Goal: Information Seeking & Learning: Learn about a topic

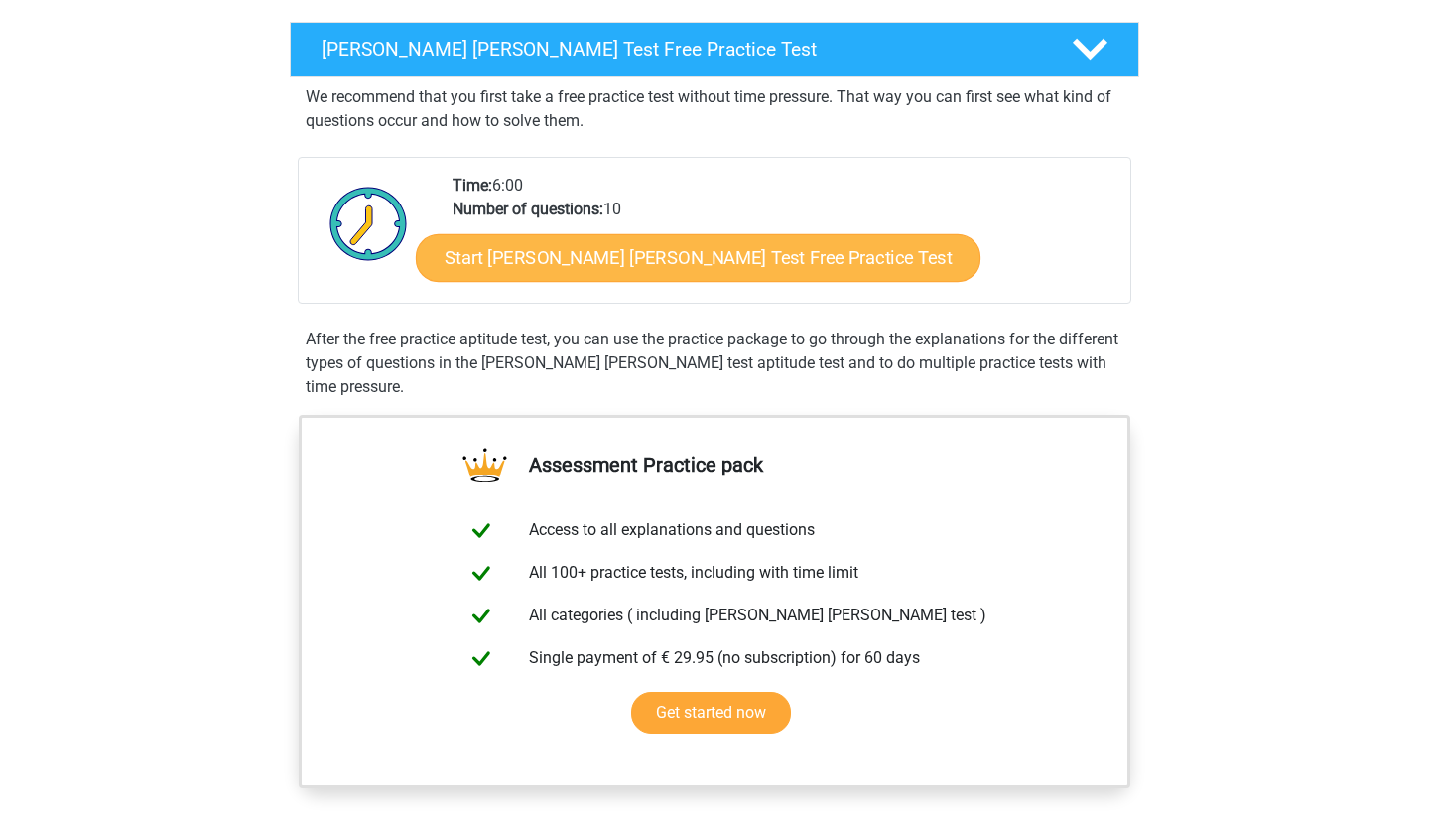
scroll to position [306, 0]
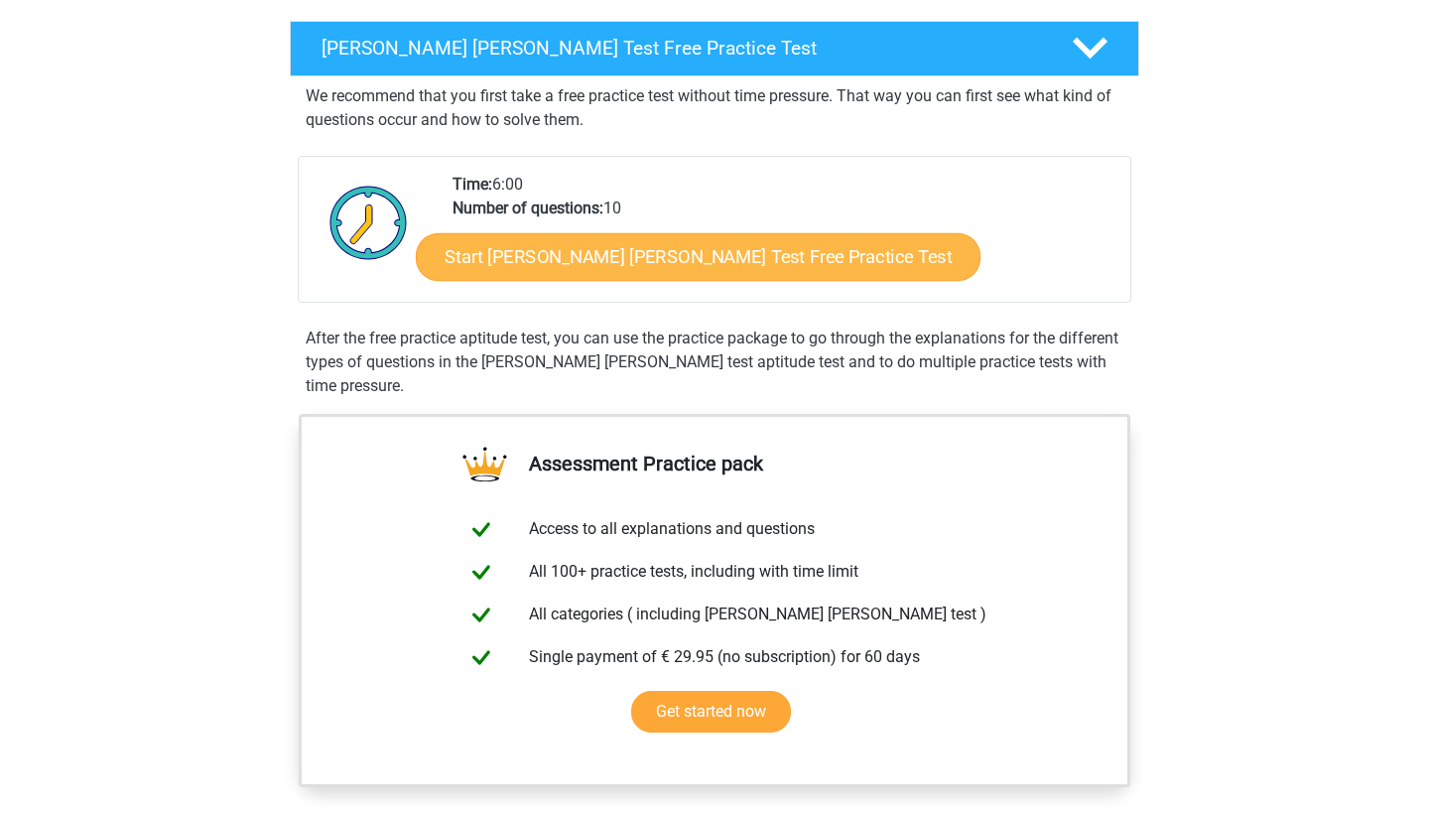
click at [610, 259] on link "Start Watson Glaser Test Free Practice Test" at bounding box center [698, 257] width 565 height 48
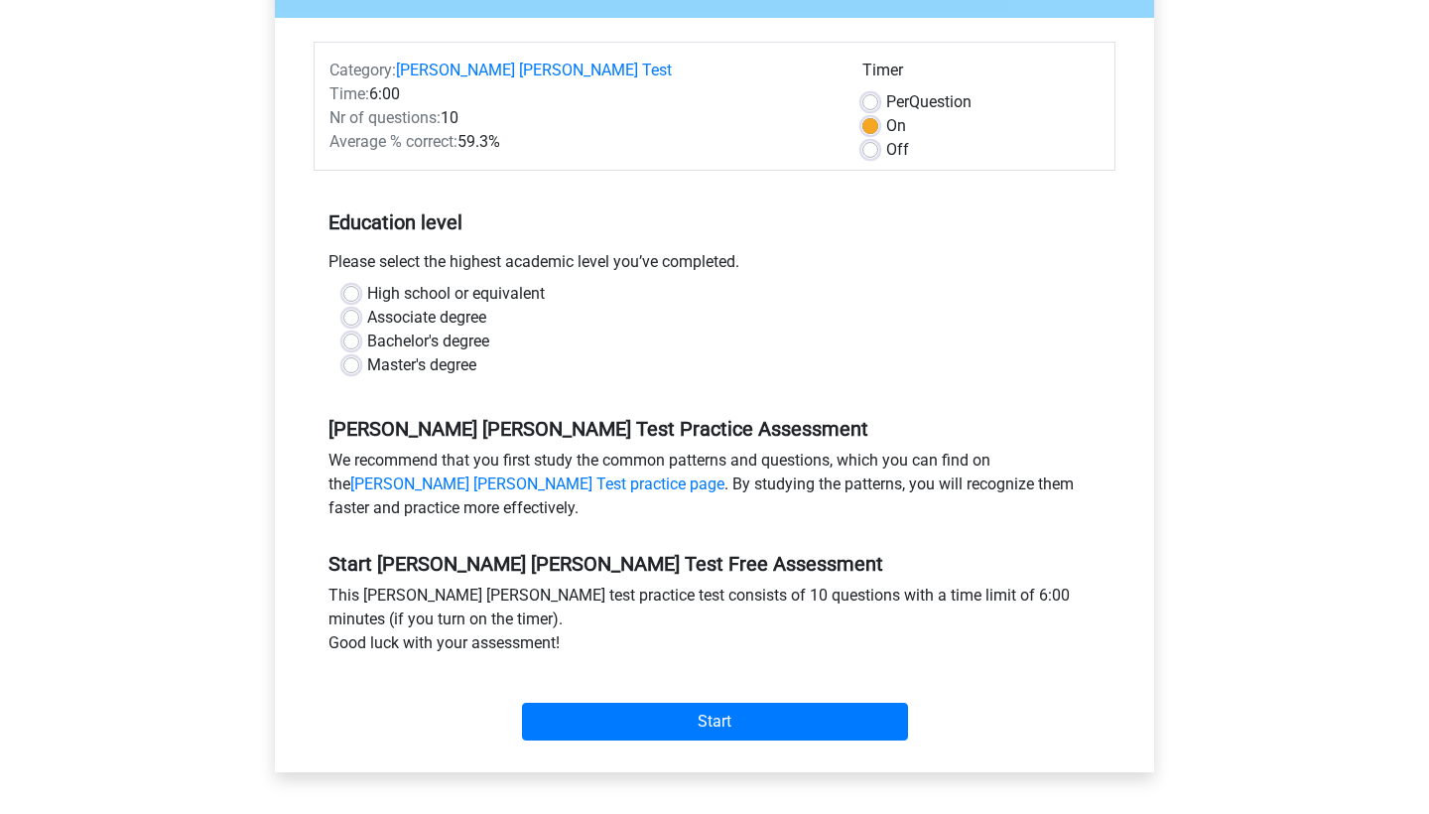
scroll to position [298, 0]
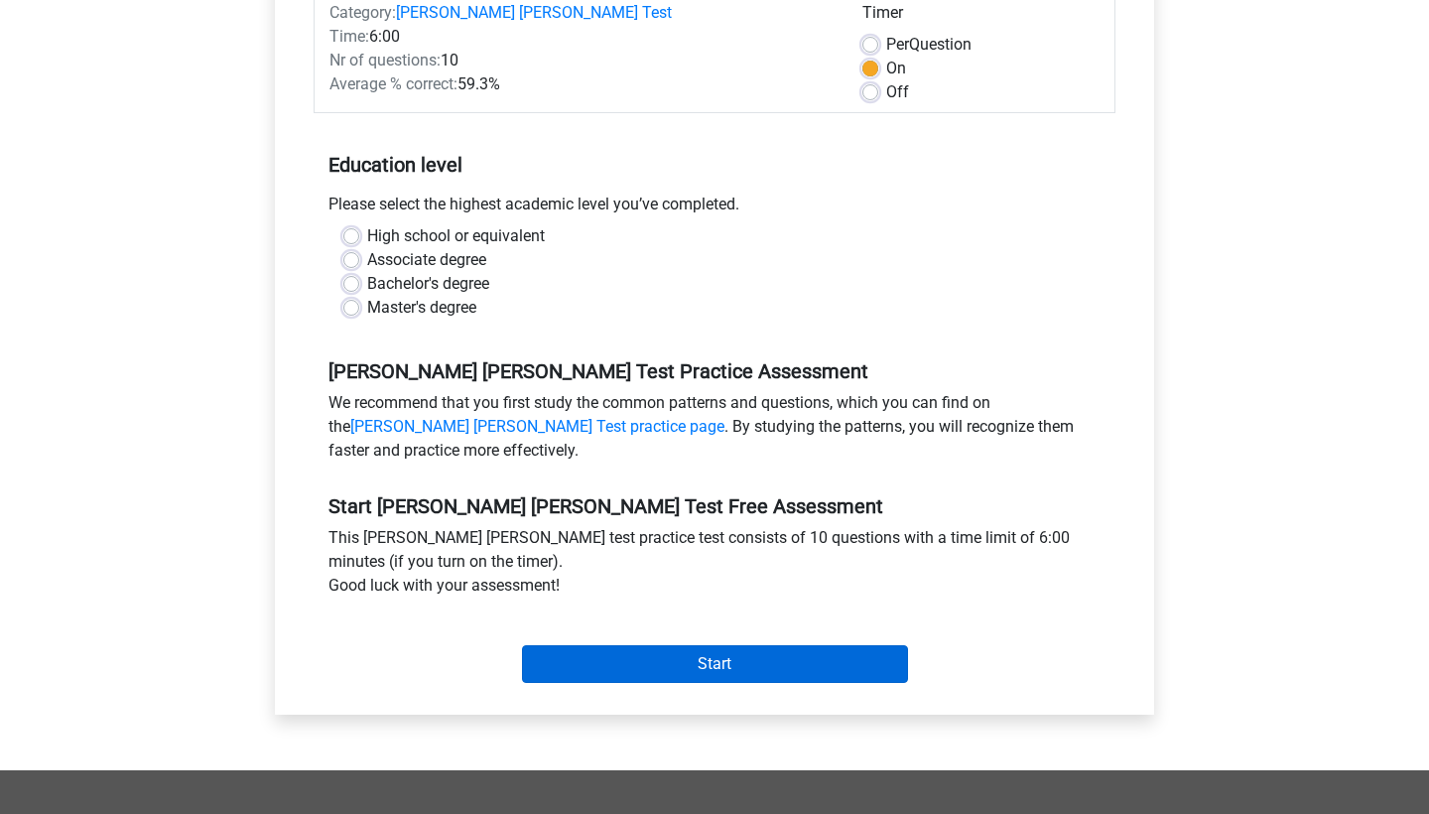
click at [712, 651] on input "Start" at bounding box center [715, 664] width 386 height 38
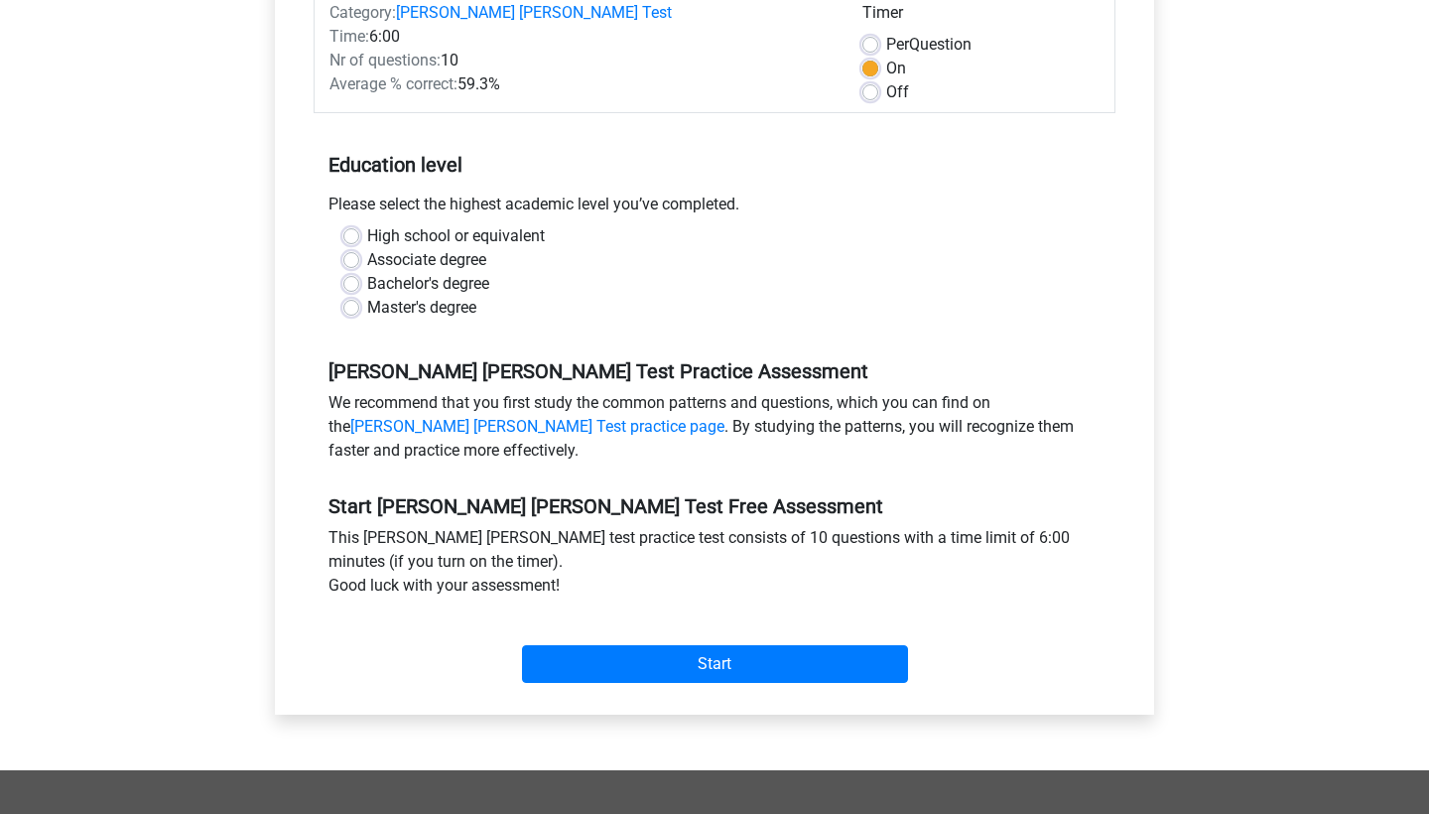
click at [702, 662] on div "Start" at bounding box center [715, 647] width 802 height 85
click at [448, 248] on label "Associate degree" at bounding box center [426, 260] width 119 height 24
click at [359, 248] on input "Associate degree" at bounding box center [351, 258] width 16 height 20
radio input "true"
click at [456, 224] on label "High school or equivalent" at bounding box center [456, 236] width 178 height 24
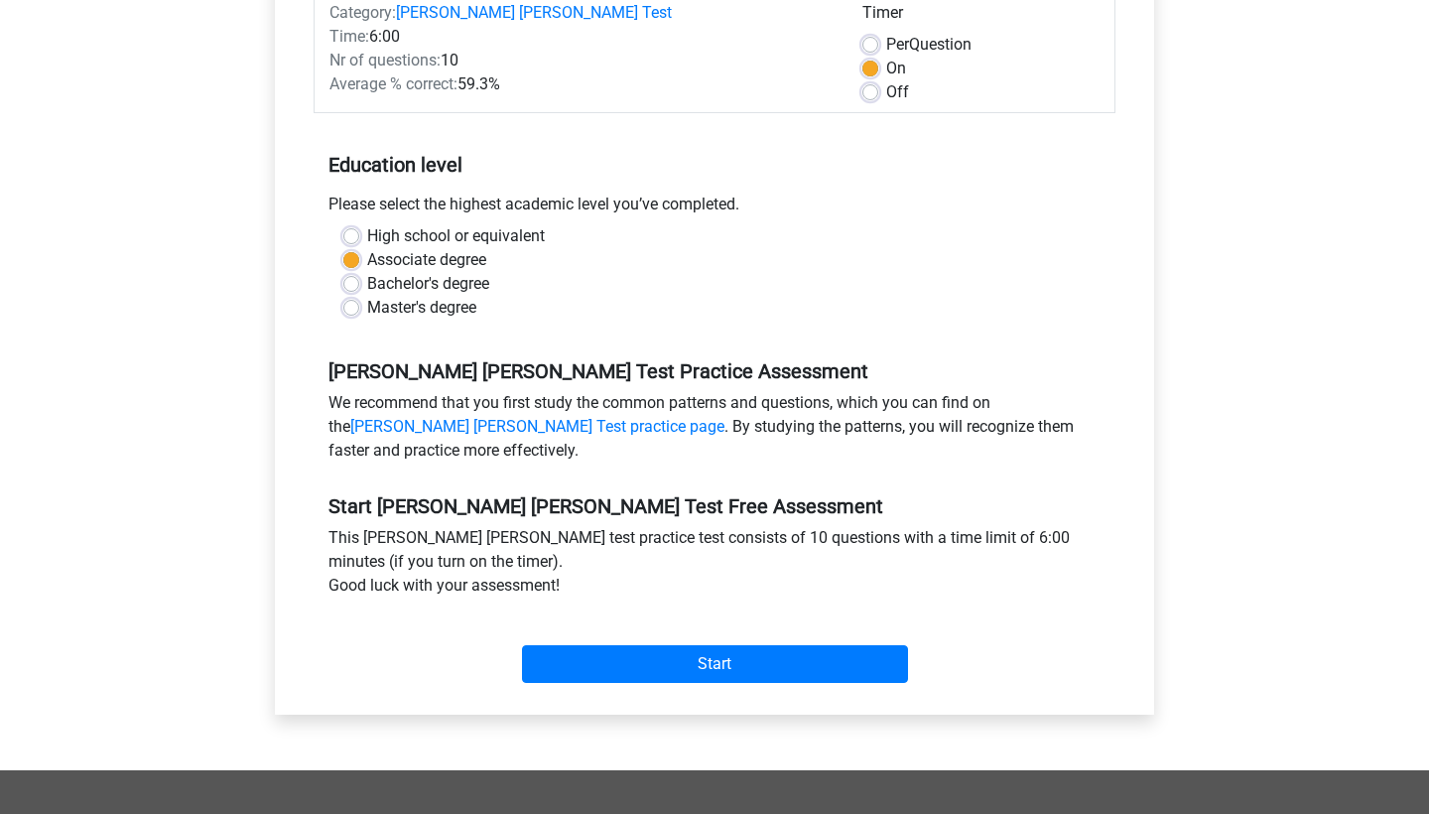
click at [359, 224] on input "High school or equivalent" at bounding box center [351, 234] width 16 height 20
radio input "true"
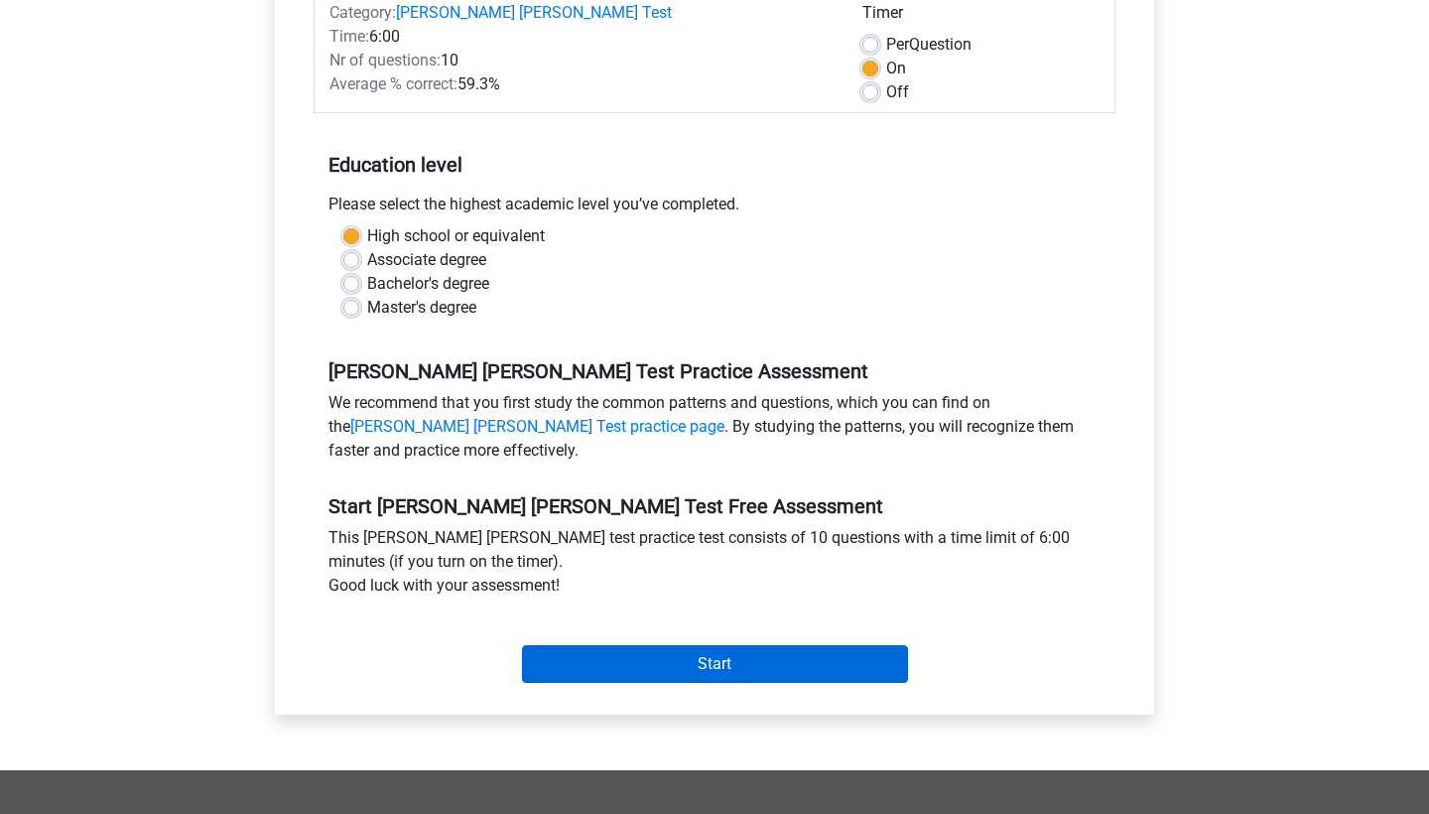
click at [630, 645] on input "Start" at bounding box center [715, 664] width 386 height 38
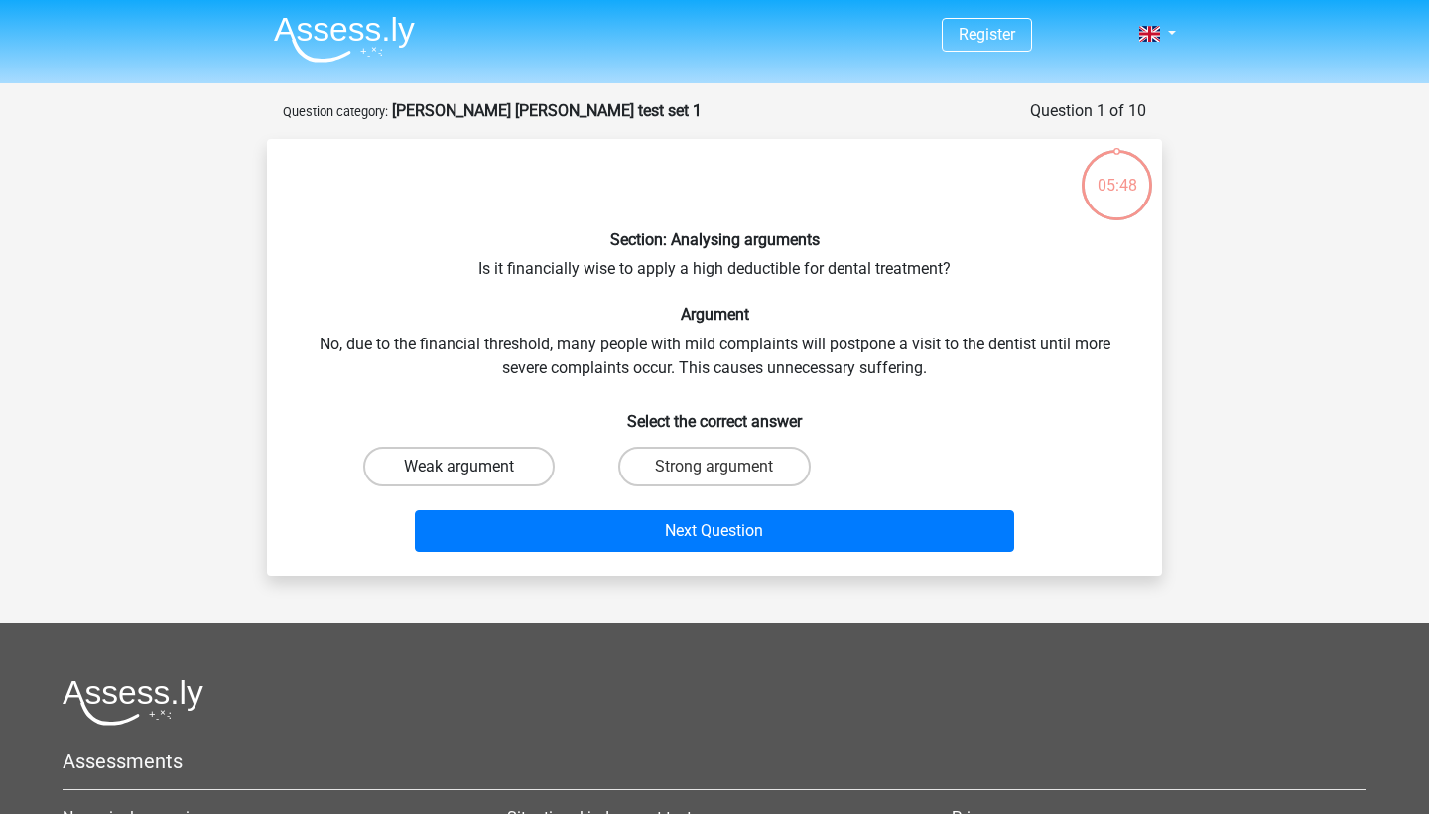
click at [465, 464] on label "Weak argument" at bounding box center [458, 466] width 191 height 40
click at [465, 466] on input "Weak argument" at bounding box center [465, 472] width 13 height 13
radio input "true"
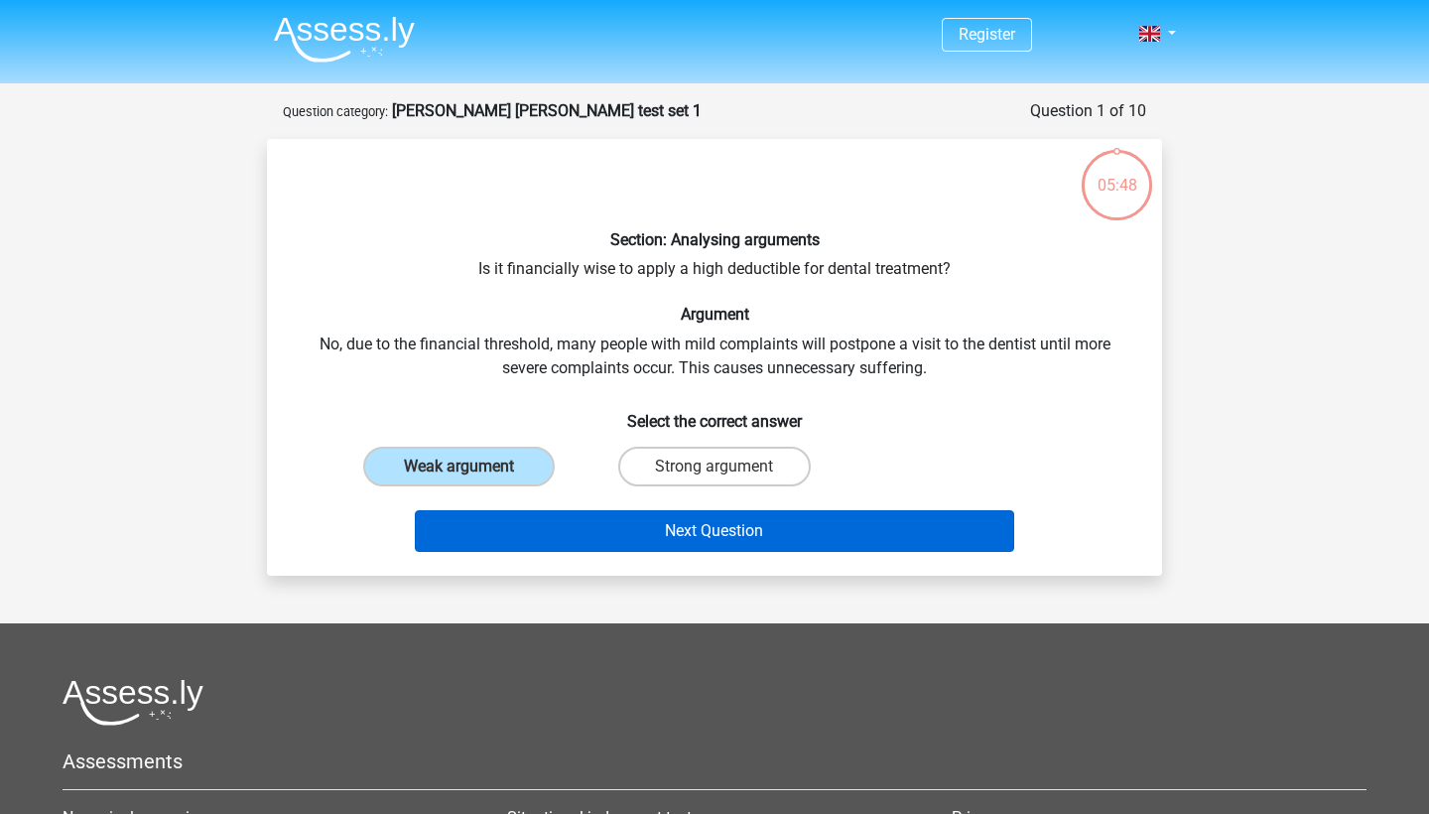
click at [564, 524] on button "Next Question" at bounding box center [715, 531] width 600 height 42
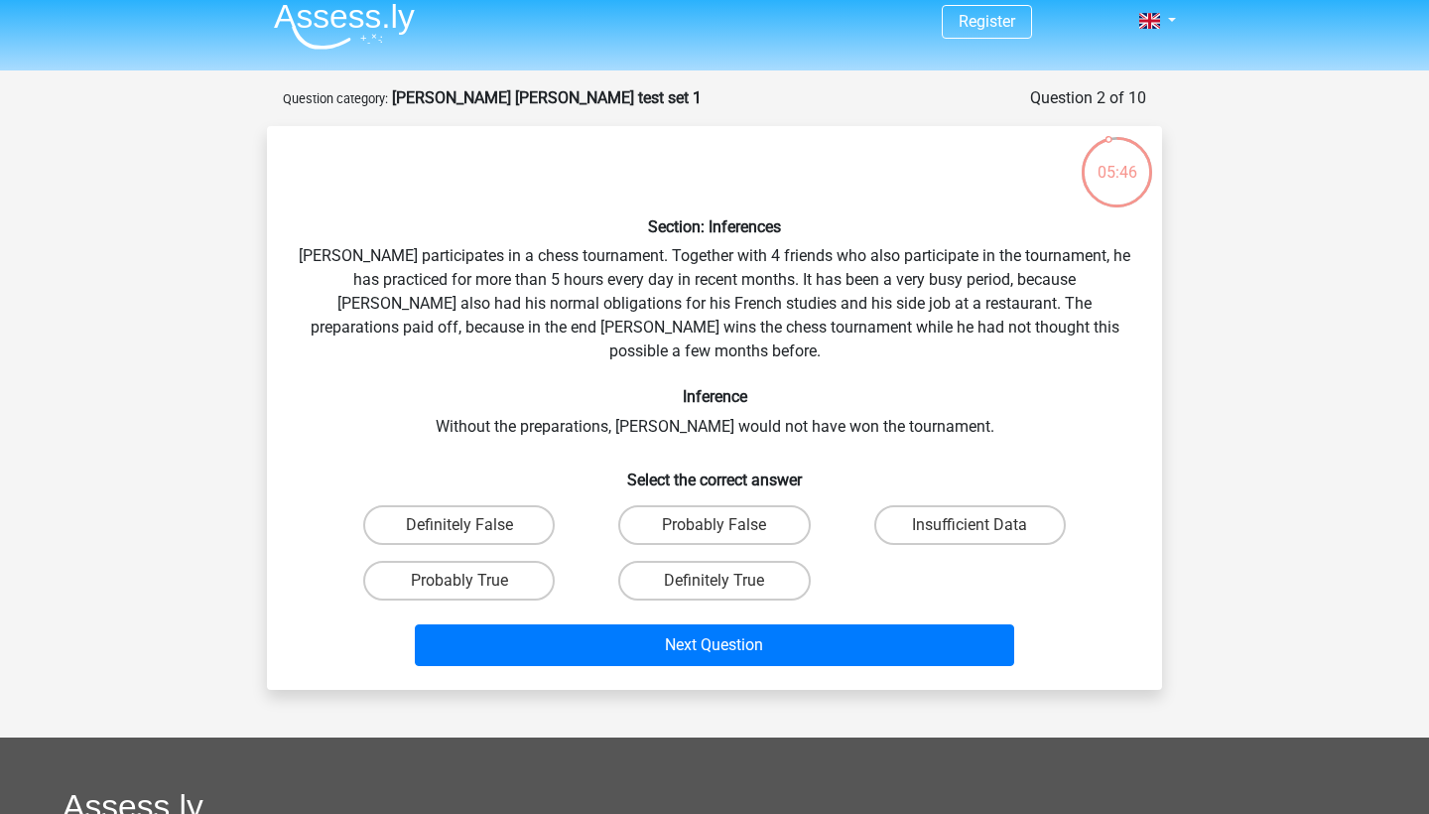
scroll to position [8, 0]
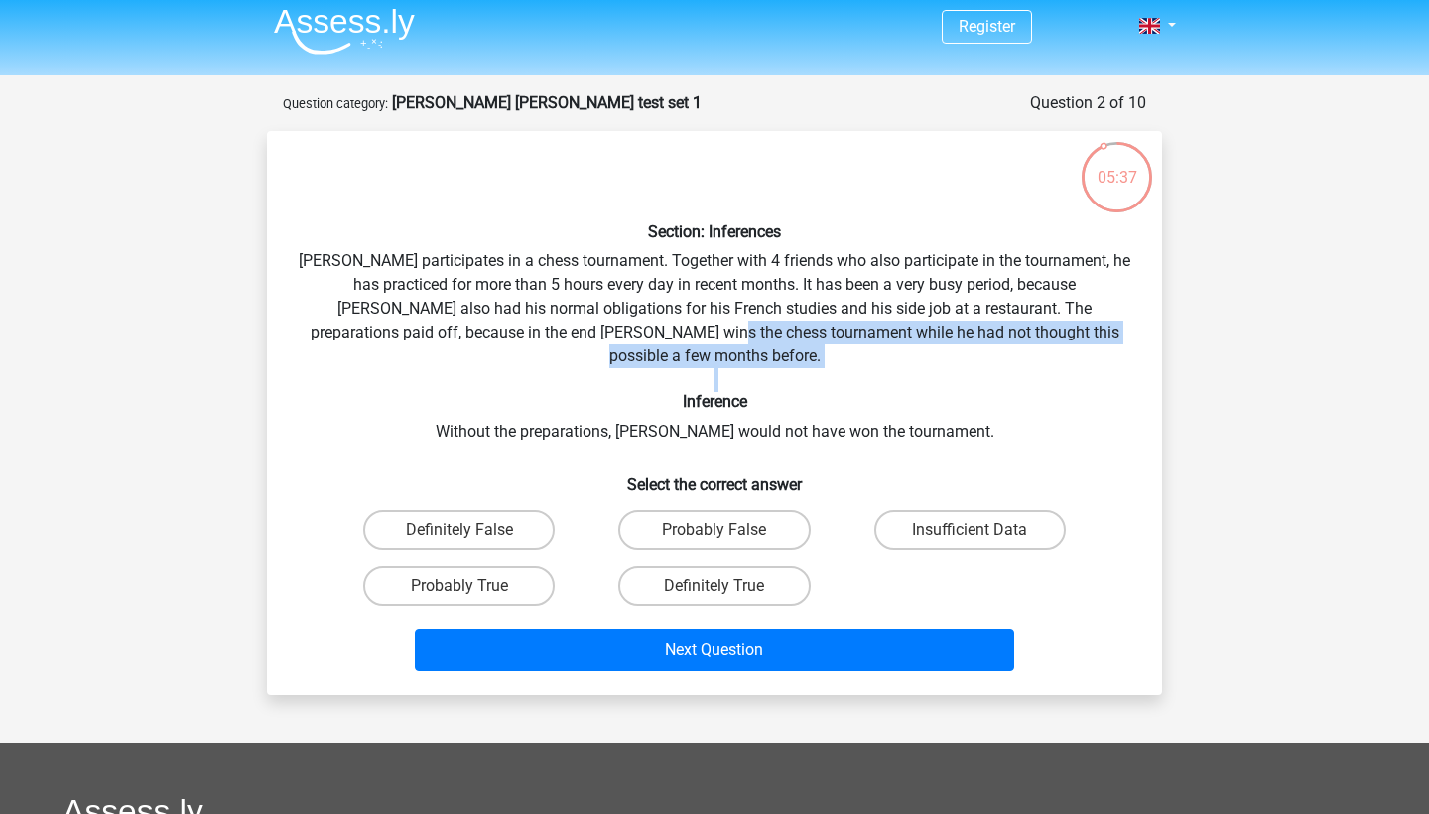
drag, startPoint x: 655, startPoint y: 318, endPoint x: 667, endPoint y: 372, distance: 54.9
click at [667, 372] on div "Section: Inferences Pablo participates in a chess tournament. Together with 4 f…" at bounding box center [714, 413] width 879 height 532
click at [711, 365] on div "Section: Inferences Pablo participates in a chess tournament. Together with 4 f…" at bounding box center [714, 413] width 879 height 532
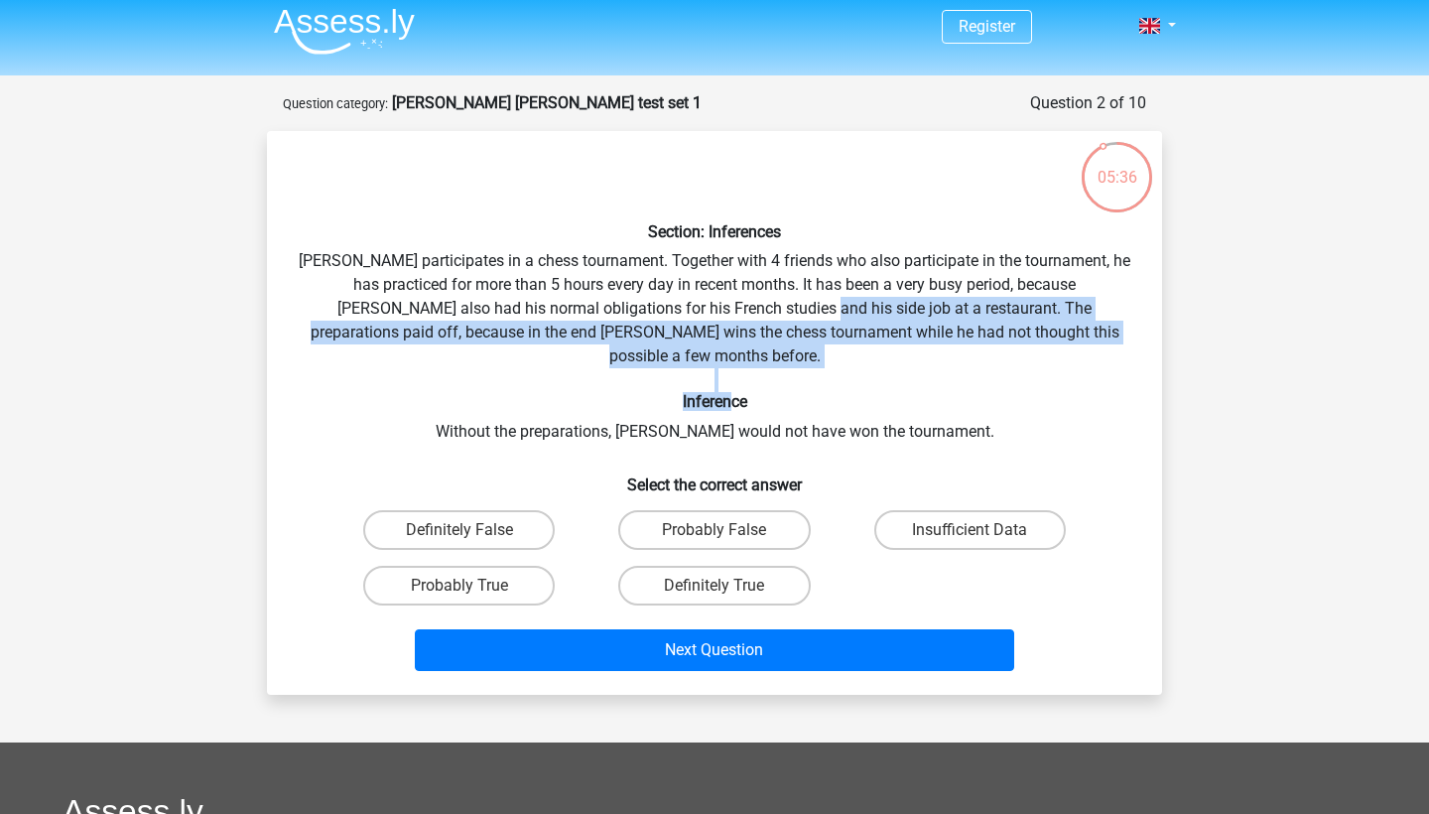
drag, startPoint x: 728, startPoint y: 385, endPoint x: 728, endPoint y: 303, distance: 82.3
click at [728, 303] on div "Section: Inferences Pablo participates in a chess tournament. Together with 4 f…" at bounding box center [714, 413] width 879 height 532
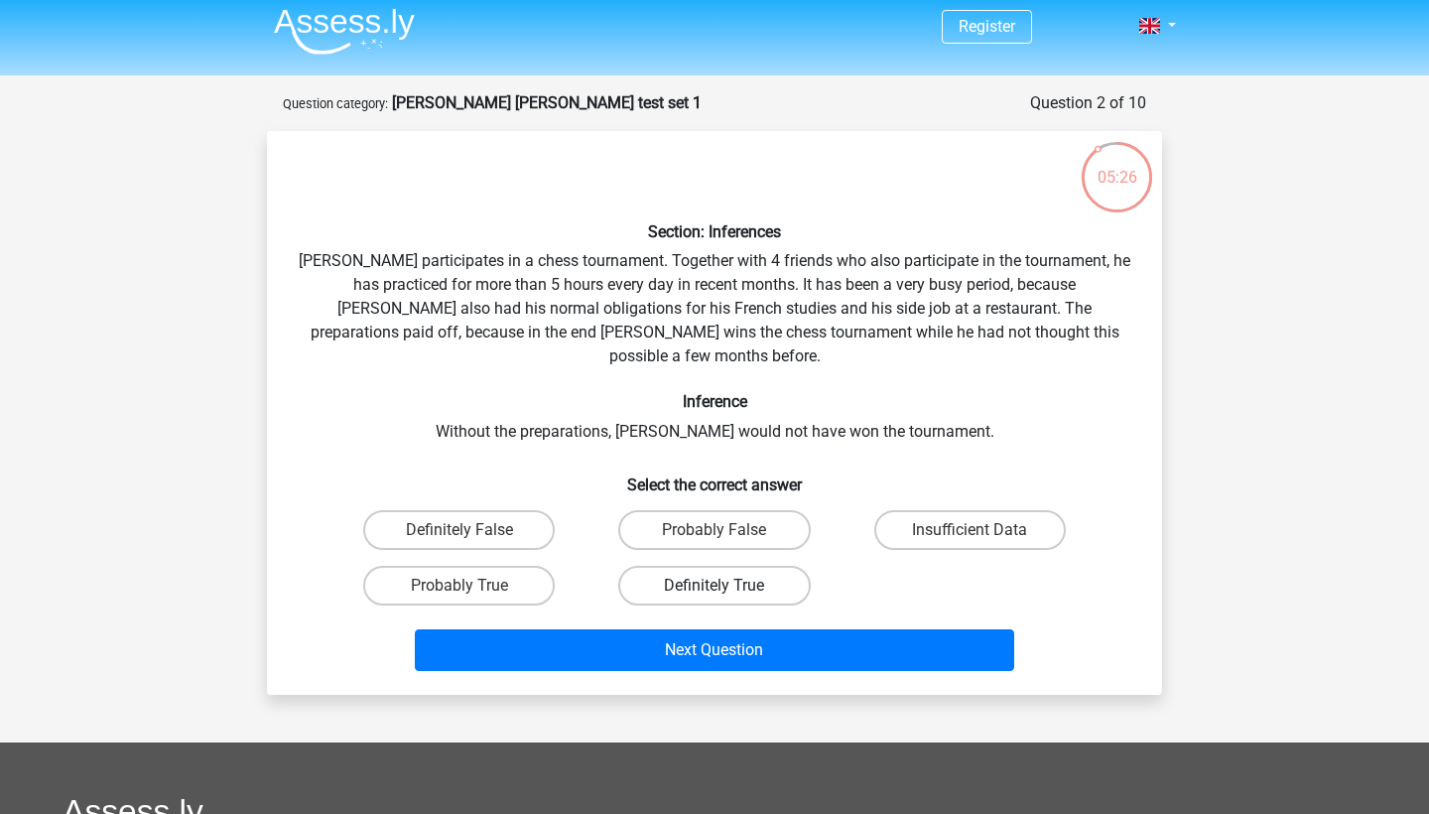
click at [653, 566] on label "Definitely True" at bounding box center [713, 586] width 191 height 40
click at [714, 585] on input "Definitely True" at bounding box center [720, 591] width 13 height 13
radio input "true"
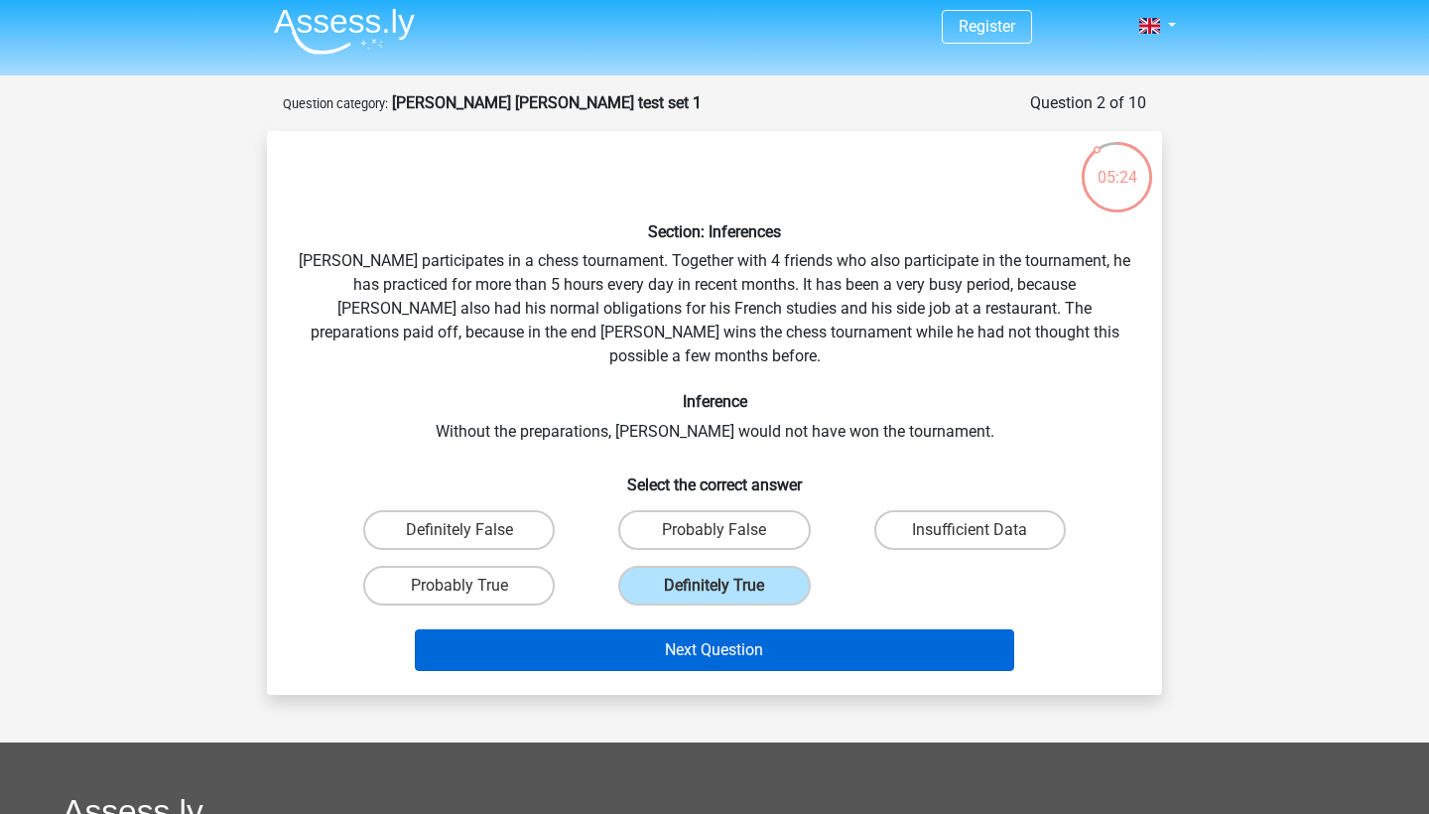
click at [636, 629] on button "Next Question" at bounding box center [715, 650] width 600 height 42
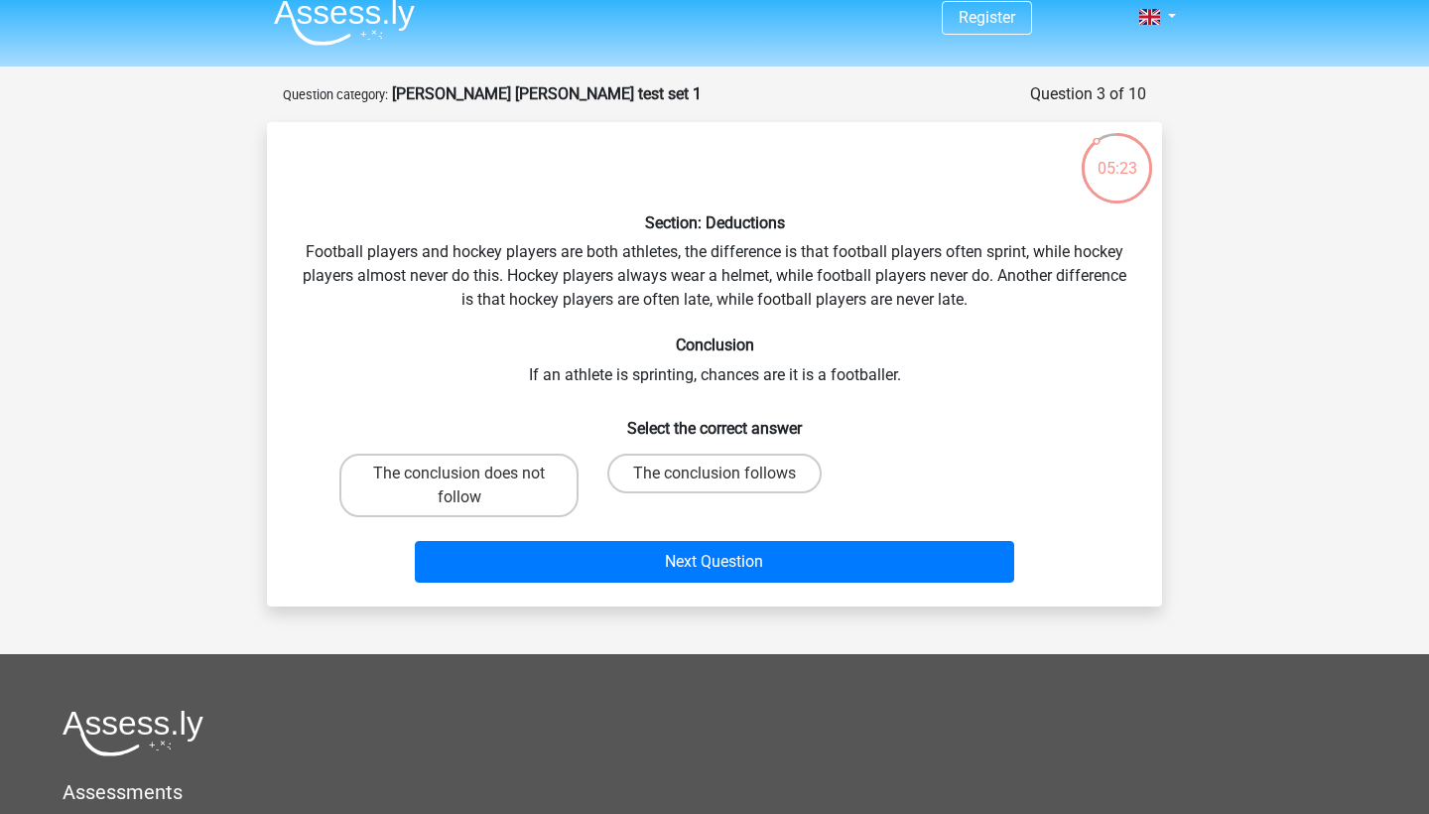
scroll to position [7, 0]
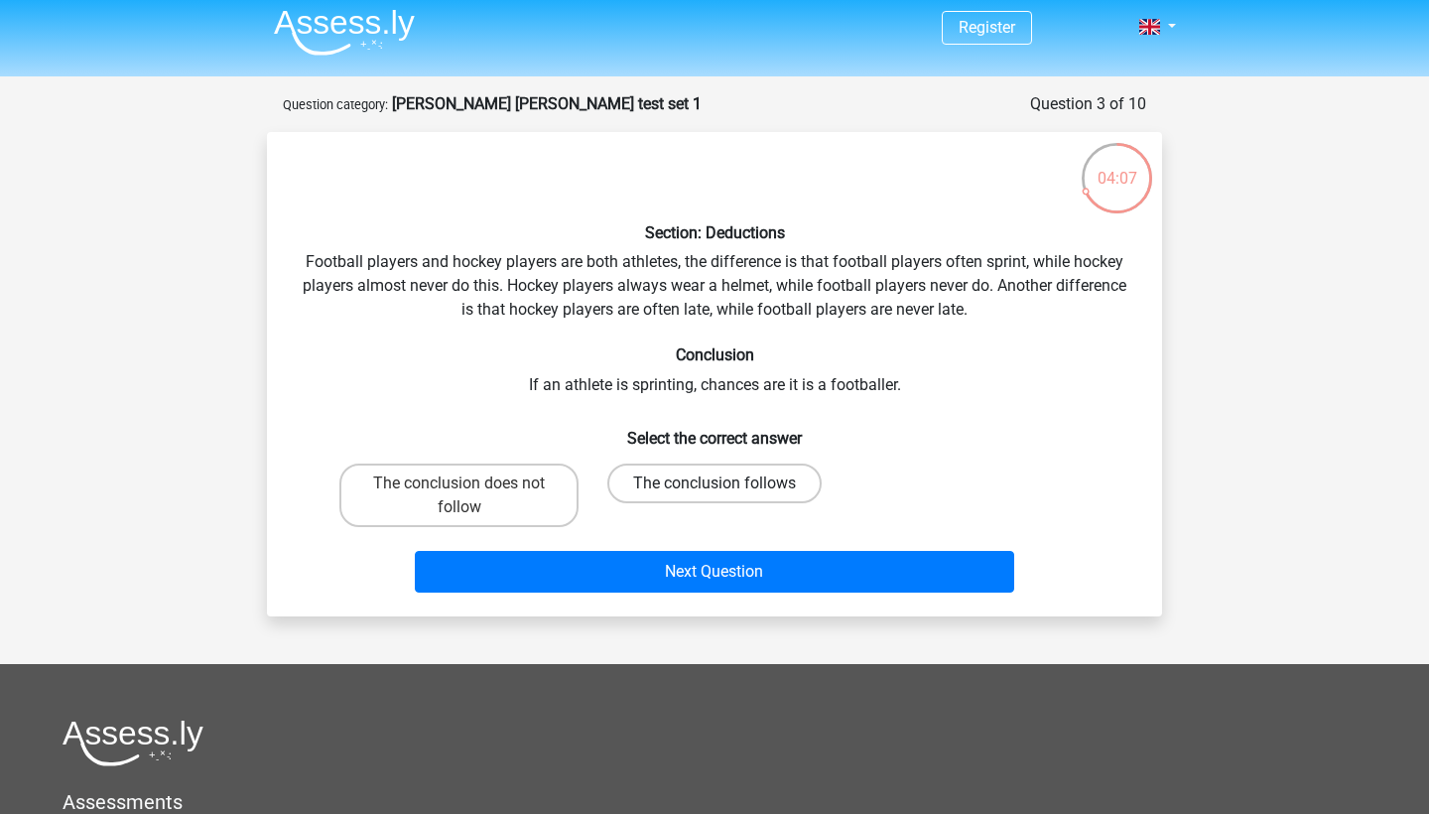
click at [699, 477] on label "The conclusion follows" at bounding box center [714, 483] width 214 height 40
click at [714, 483] on input "The conclusion follows" at bounding box center [720, 489] width 13 height 13
radio input "true"
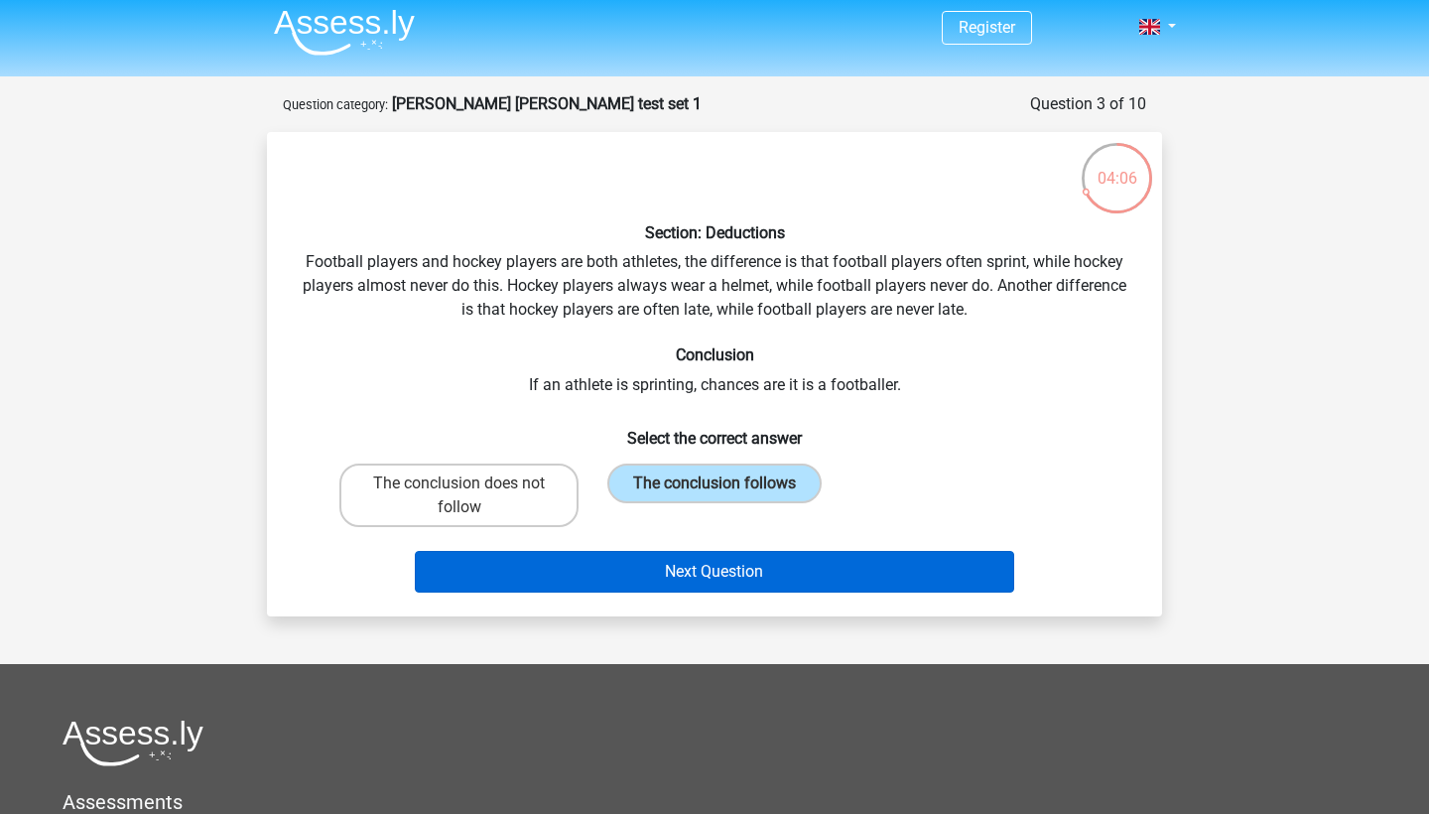
click at [671, 572] on button "Next Question" at bounding box center [715, 572] width 600 height 42
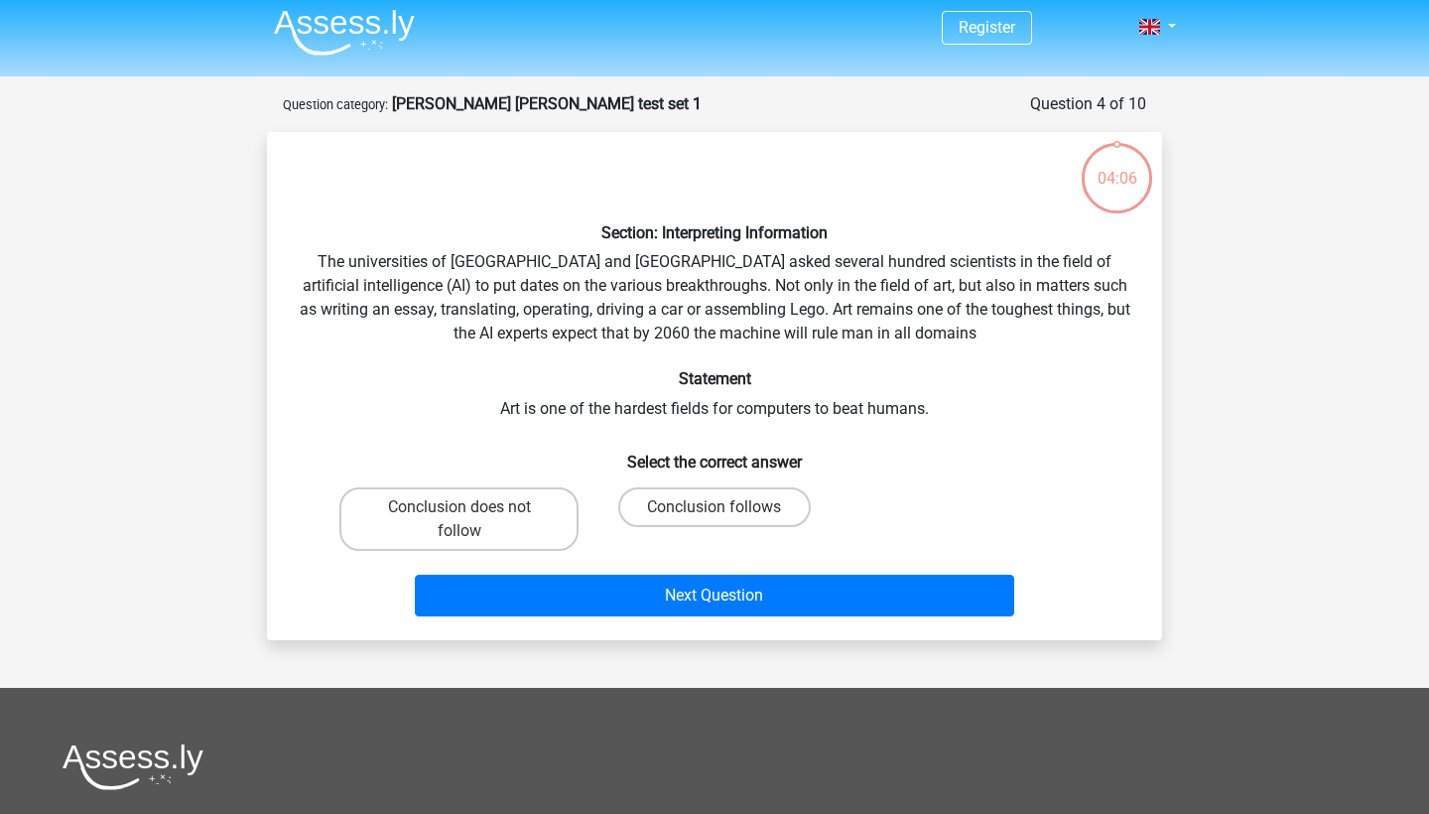
scroll to position [99, 0]
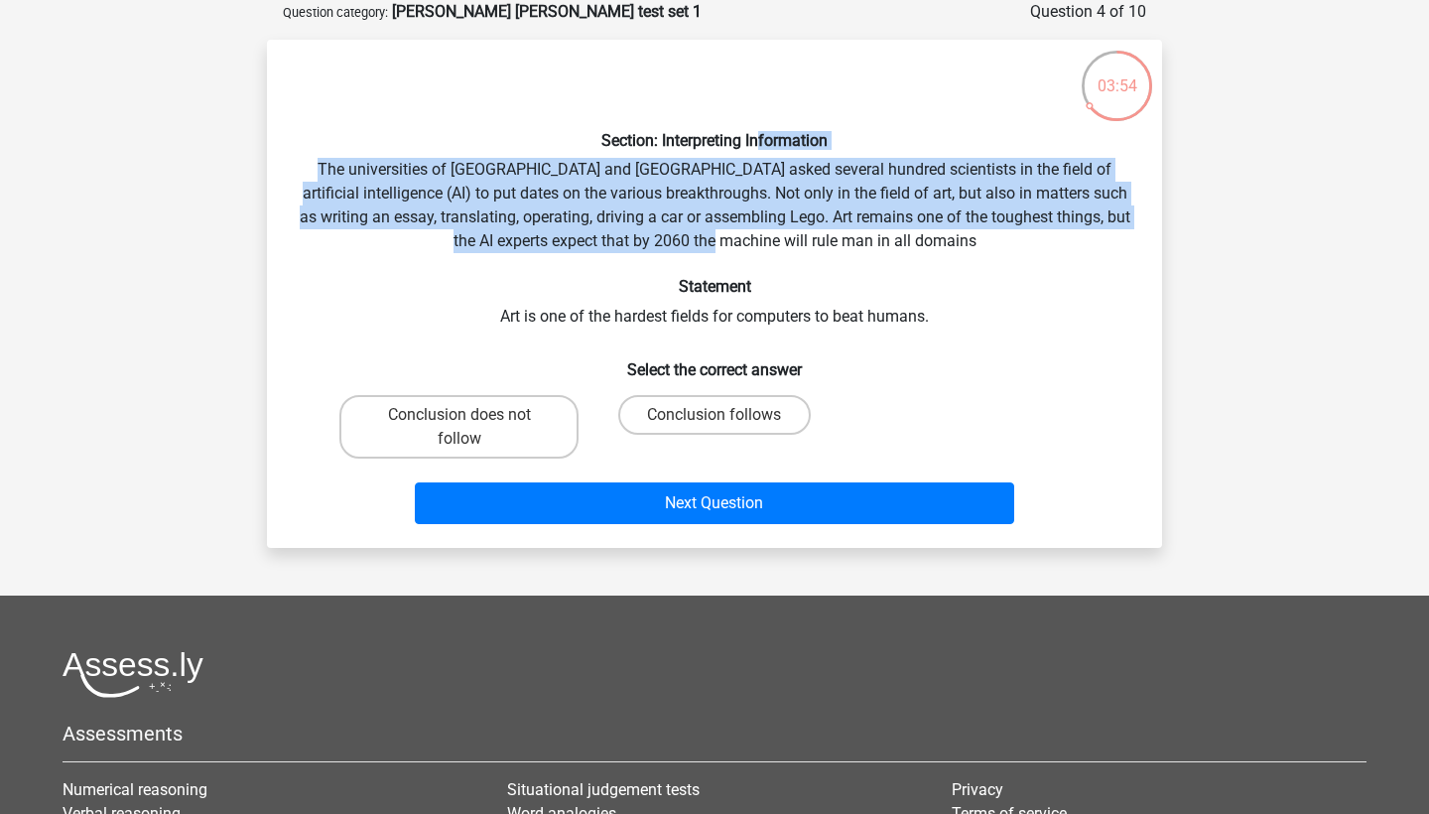
drag, startPoint x: 766, startPoint y: 143, endPoint x: 836, endPoint y: 249, distance: 127.4
click at [836, 249] on div "Section: Interpreting Information The universities of Oxford and Yale asked sev…" at bounding box center [714, 294] width 879 height 476
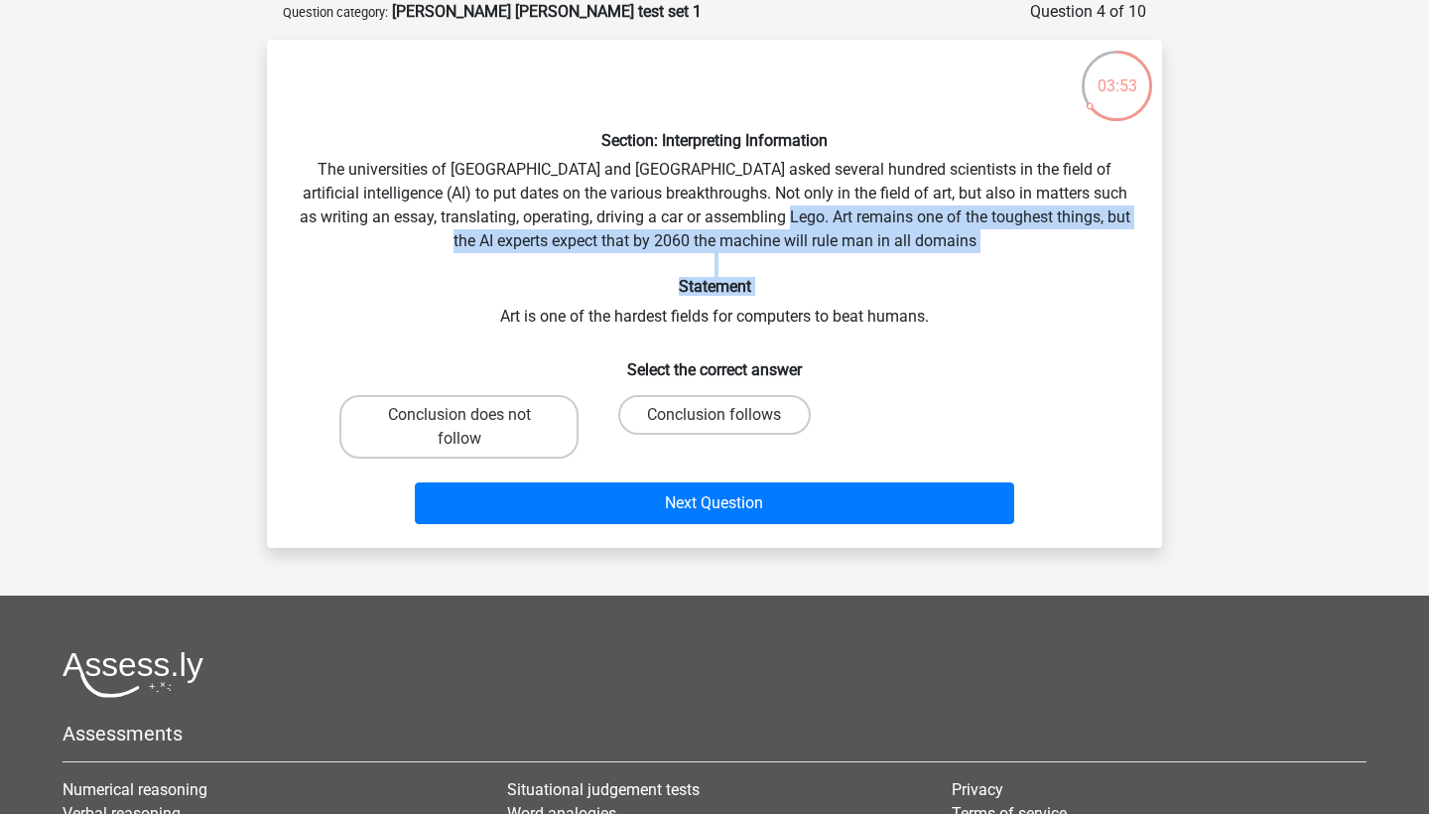
drag, startPoint x: 838, startPoint y: 301, endPoint x: 837, endPoint y: 202, distance: 98.2
click at [837, 202] on div "Section: Interpreting Information The universities of Oxford and Yale asked sev…" at bounding box center [714, 294] width 879 height 476
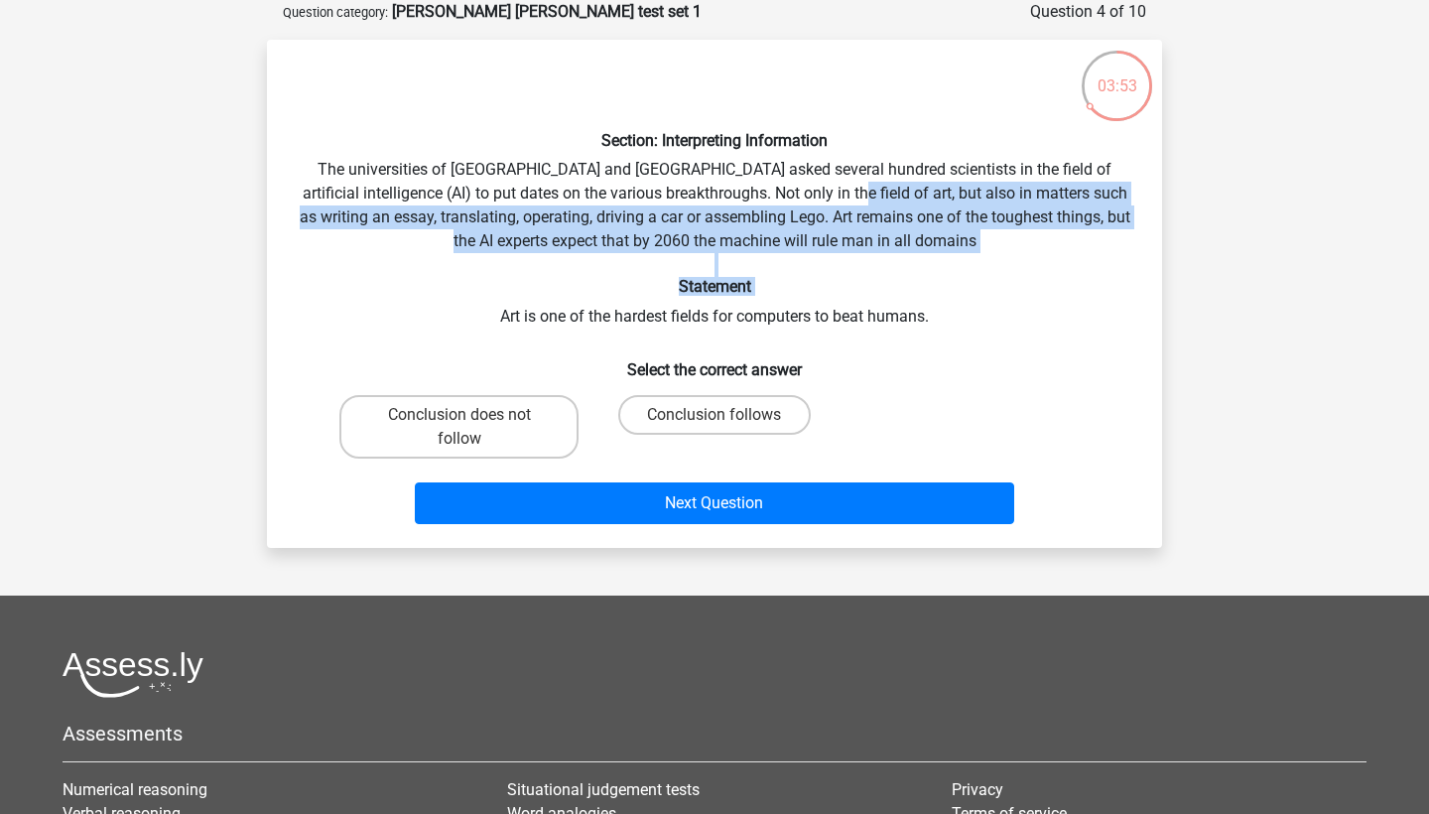
click at [837, 202] on div "Section: Interpreting Information The universities of Oxford and Yale asked sev…" at bounding box center [714, 294] width 879 height 476
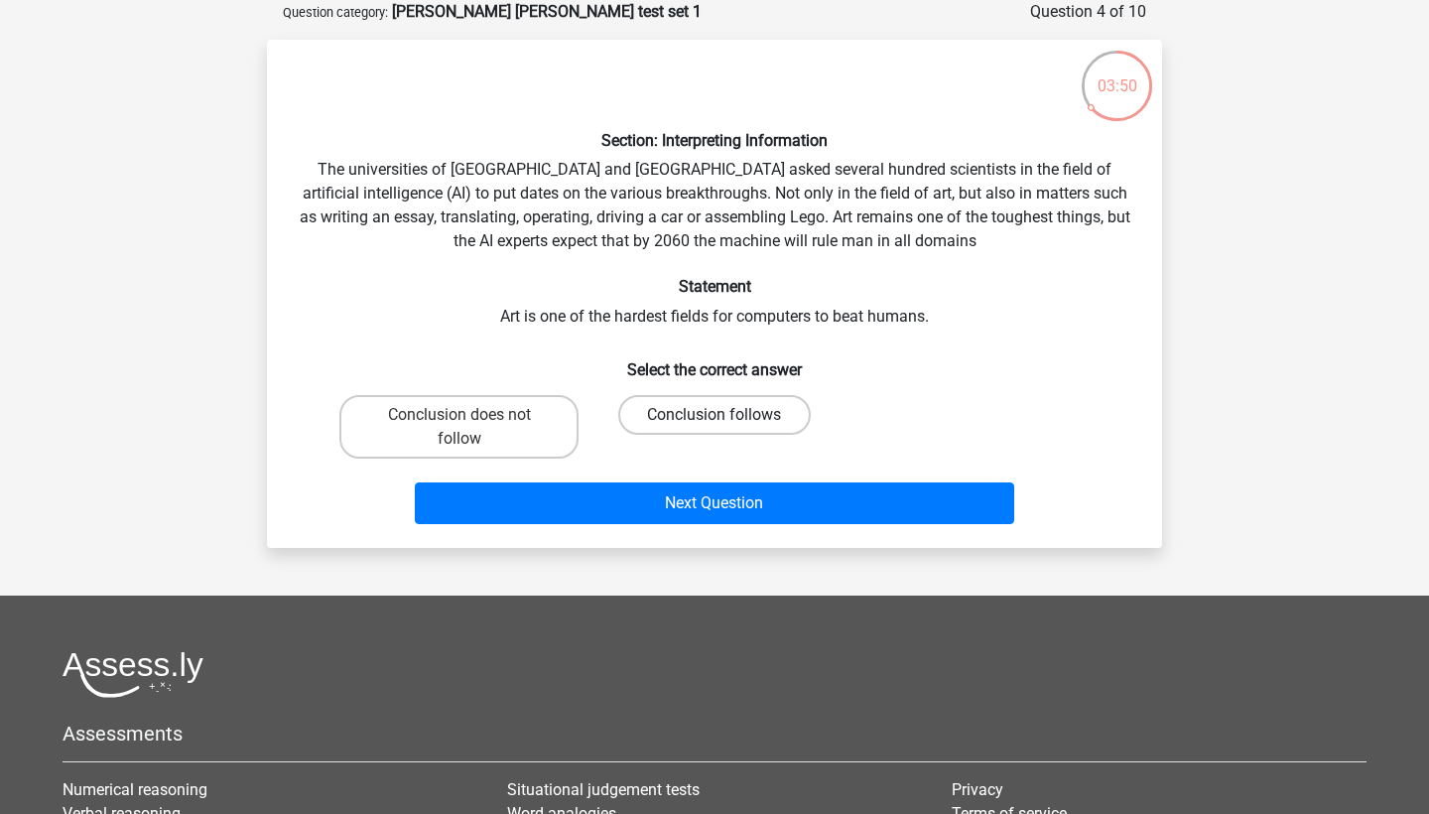
click at [699, 416] on label "Conclusion follows" at bounding box center [713, 415] width 191 height 40
click at [714, 416] on input "Conclusion follows" at bounding box center [720, 421] width 13 height 13
radio input "true"
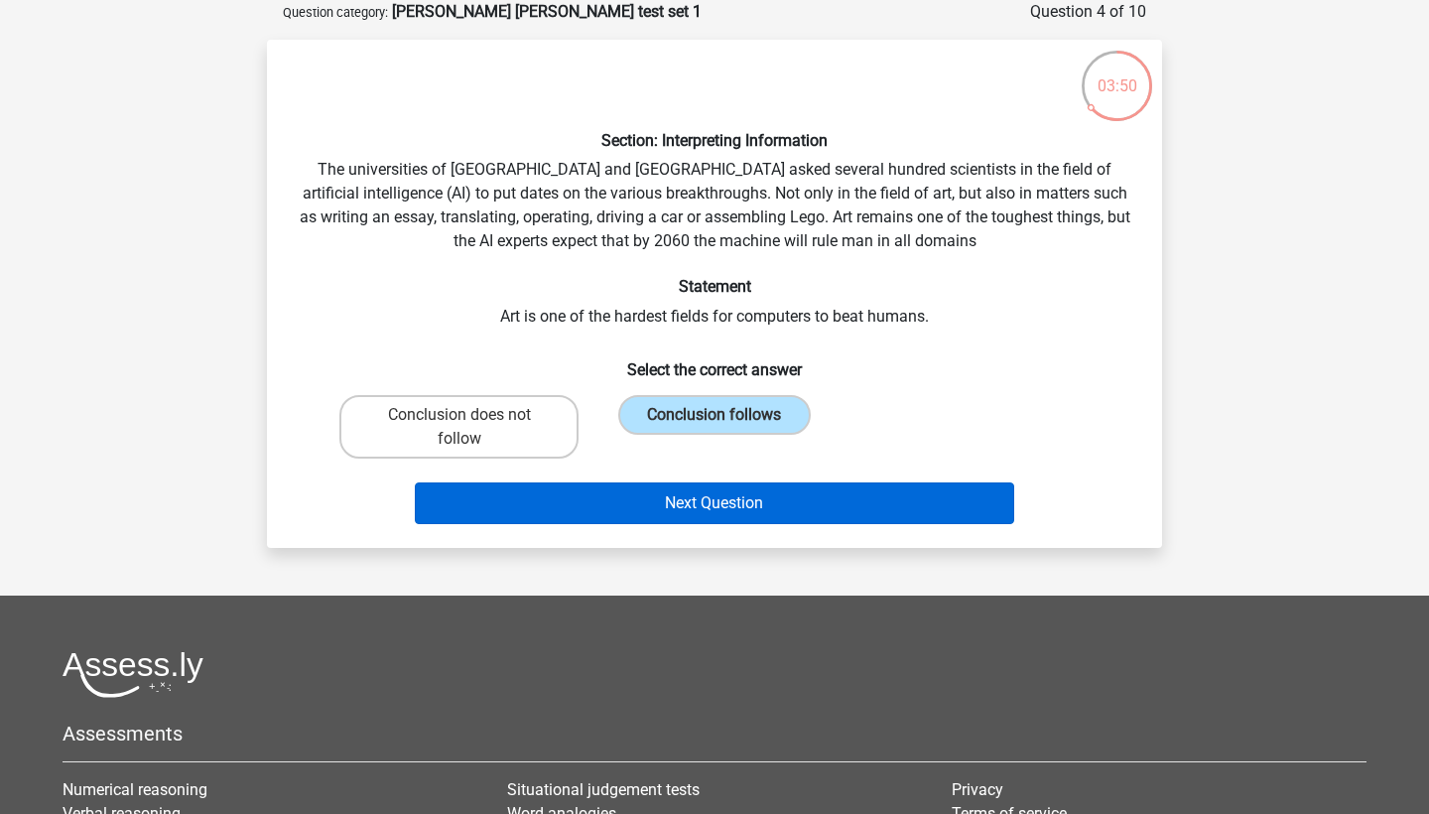
click at [694, 499] on button "Next Question" at bounding box center [715, 503] width 600 height 42
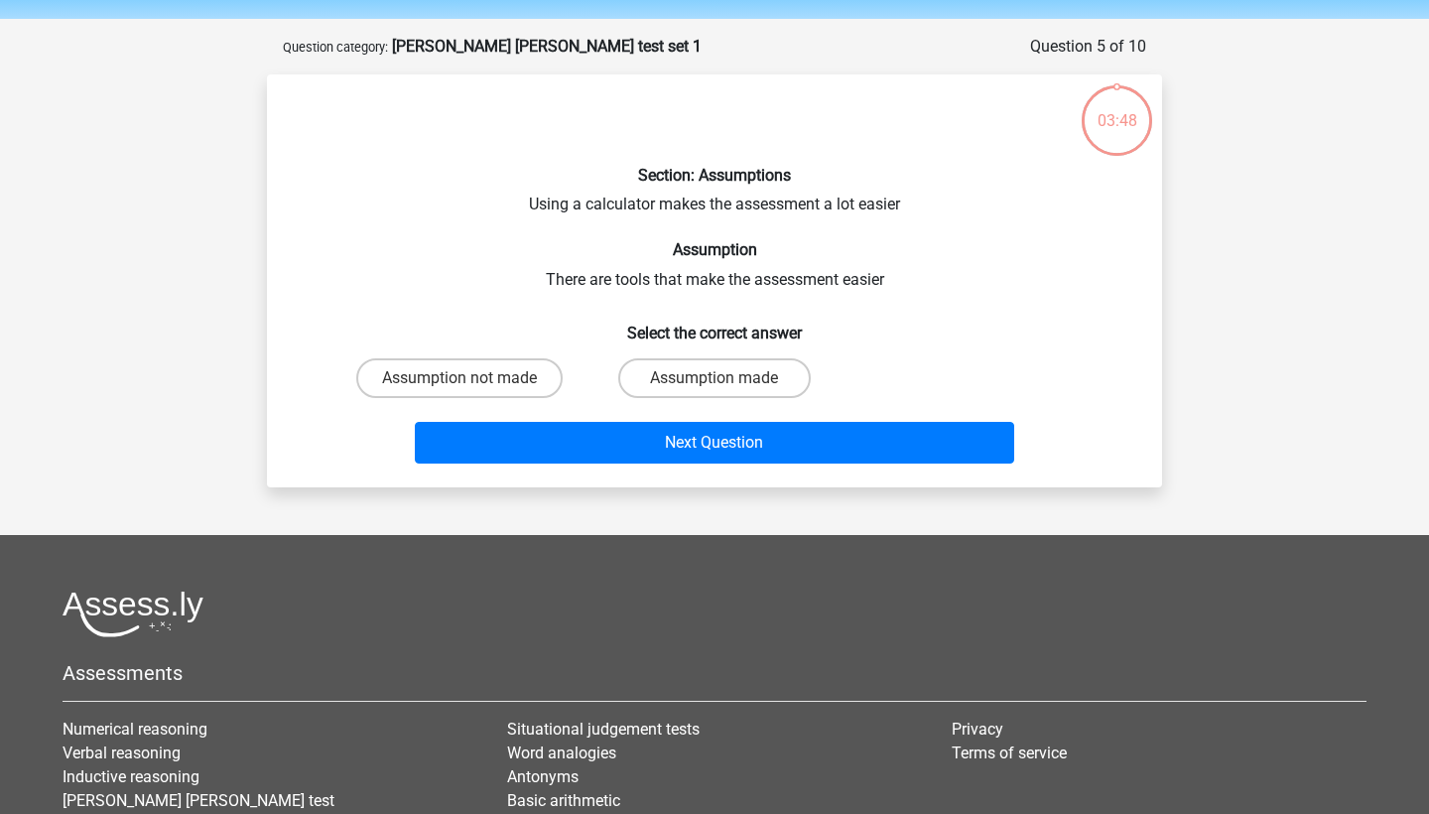
scroll to position [60, 0]
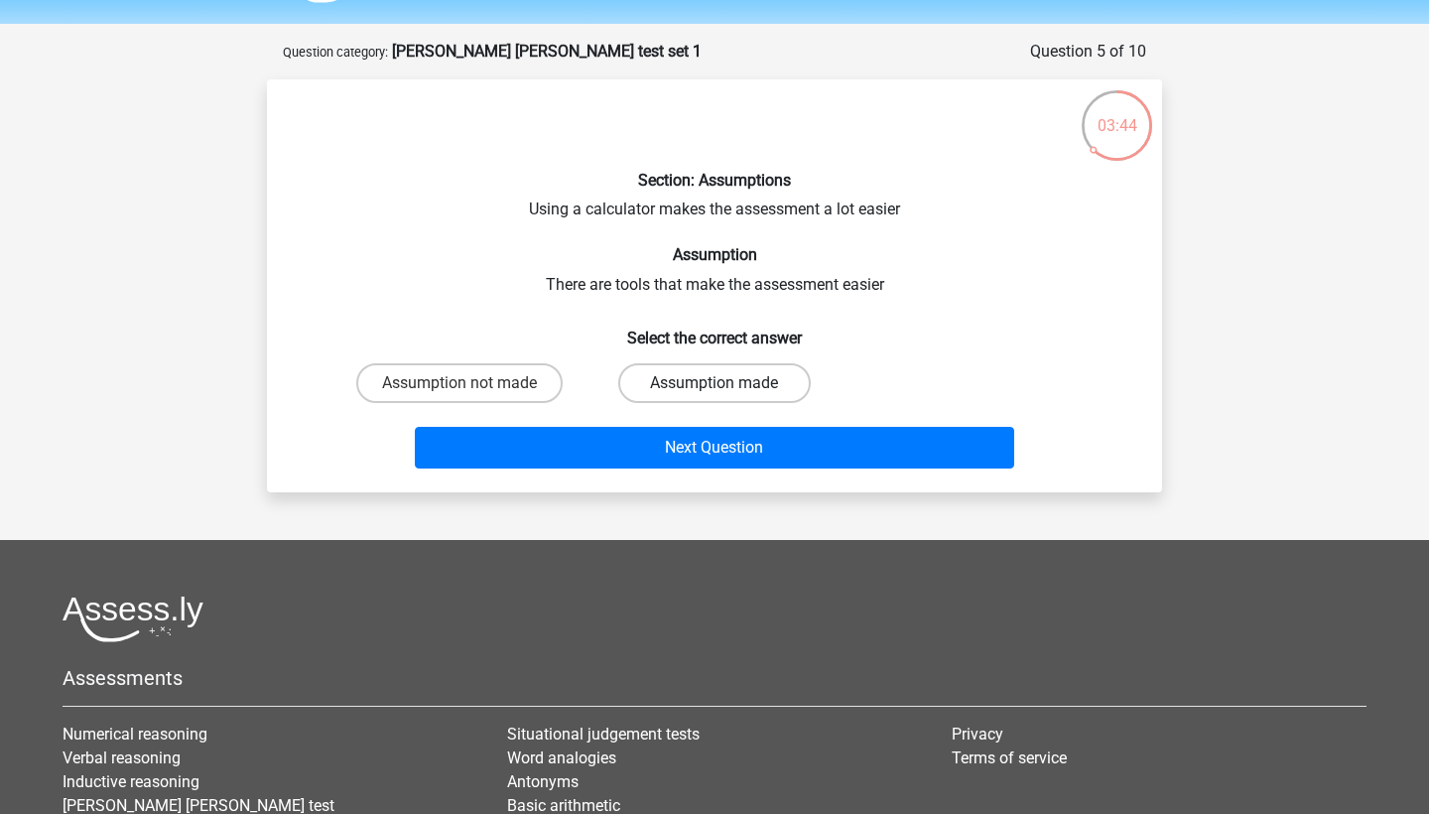
click at [737, 366] on label "Assumption made" at bounding box center [713, 383] width 191 height 40
click at [727, 383] on input "Assumption made" at bounding box center [720, 389] width 13 height 13
radio input "true"
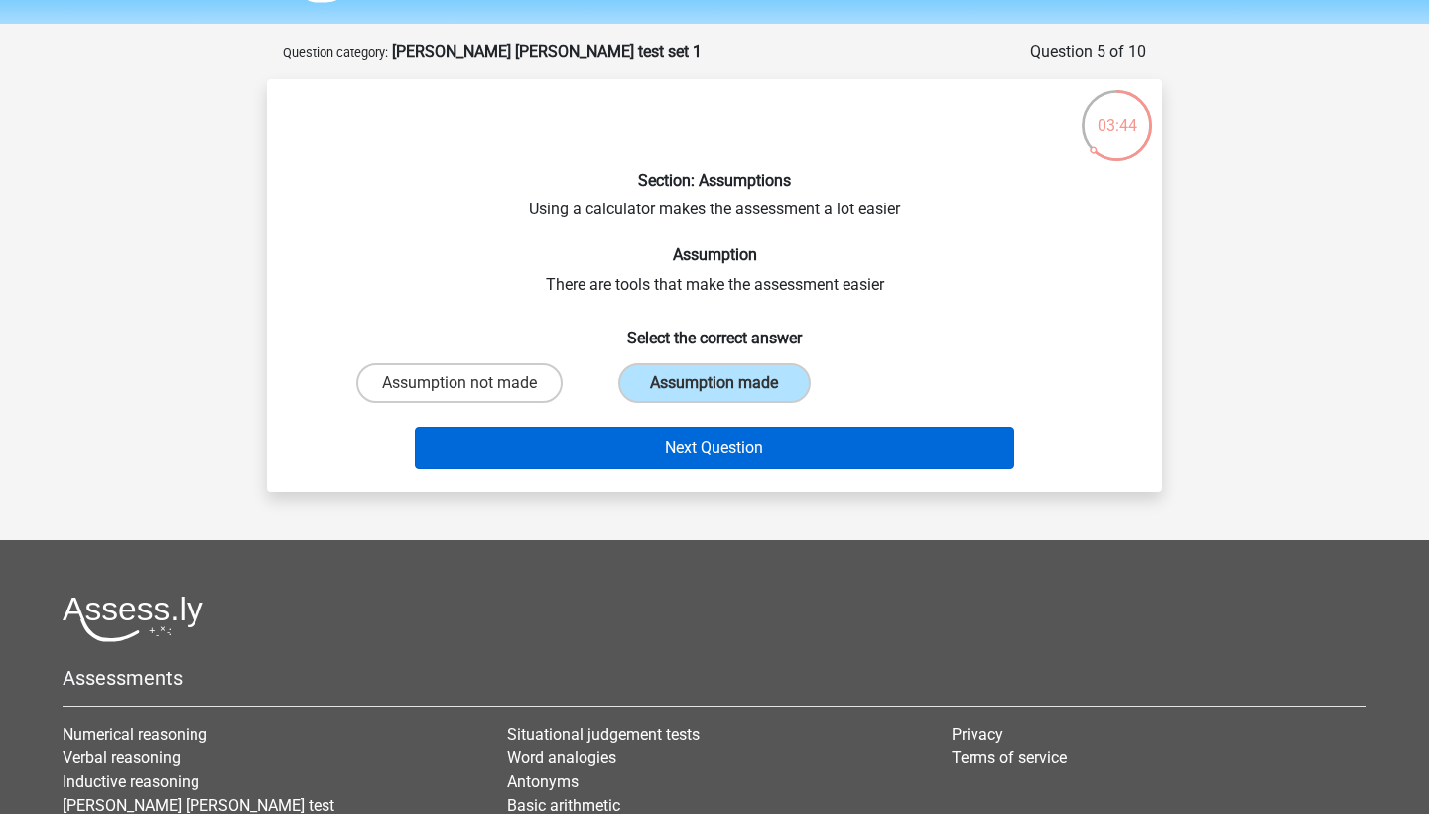
click at [703, 451] on button "Next Question" at bounding box center [715, 448] width 600 height 42
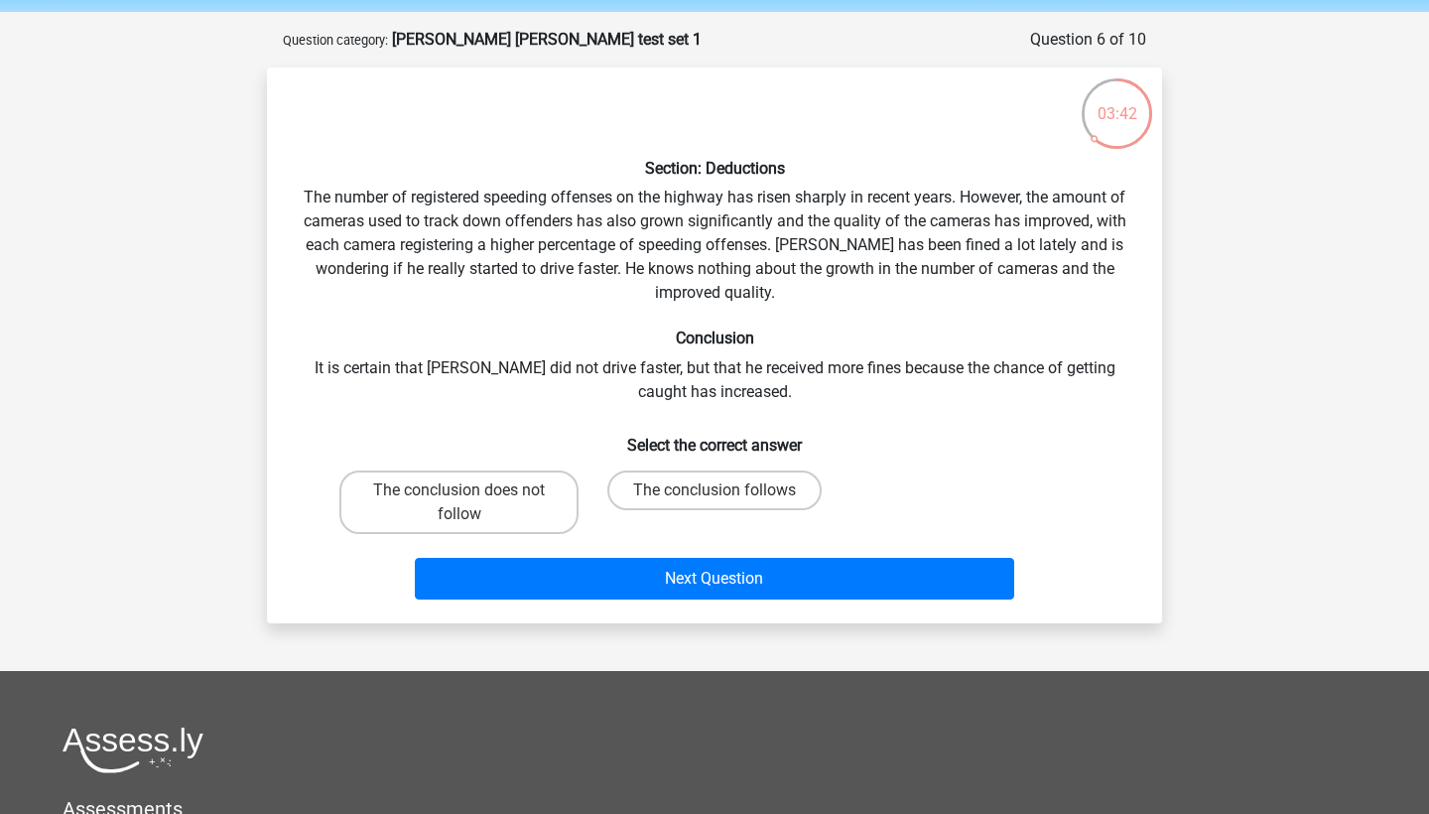
scroll to position [68, 0]
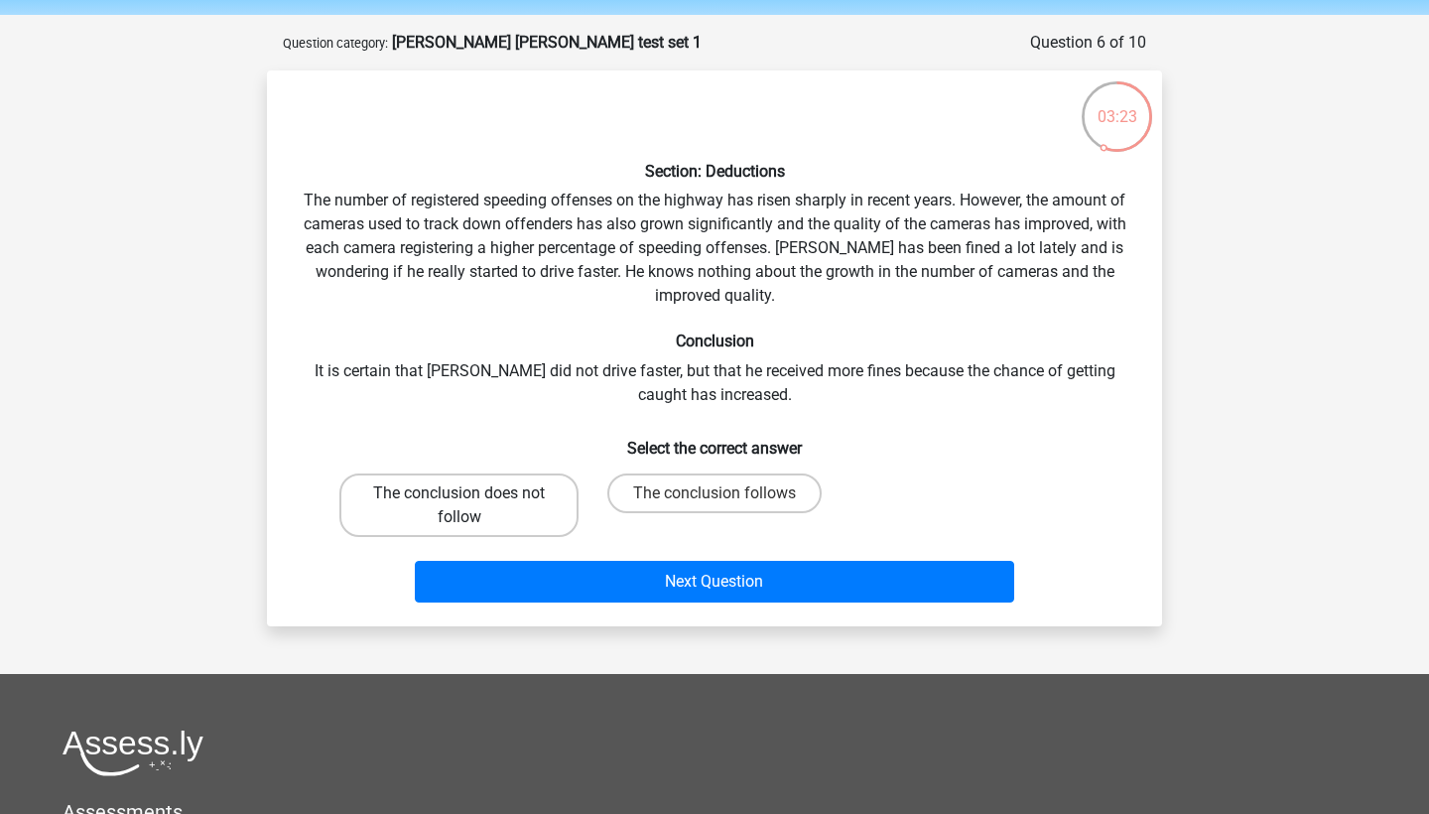
click at [509, 482] on label "The conclusion does not follow" at bounding box center [458, 504] width 239 height 63
click at [472, 493] on input "The conclusion does not follow" at bounding box center [465, 499] width 13 height 13
radio input "true"
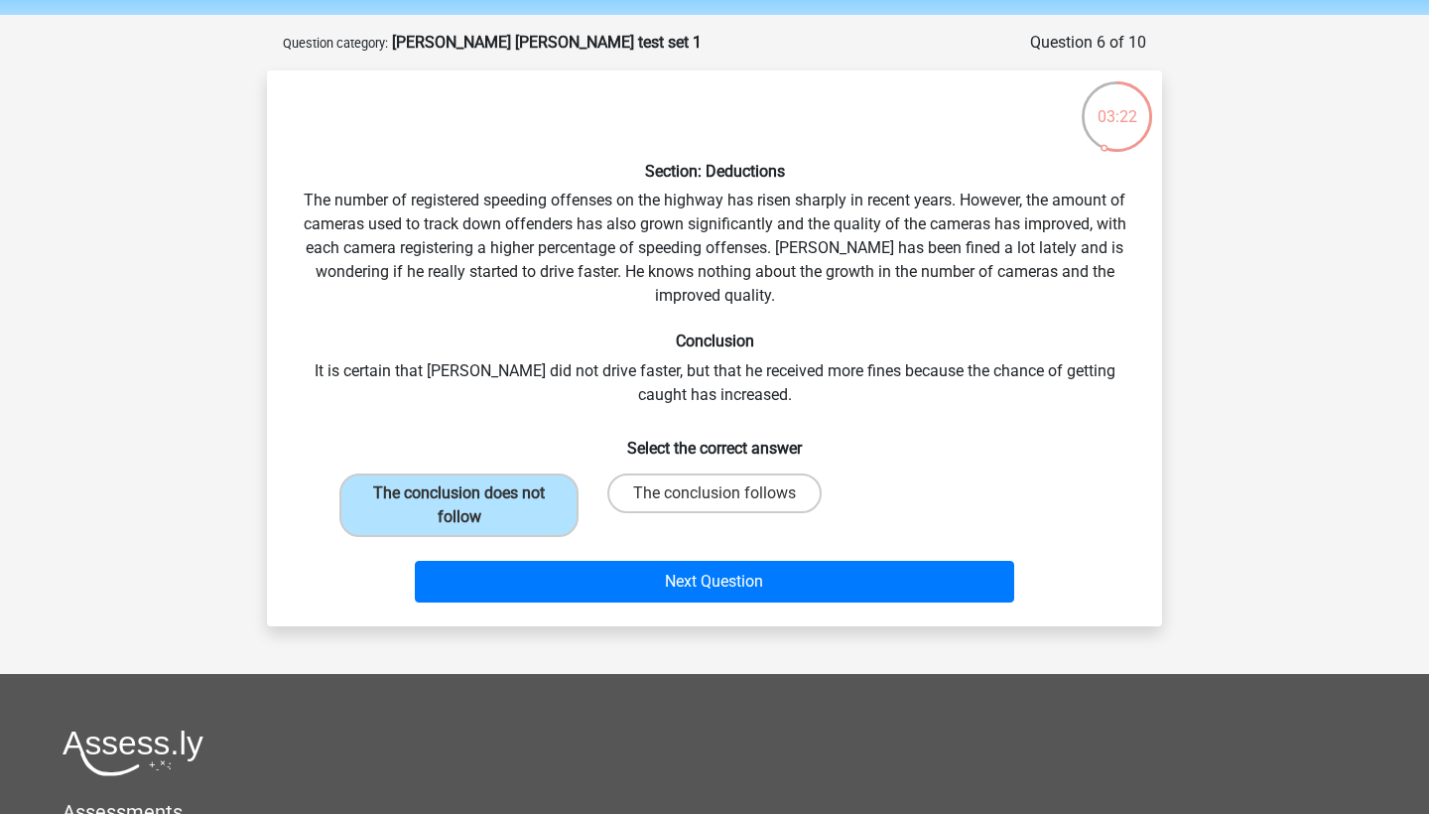
click at [565, 325] on div "Section: Deductions The number of registered speeding offenses on the highway h…" at bounding box center [714, 348] width 879 height 524
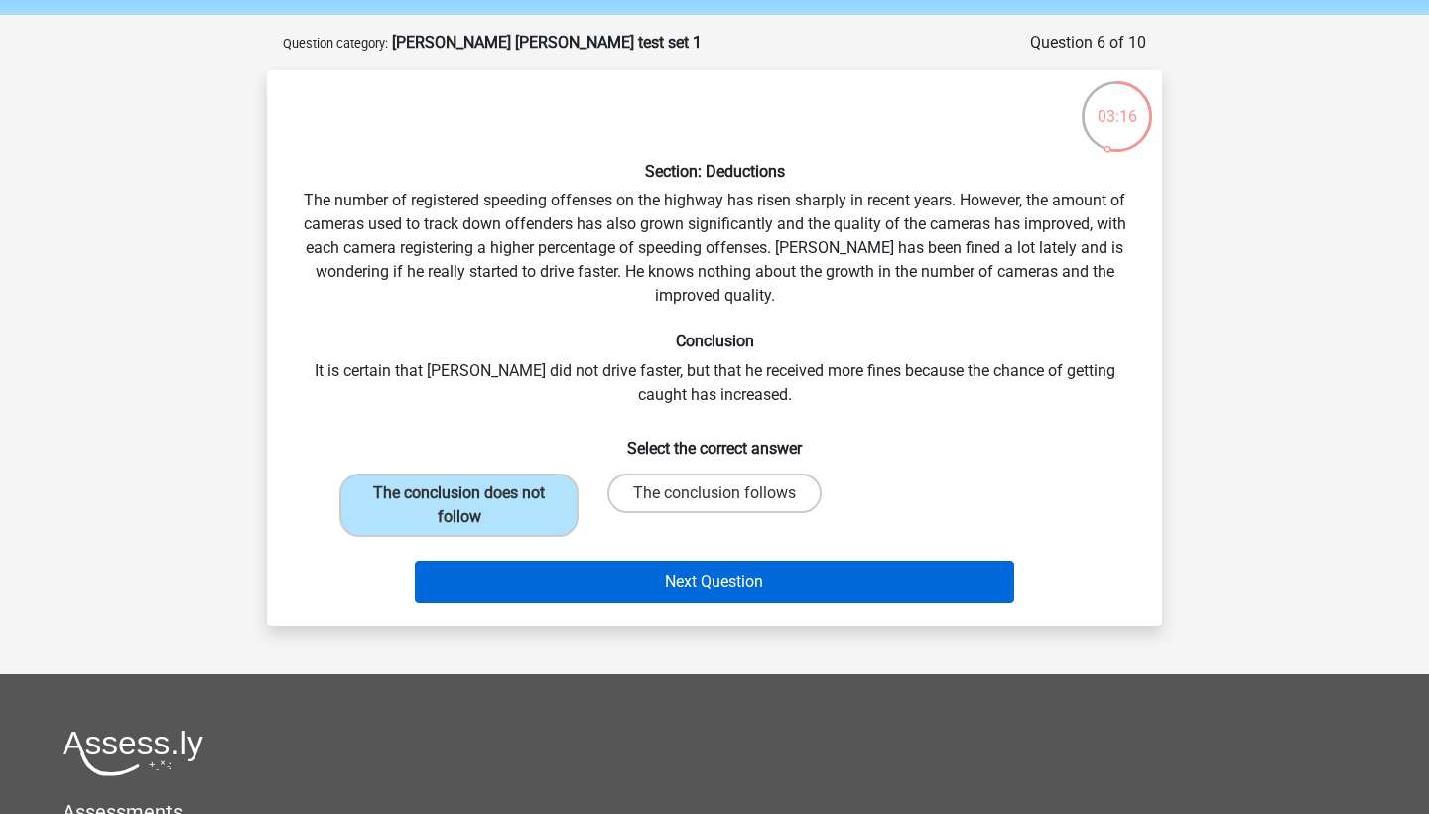
click at [944, 587] on button "Next Question" at bounding box center [715, 582] width 600 height 42
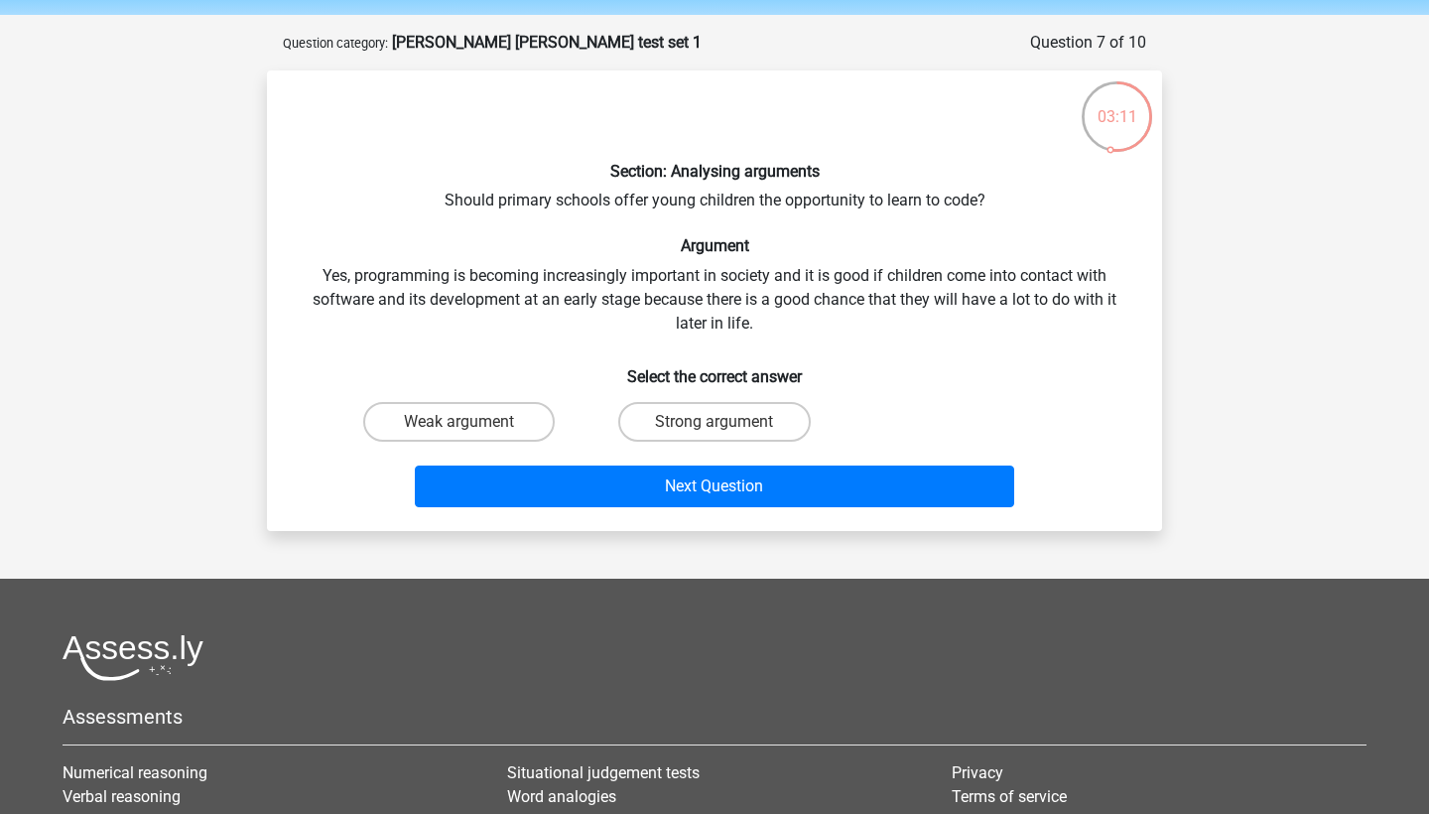
scroll to position [72, 0]
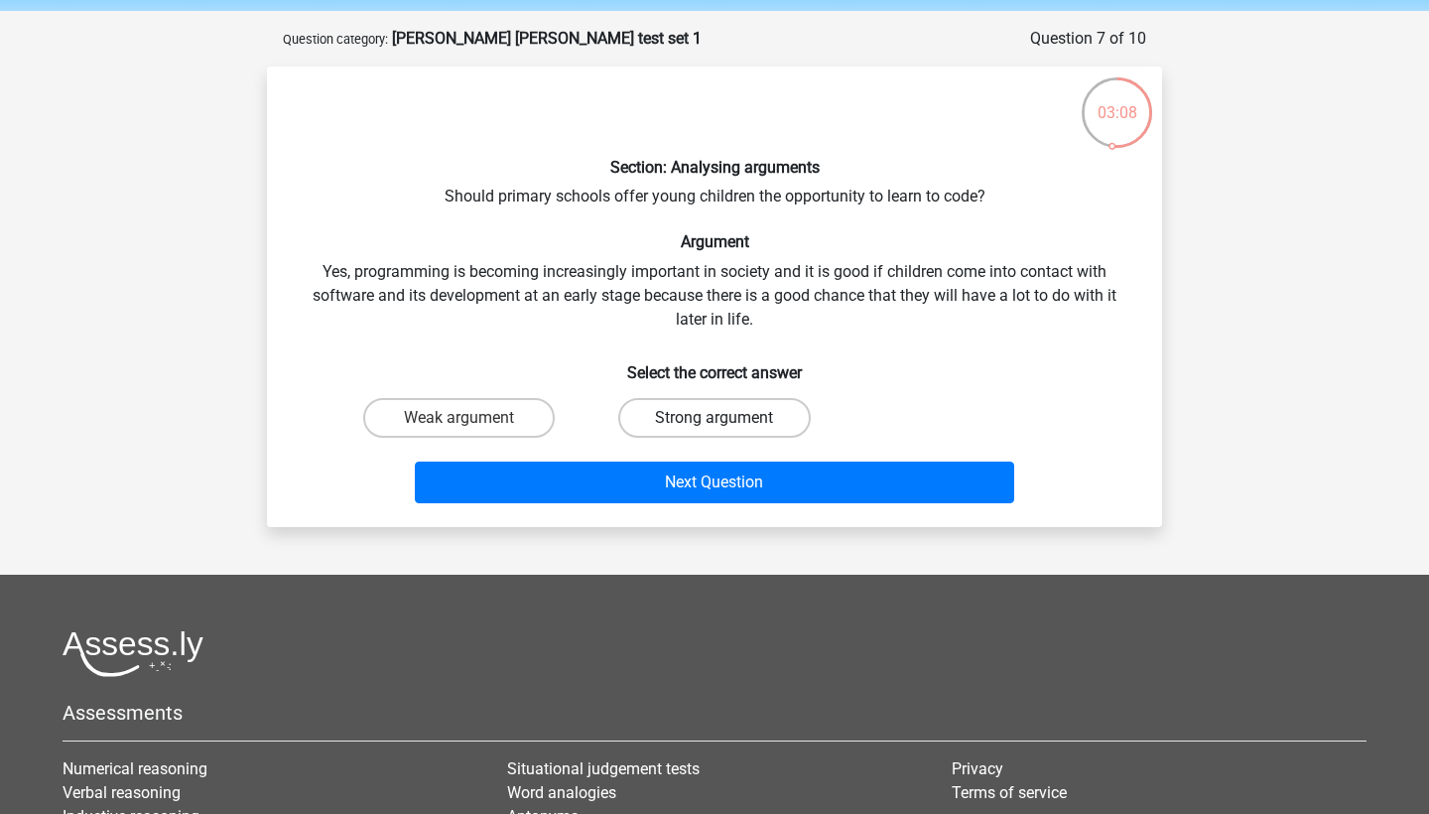
click at [727, 404] on label "Strong argument" at bounding box center [713, 418] width 191 height 40
click at [727, 418] on input "Strong argument" at bounding box center [720, 424] width 13 height 13
radio input "true"
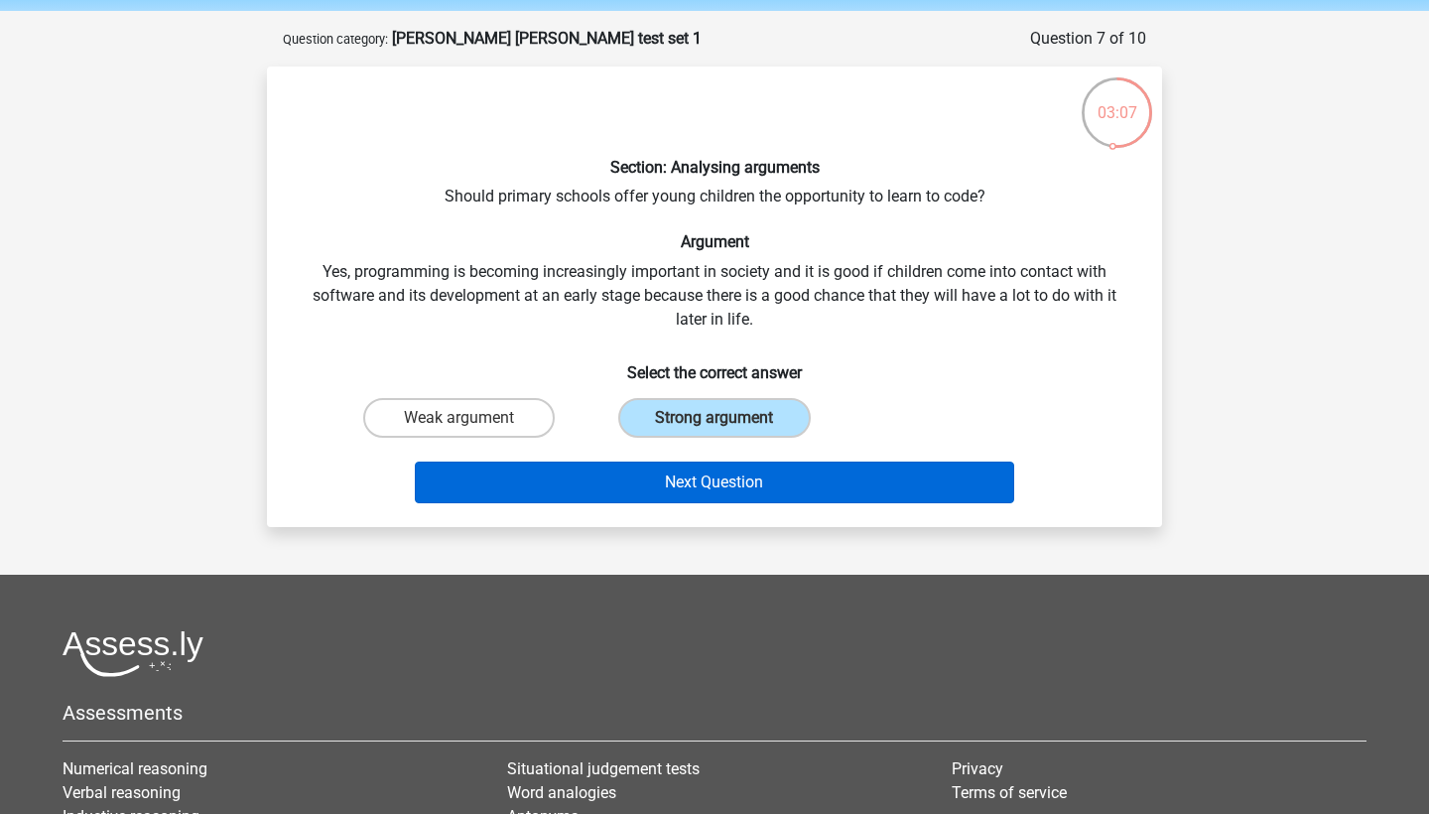
click at [715, 478] on button "Next Question" at bounding box center [715, 482] width 600 height 42
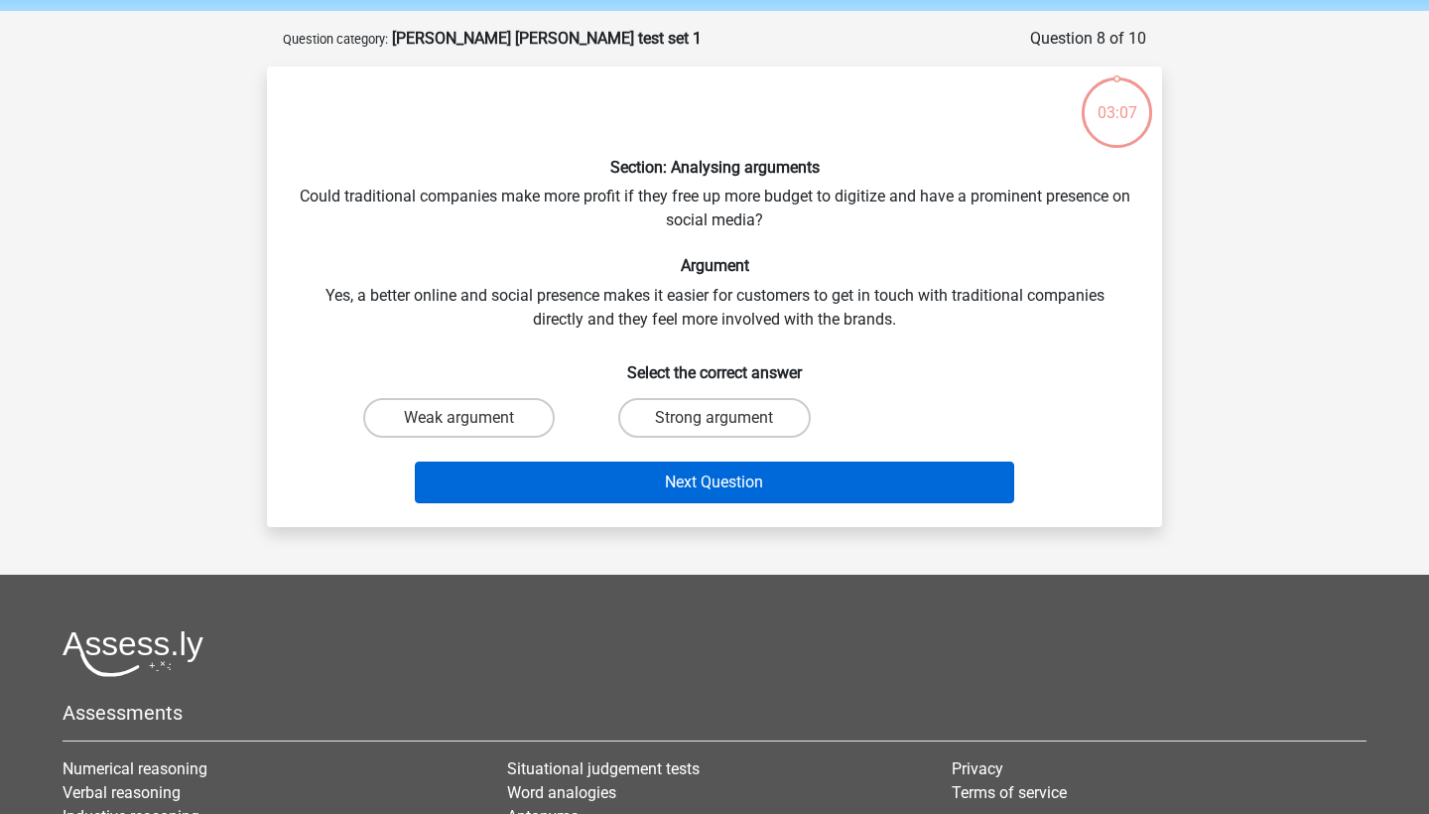
scroll to position [99, 0]
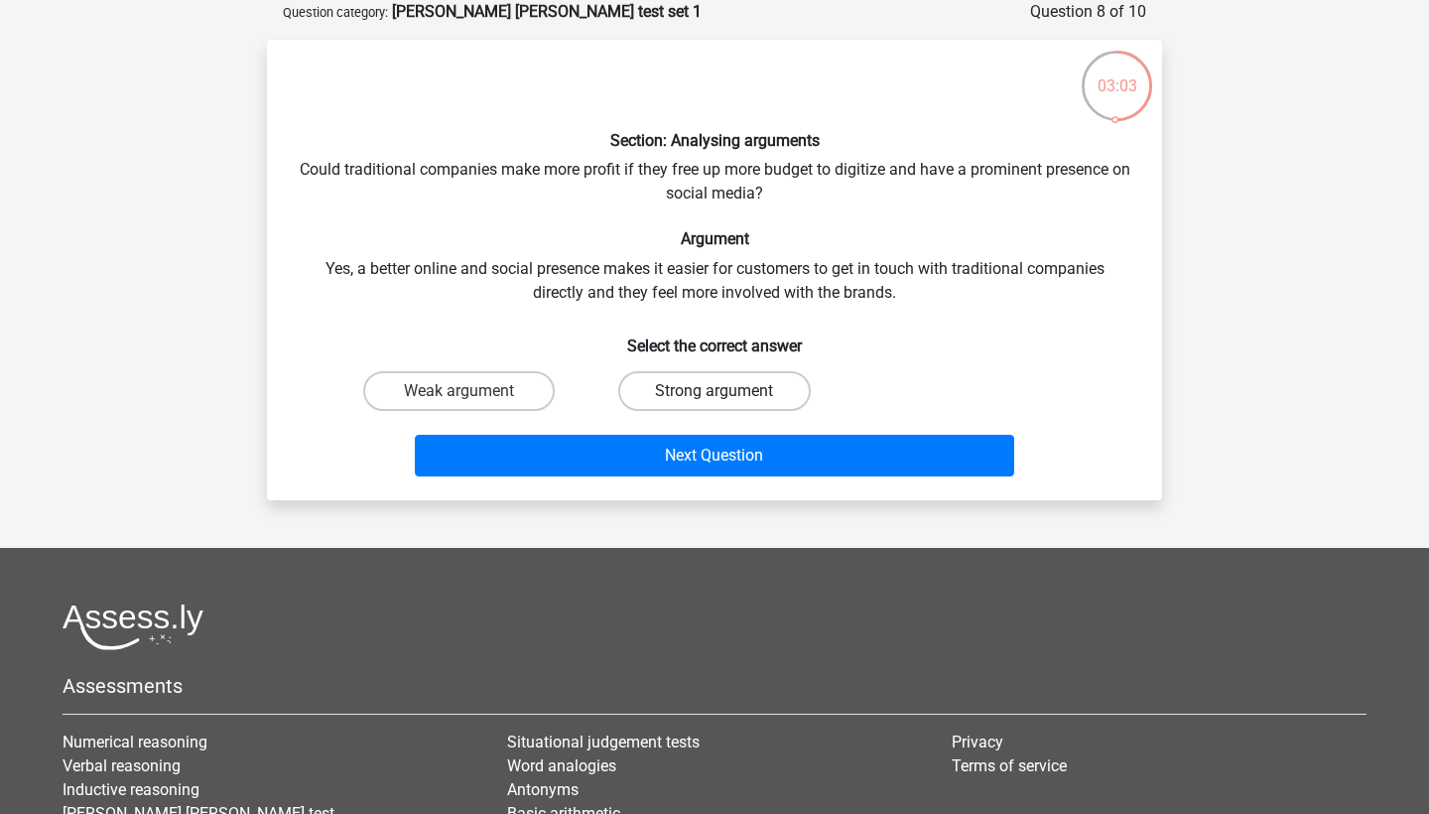
click at [718, 383] on label "Strong argument" at bounding box center [713, 391] width 191 height 40
click at [718, 391] on input "Strong argument" at bounding box center [720, 397] width 13 height 13
radio input "true"
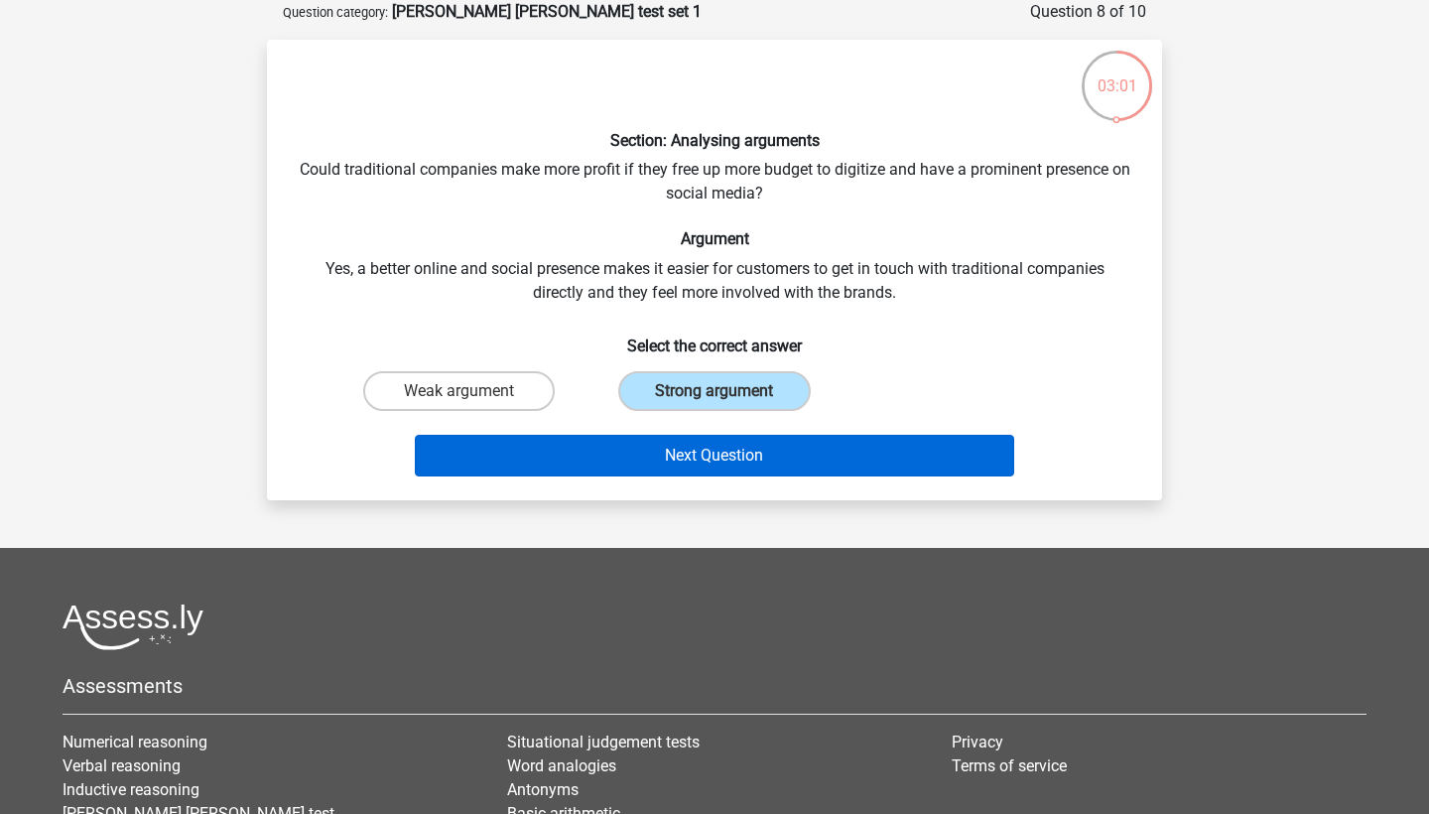
click at [692, 444] on button "Next Question" at bounding box center [715, 456] width 600 height 42
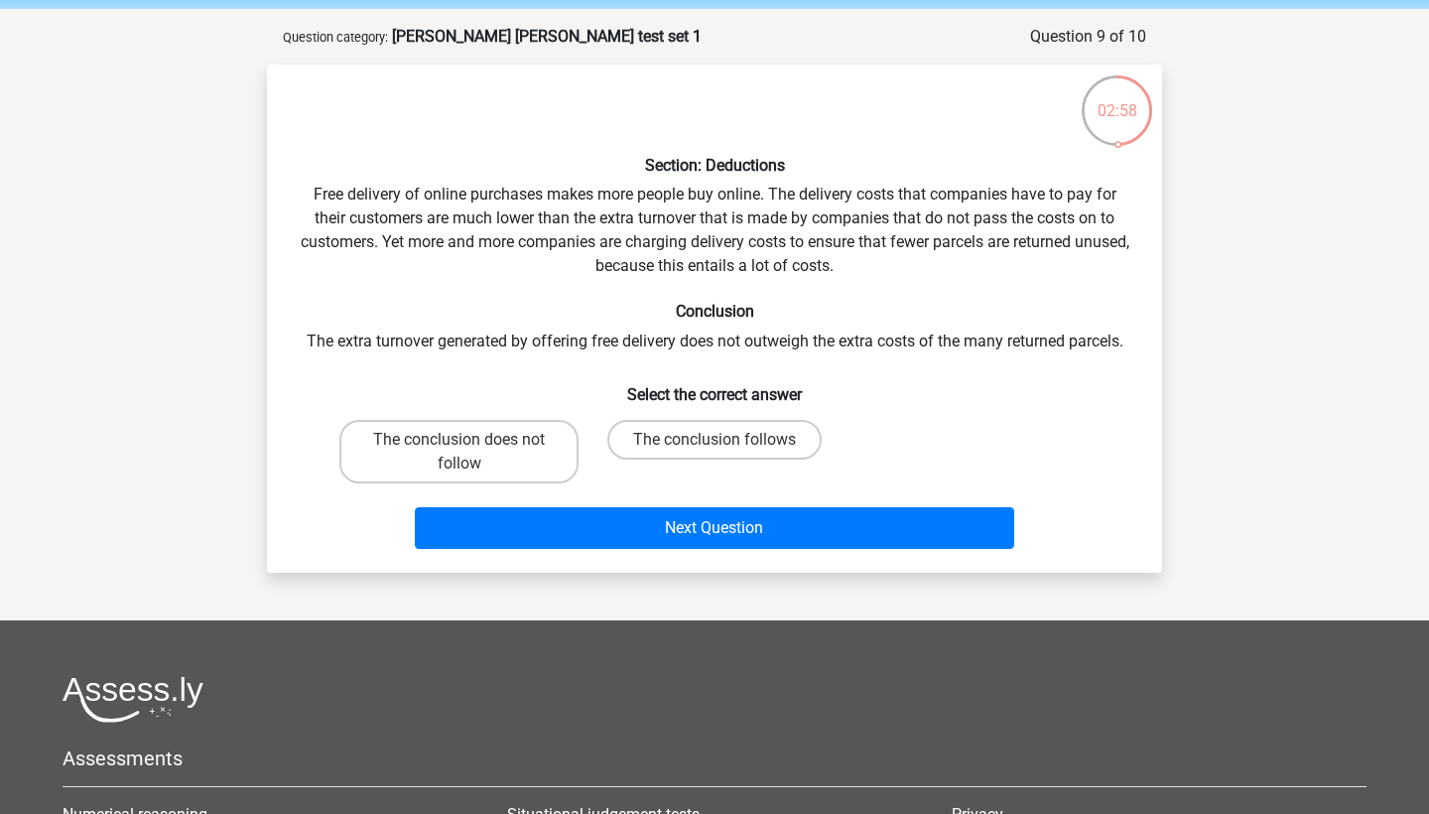
scroll to position [74, 0]
click at [787, 224] on div "Section: Deductions Free delivery of online purchases makes more people buy onl…" at bounding box center [714, 318] width 879 height 476
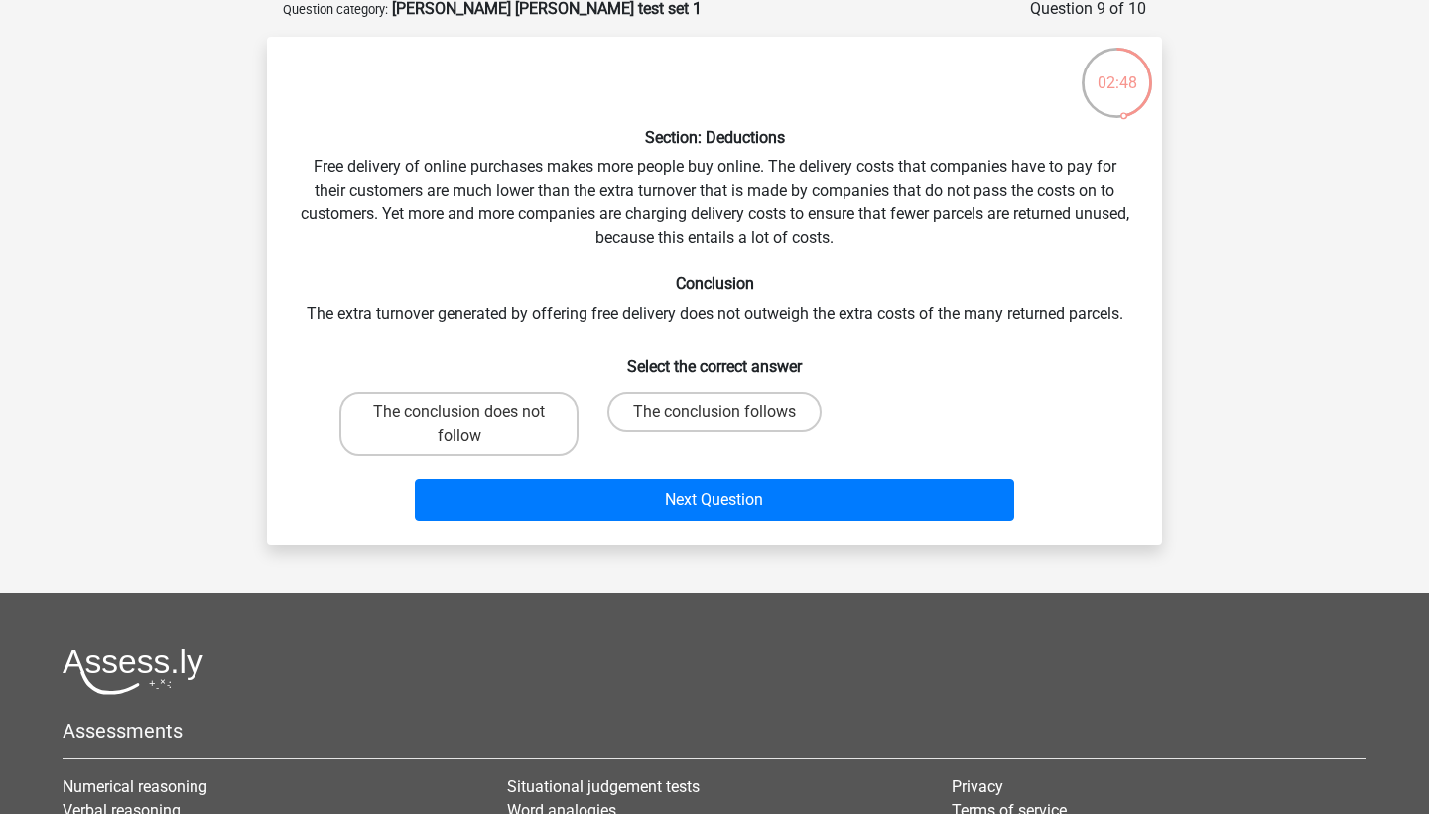
scroll to position [109, 0]
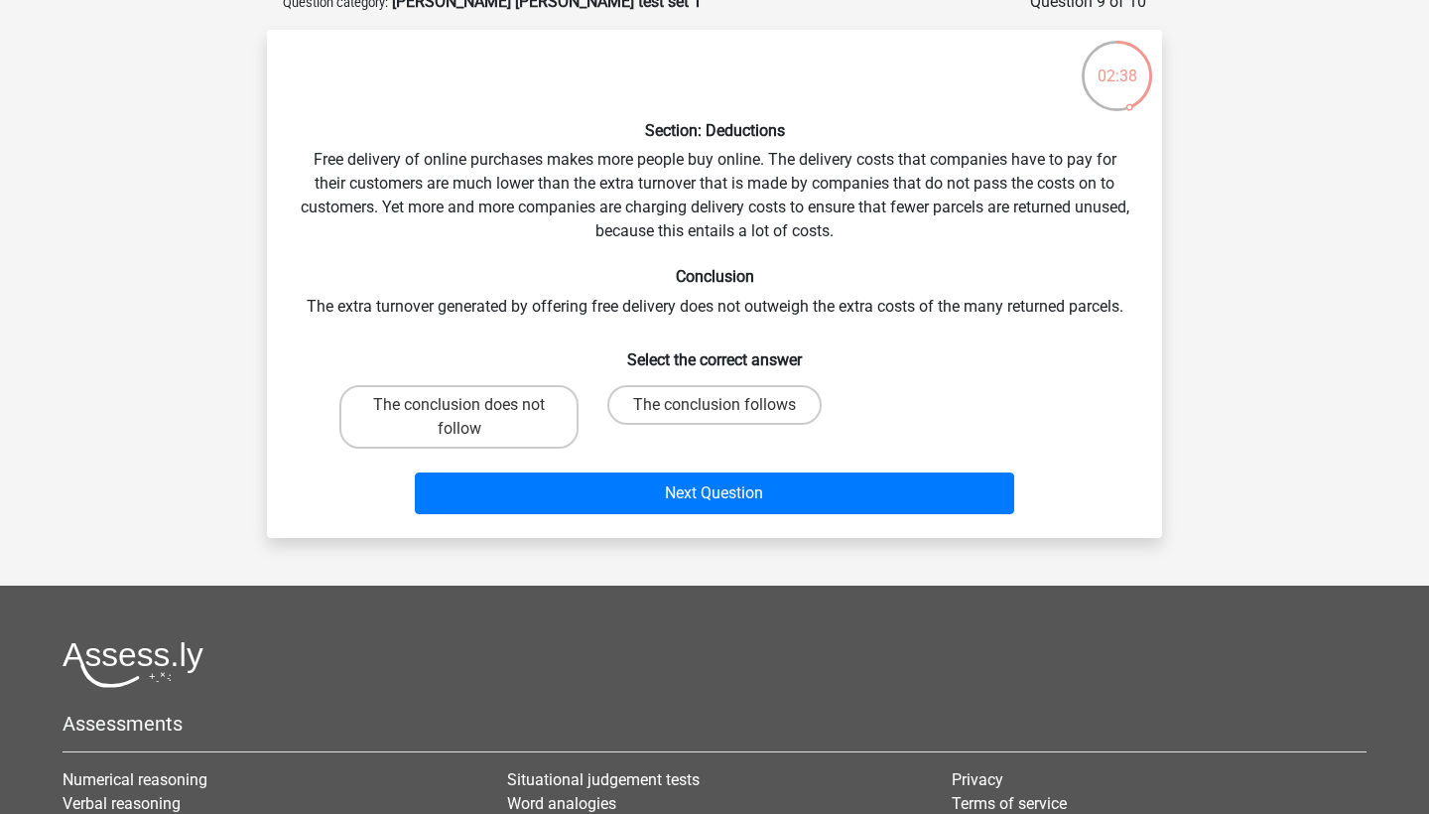
click at [781, 218] on div "Section: Deductions Free delivery of online purchases makes more people buy onl…" at bounding box center [714, 284] width 879 height 476
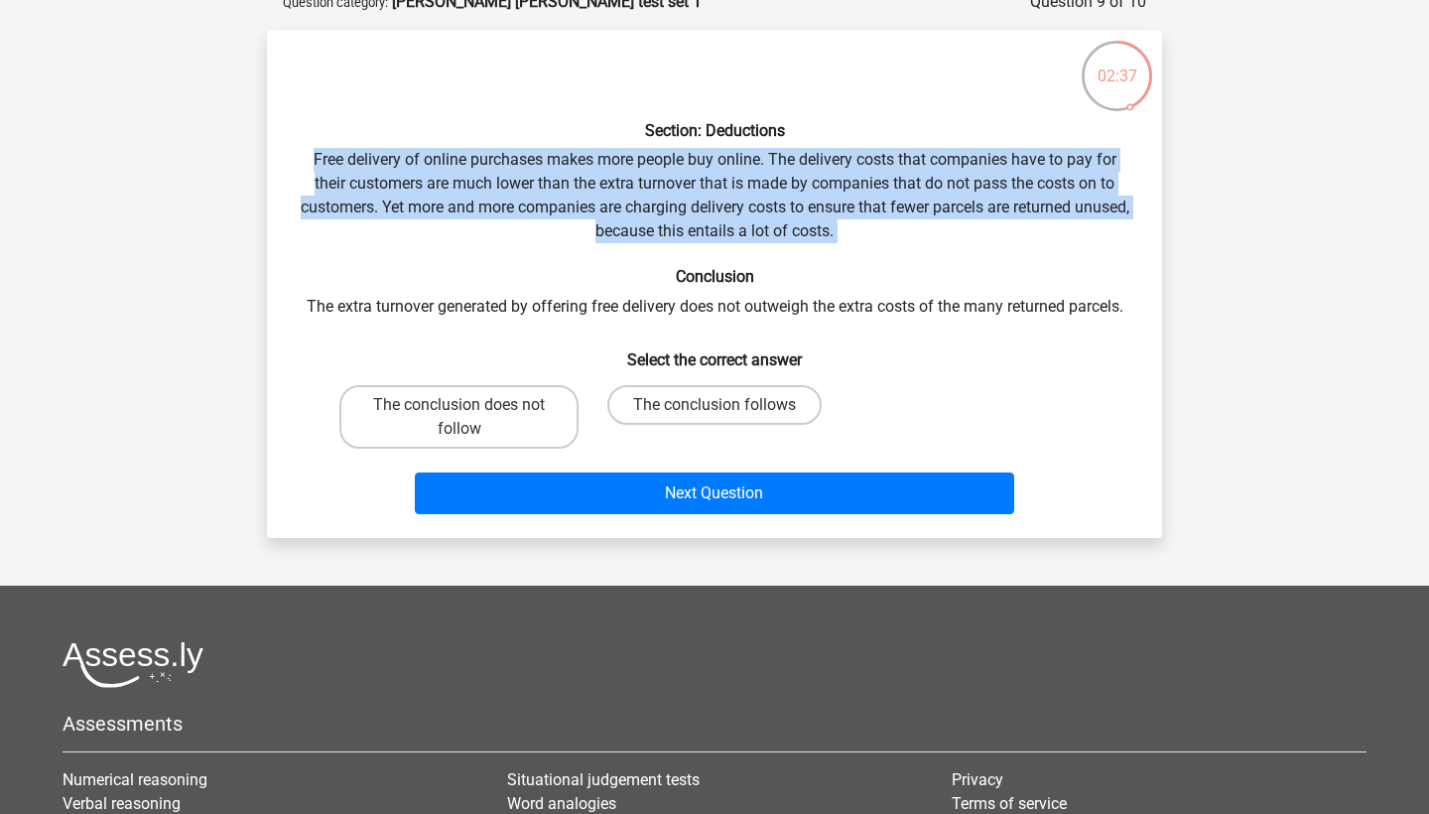
click at [783, 264] on div "Section: Deductions Free delivery of online purchases makes more people buy onl…" at bounding box center [714, 284] width 879 height 476
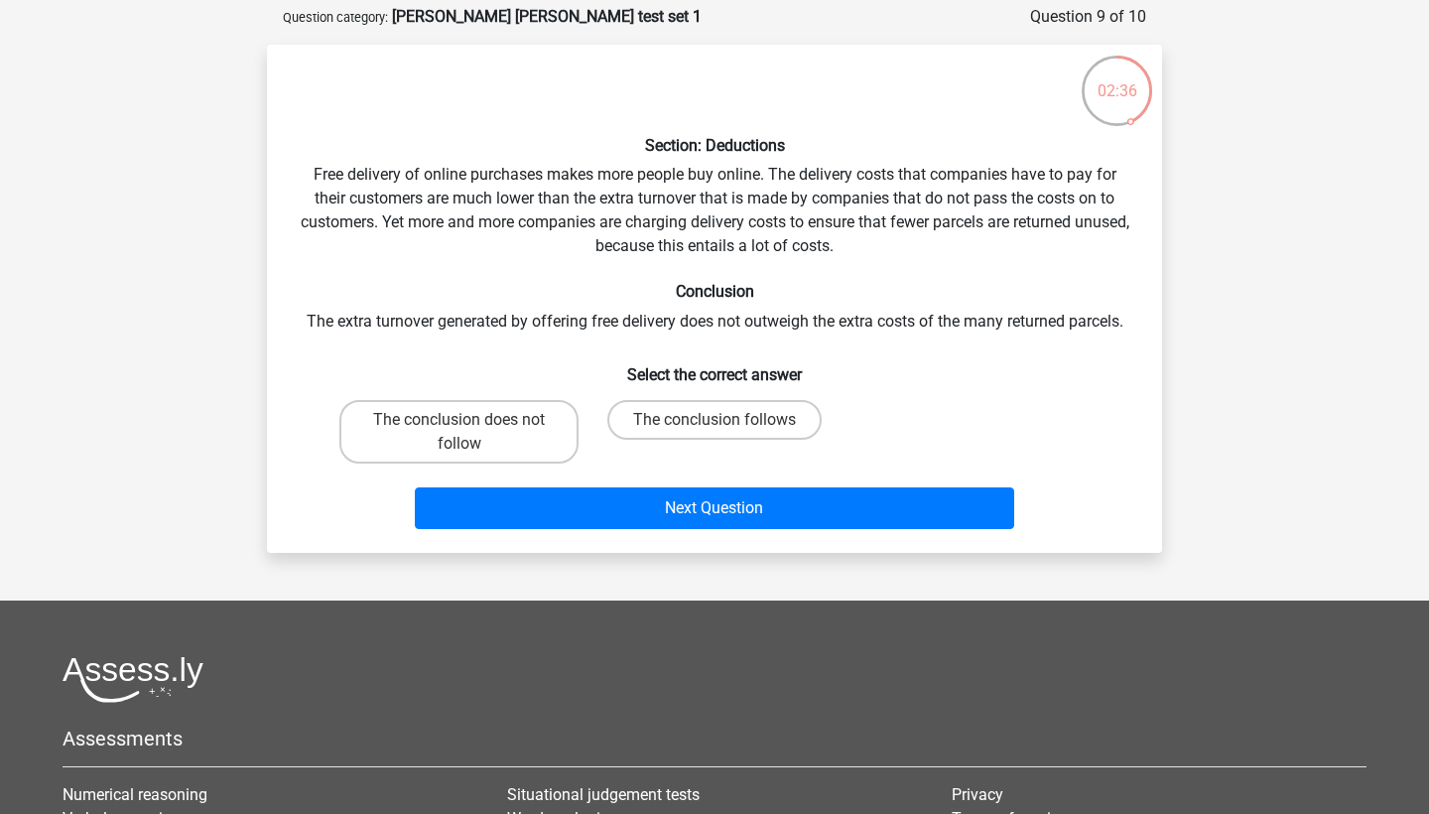
scroll to position [93, 0]
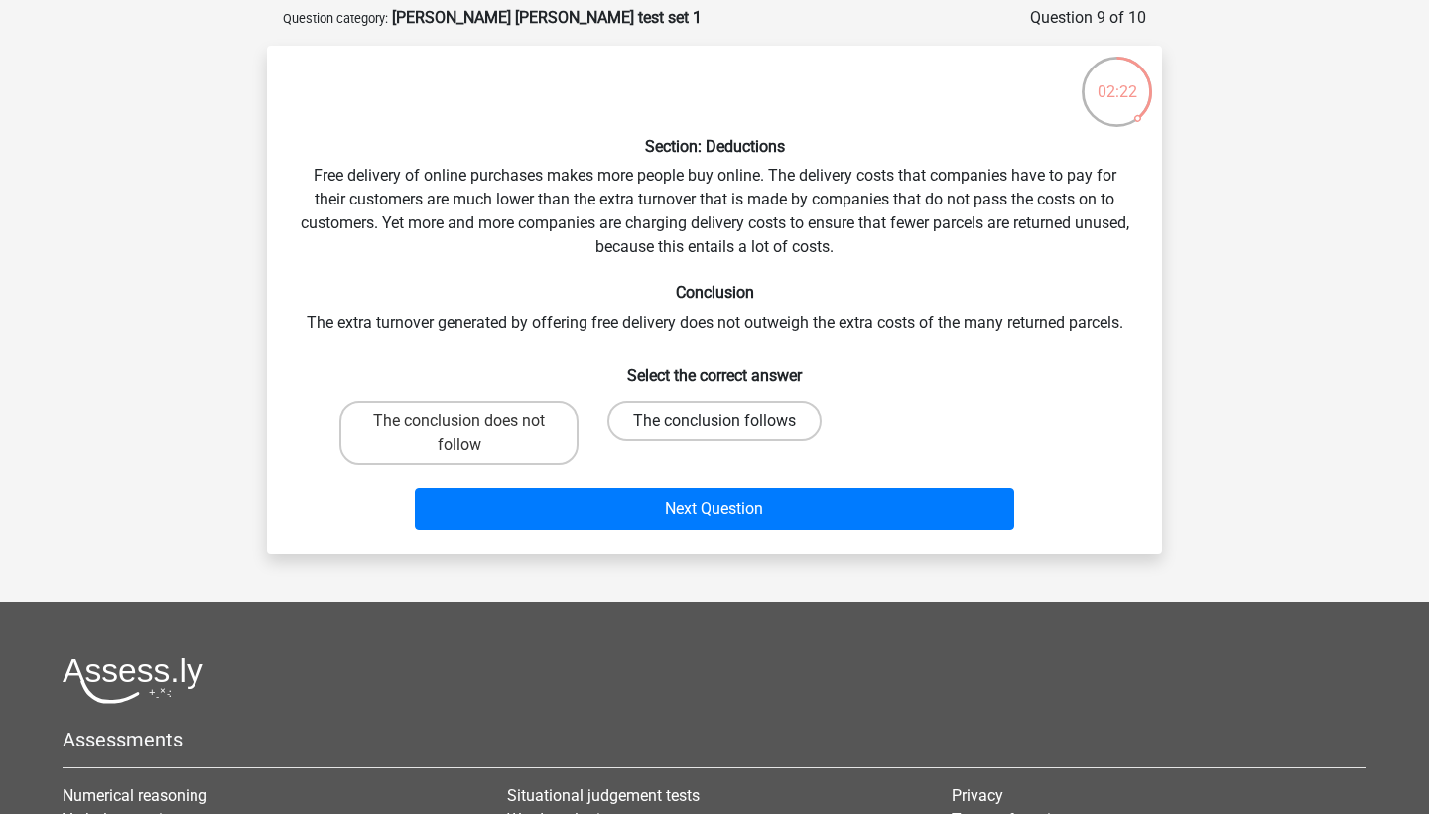
click at [700, 417] on label "The conclusion follows" at bounding box center [714, 421] width 214 height 40
click at [714, 421] on input "The conclusion follows" at bounding box center [720, 427] width 13 height 13
radio input "true"
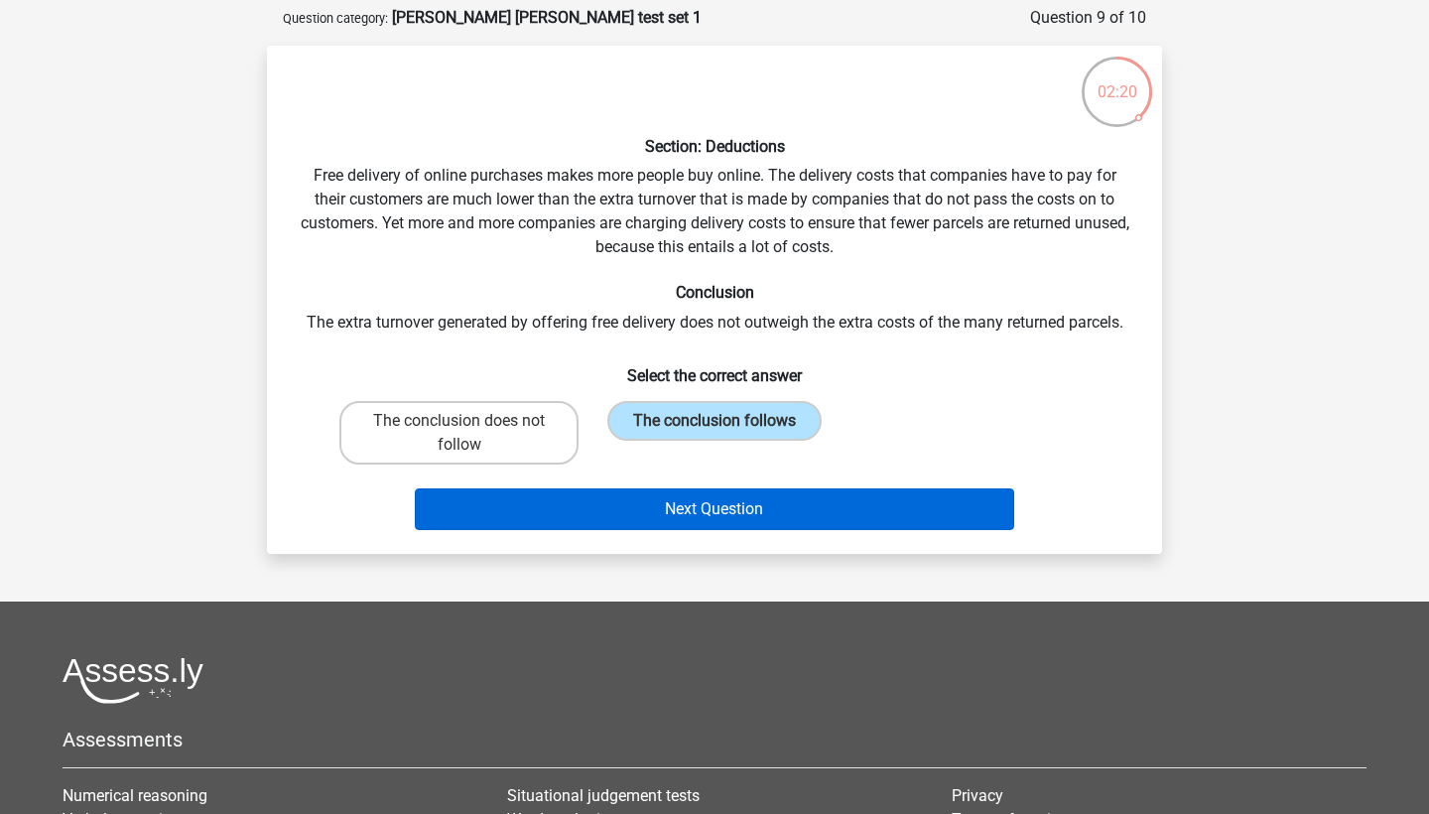
click at [676, 518] on button "Next Question" at bounding box center [715, 509] width 600 height 42
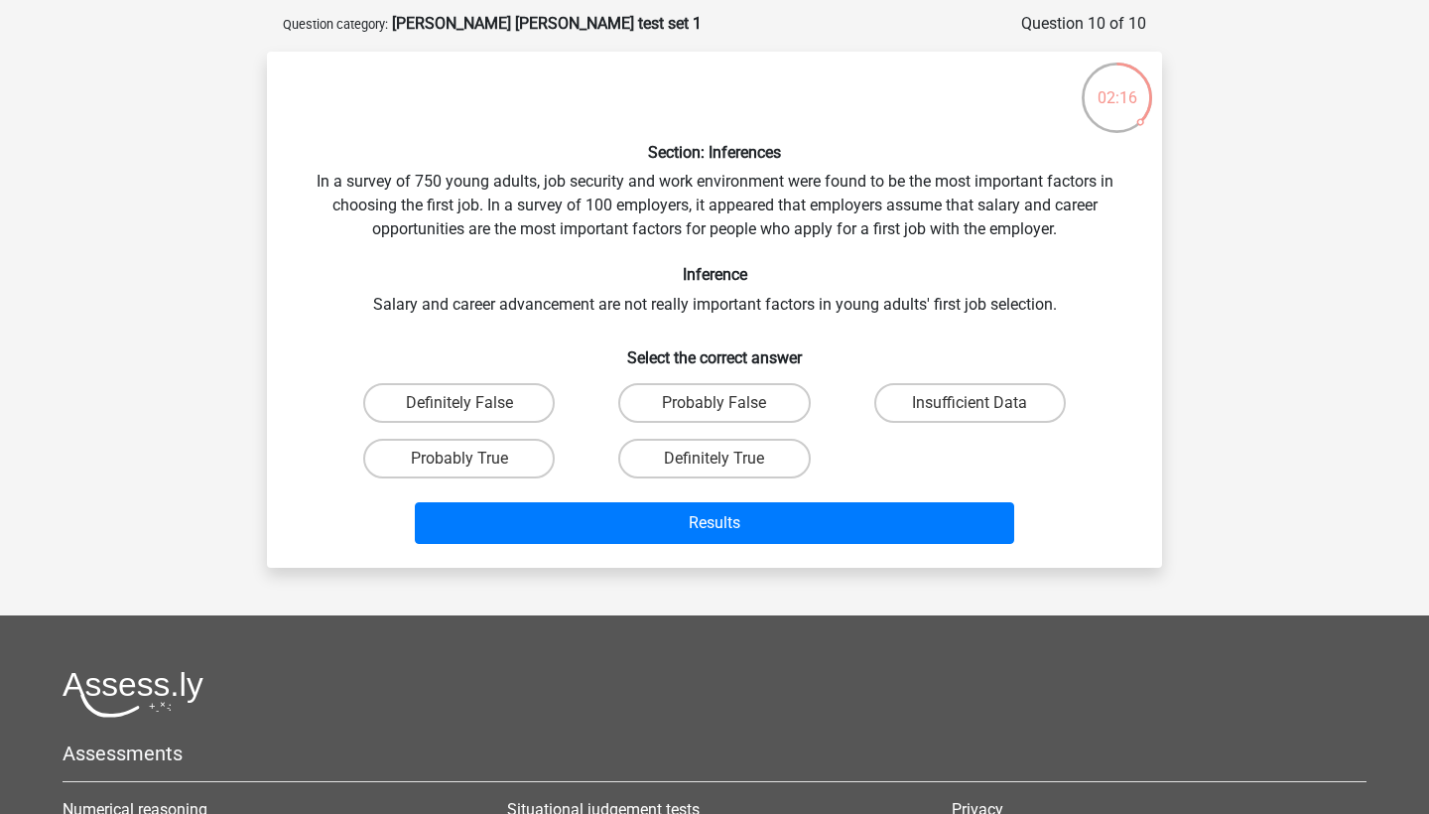
scroll to position [87, 0]
click at [970, 409] on input "Insufficient Data" at bounding box center [975, 409] width 13 height 13
radio input "true"
click at [515, 455] on label "Probably True" at bounding box center [458, 459] width 191 height 40
click at [472, 458] on input "Probably True" at bounding box center [465, 464] width 13 height 13
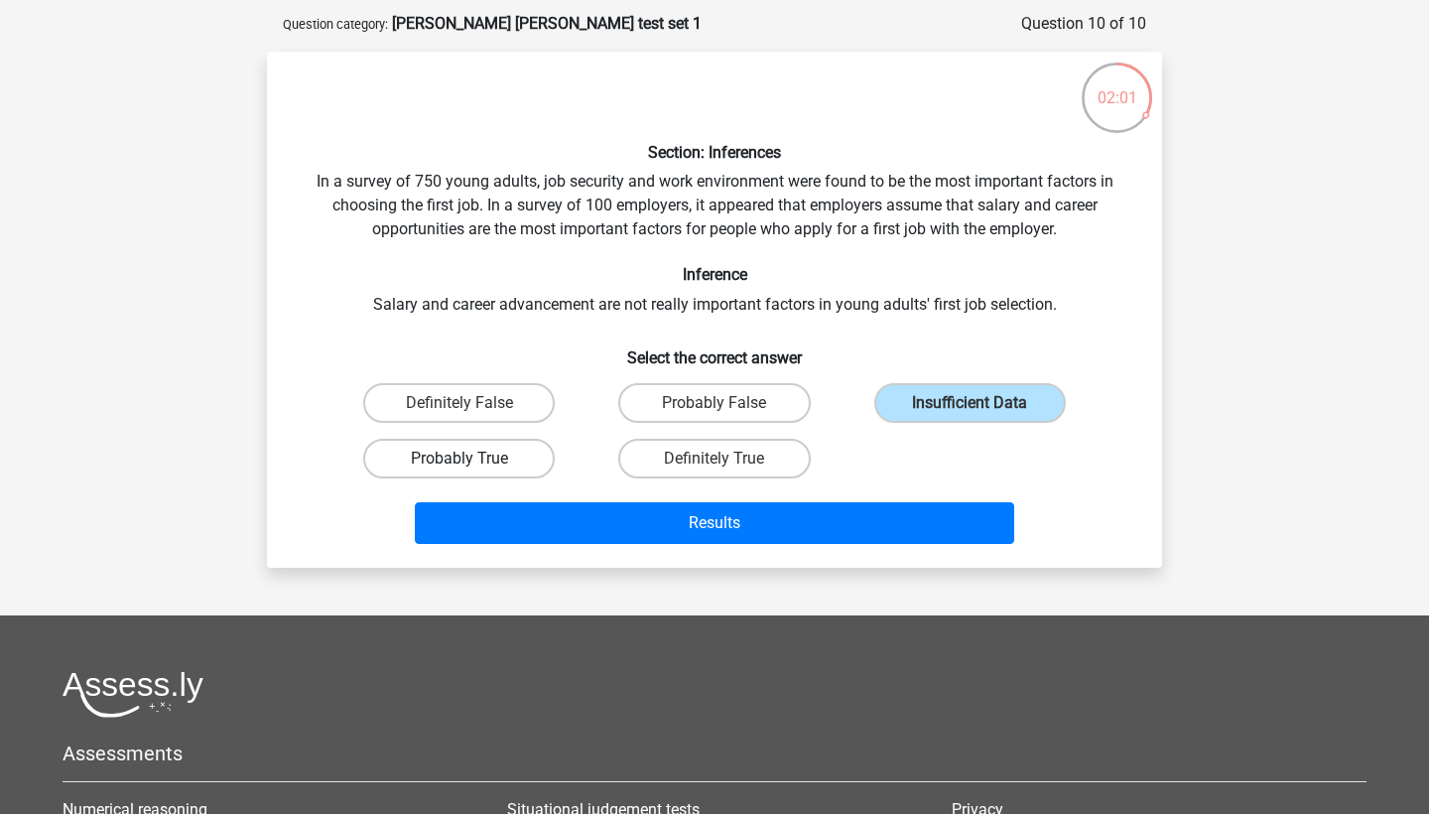
radio input "true"
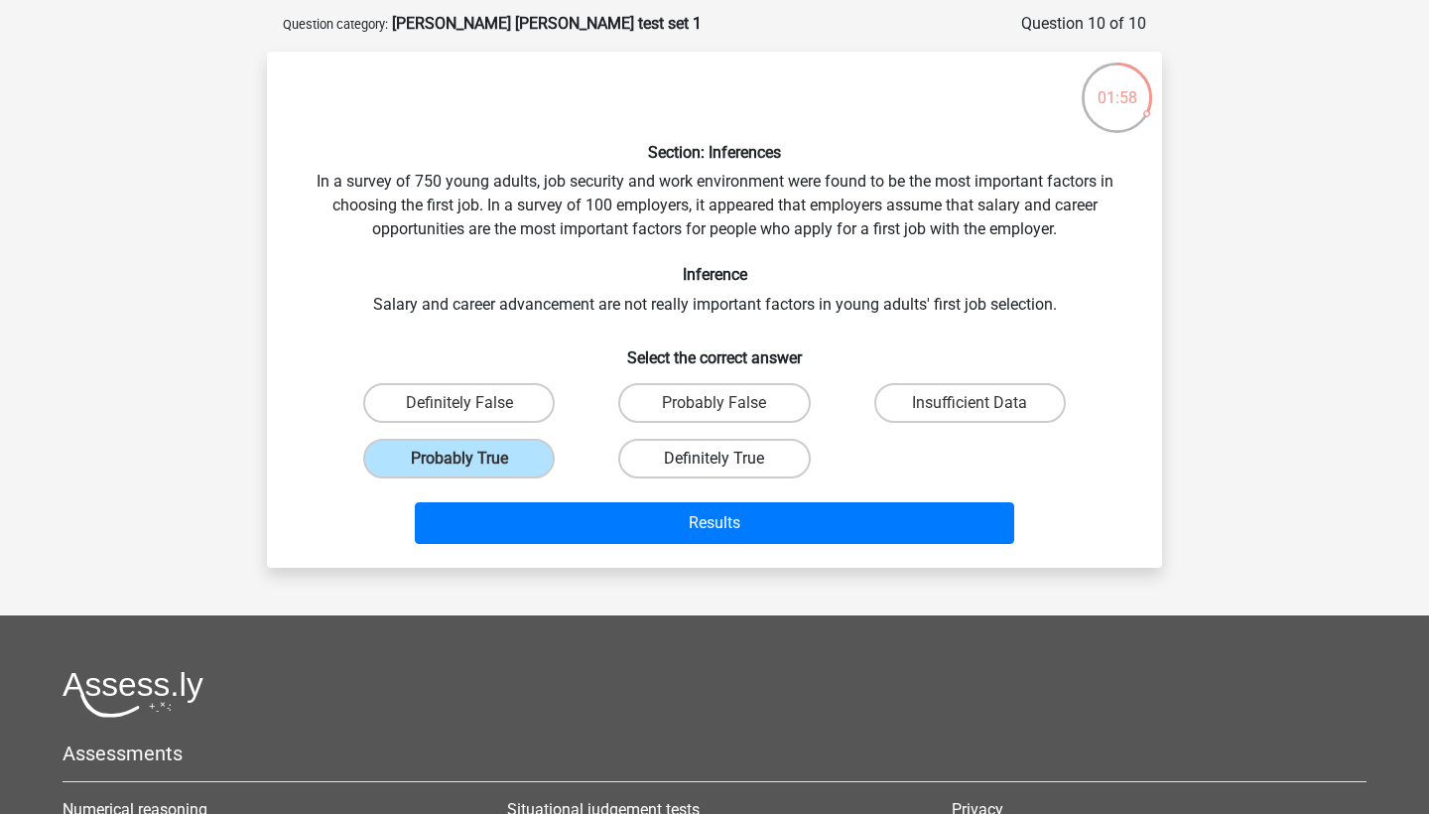
click at [693, 456] on label "Definitely True" at bounding box center [713, 459] width 191 height 40
click at [714, 458] on input "Definitely True" at bounding box center [720, 464] width 13 height 13
radio input "true"
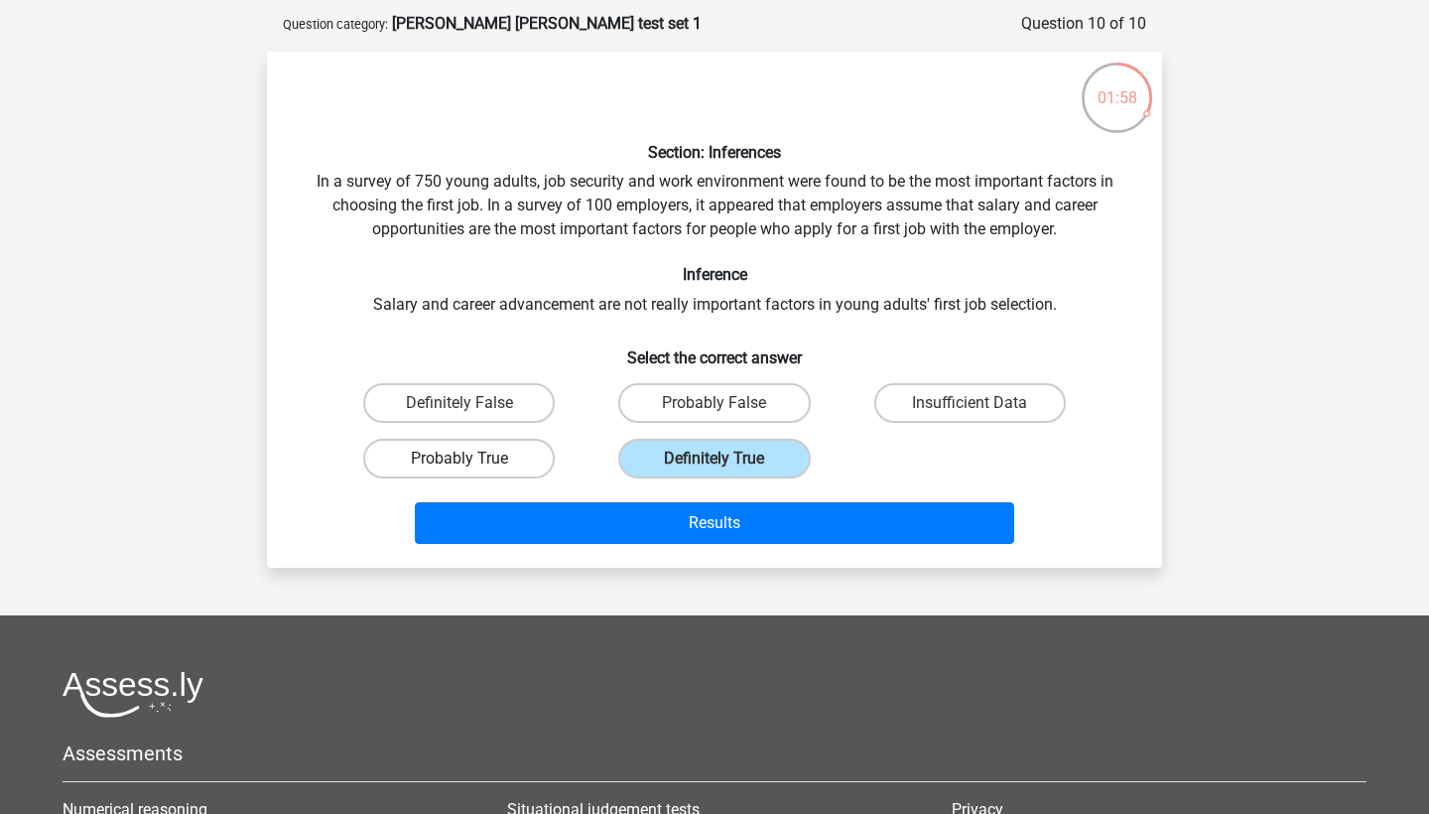
click at [506, 471] on label "Probably True" at bounding box center [458, 459] width 191 height 40
click at [472, 471] on input "Probably True" at bounding box center [465, 464] width 13 height 13
radio input "true"
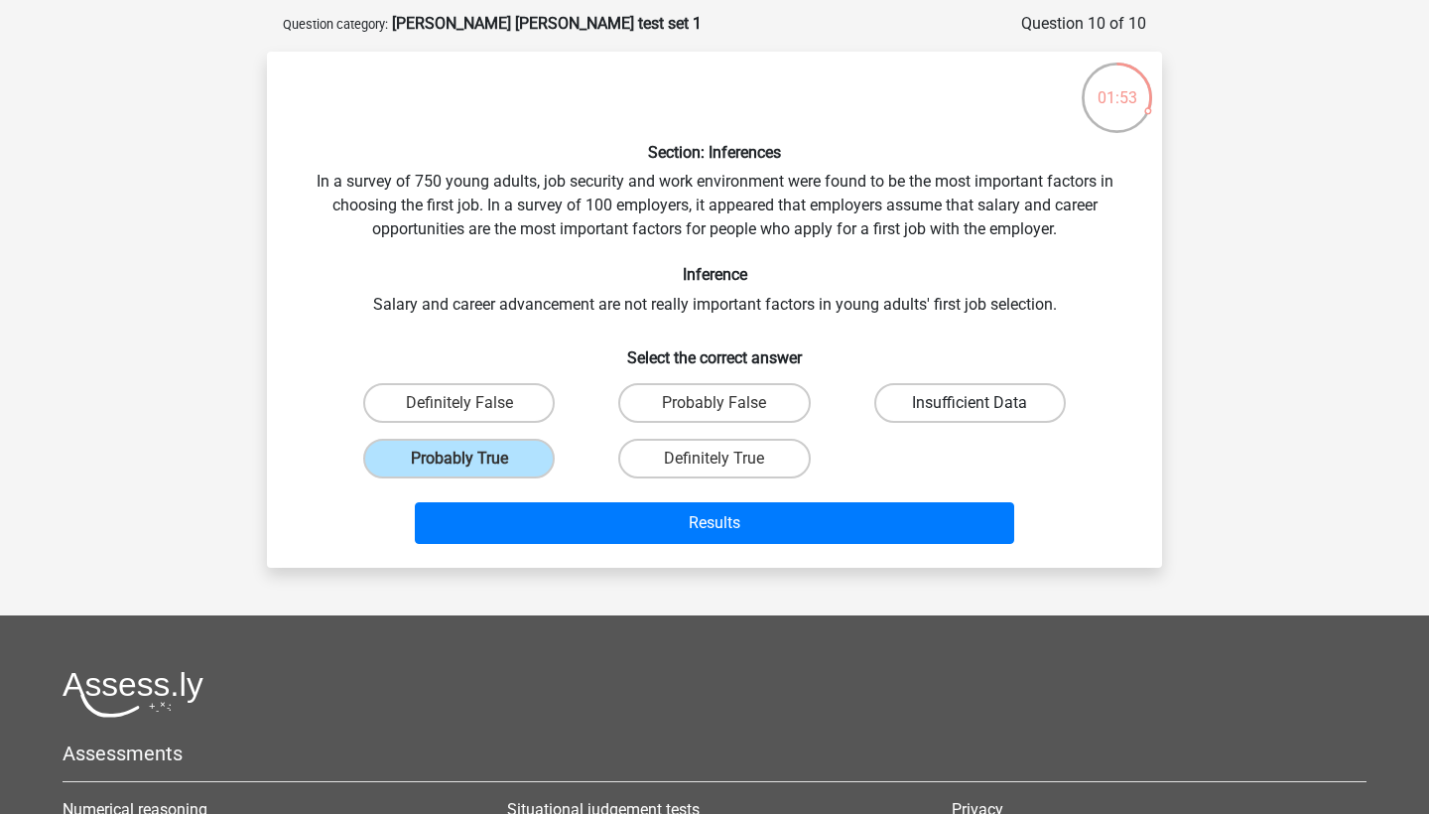
click at [968, 396] on label "Insufficient Data" at bounding box center [969, 403] width 191 height 40
click at [969, 403] on input "Insufficient Data" at bounding box center [975, 409] width 13 height 13
radio input "true"
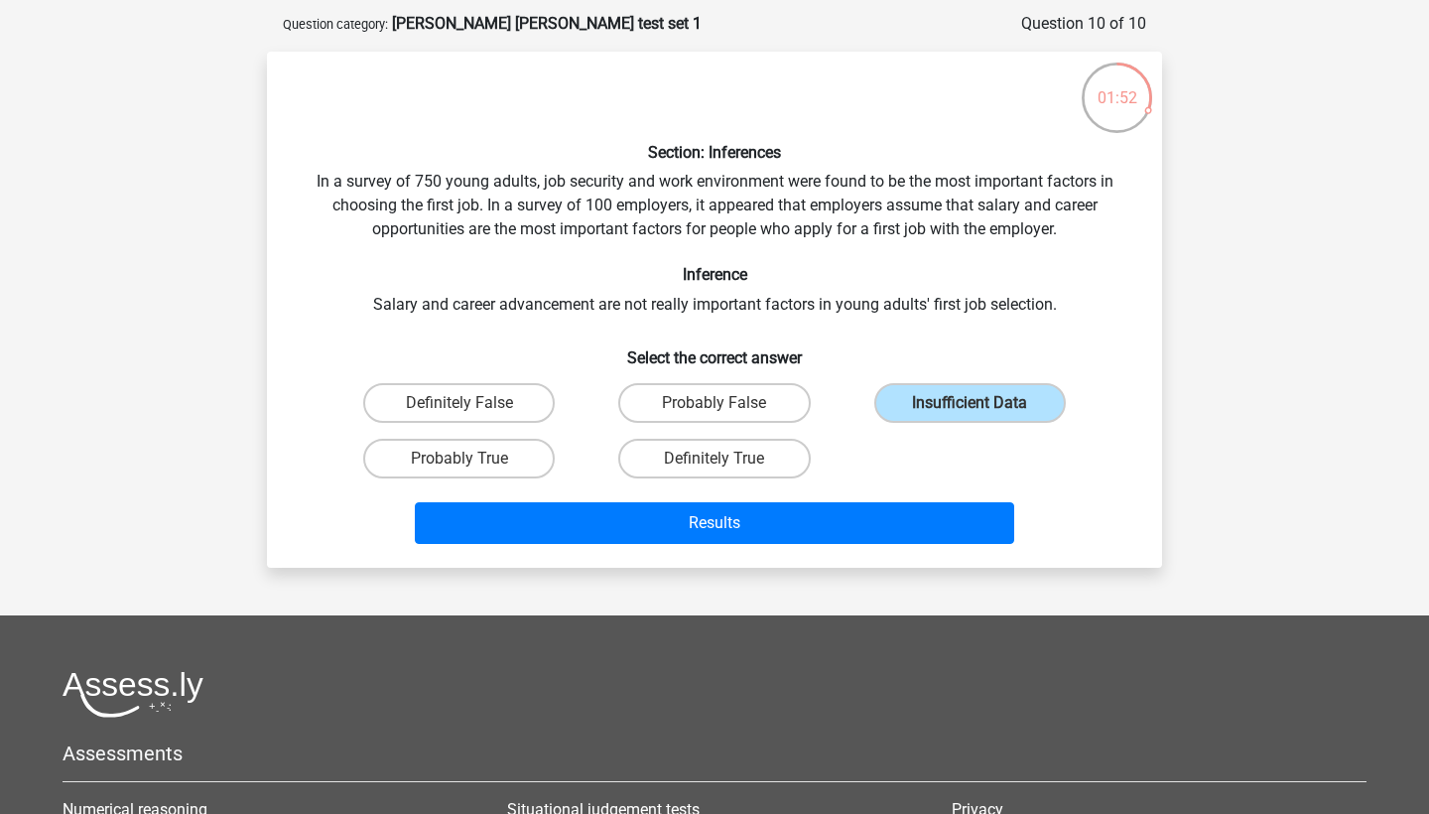
click at [949, 265] on h6 "Inference" at bounding box center [714, 274] width 831 height 19
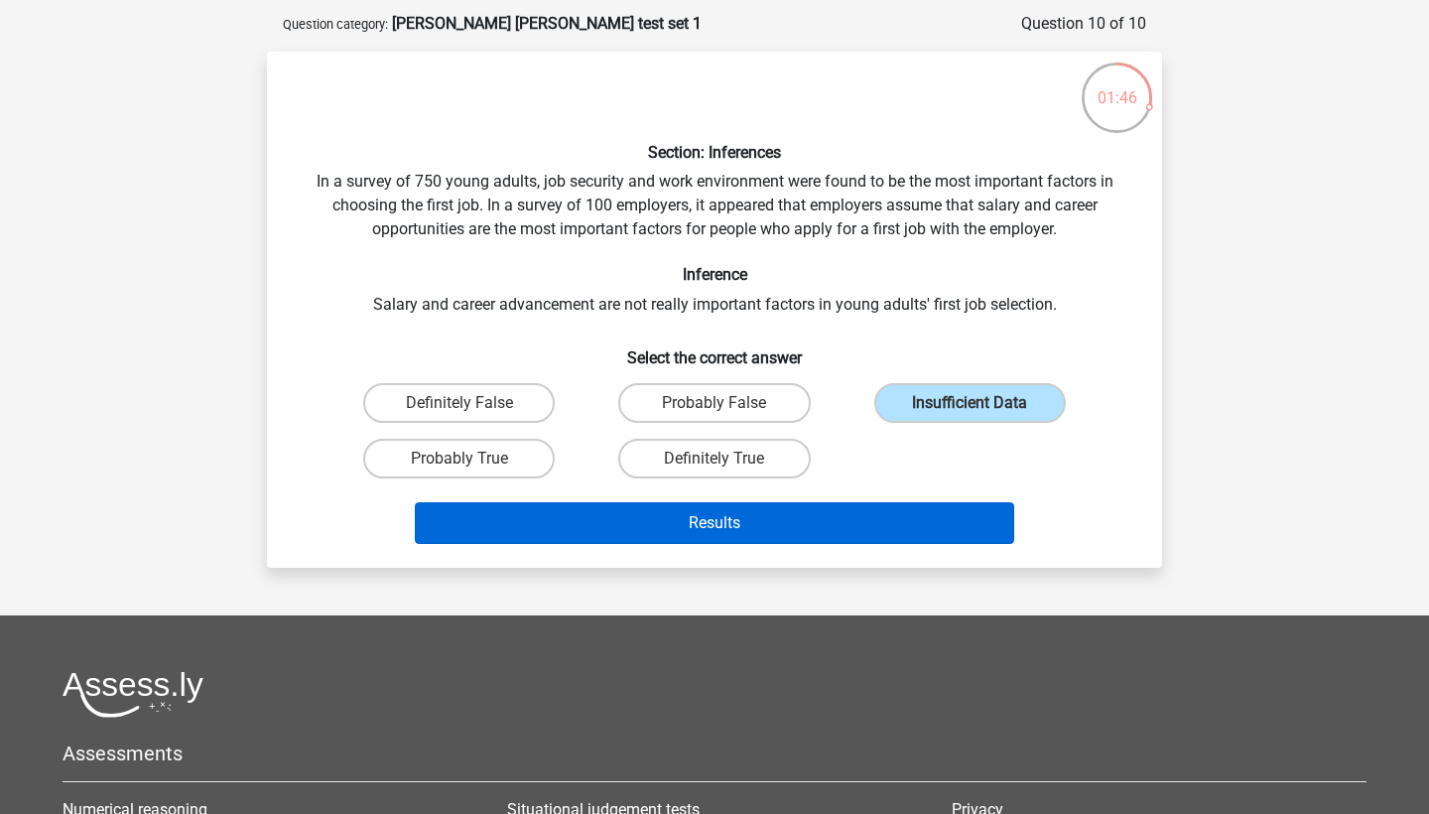
click at [790, 510] on button "Results" at bounding box center [715, 523] width 600 height 42
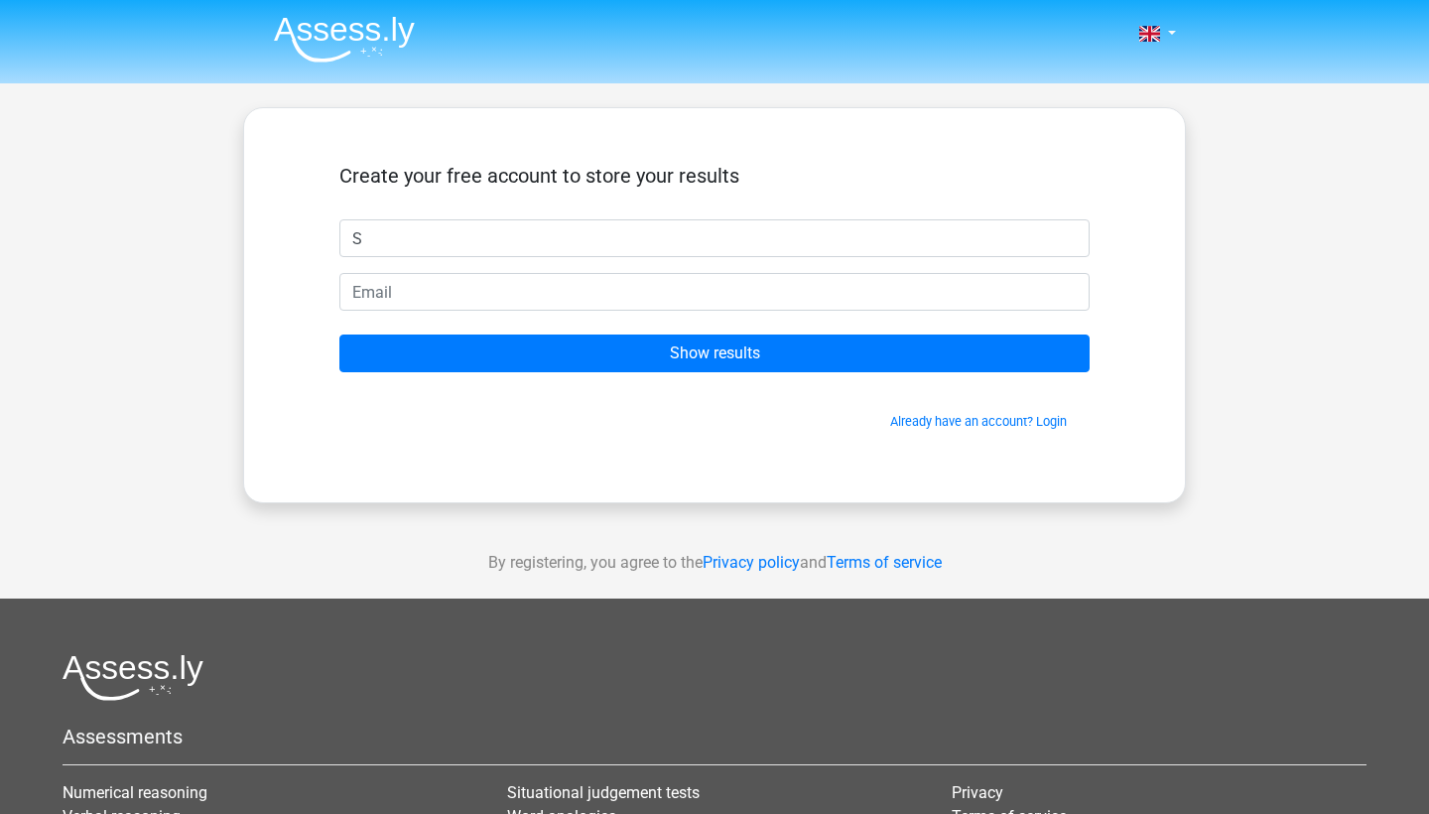
type input "S"
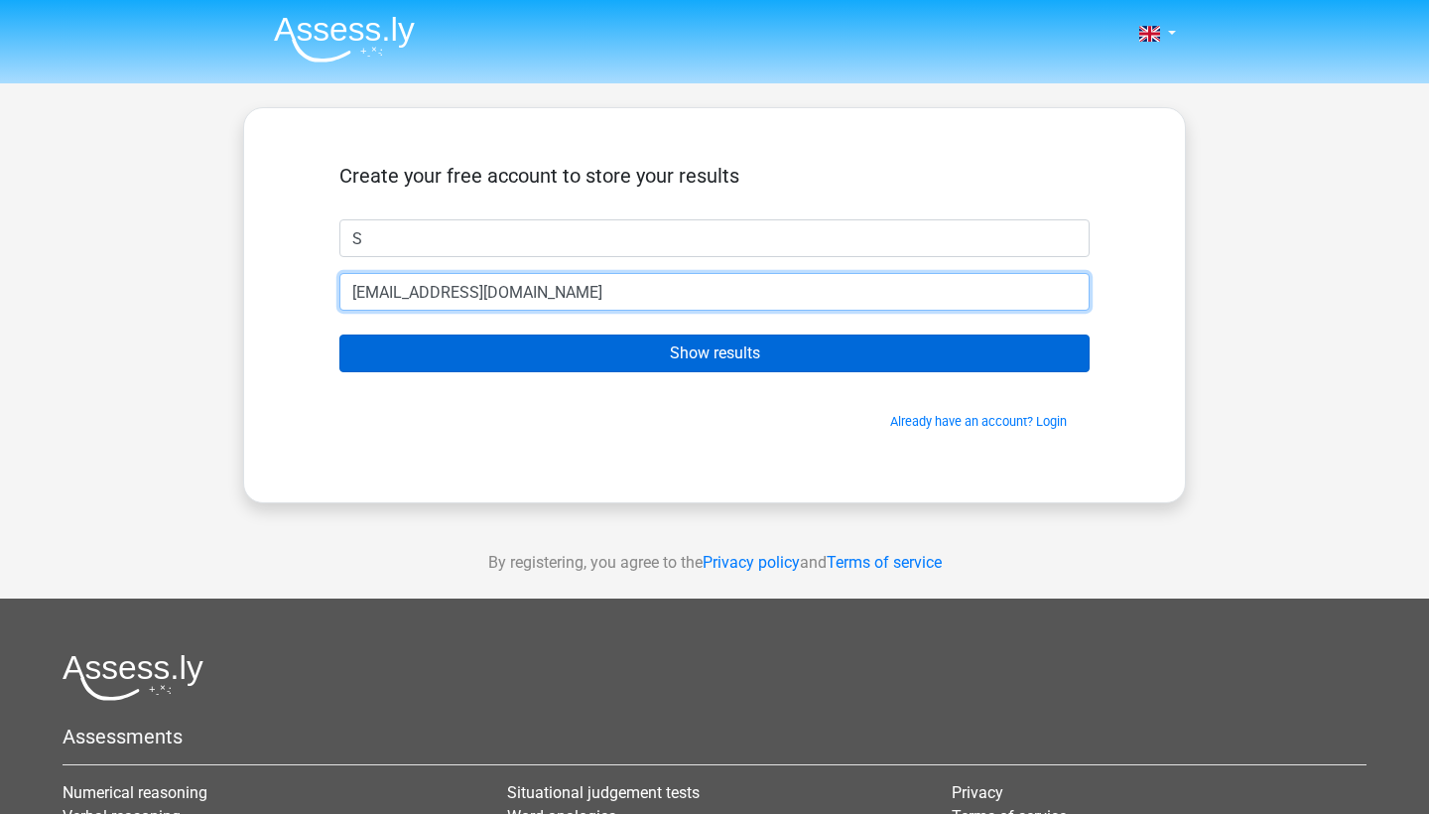
type input "stephaniechau2004@gmail.com"
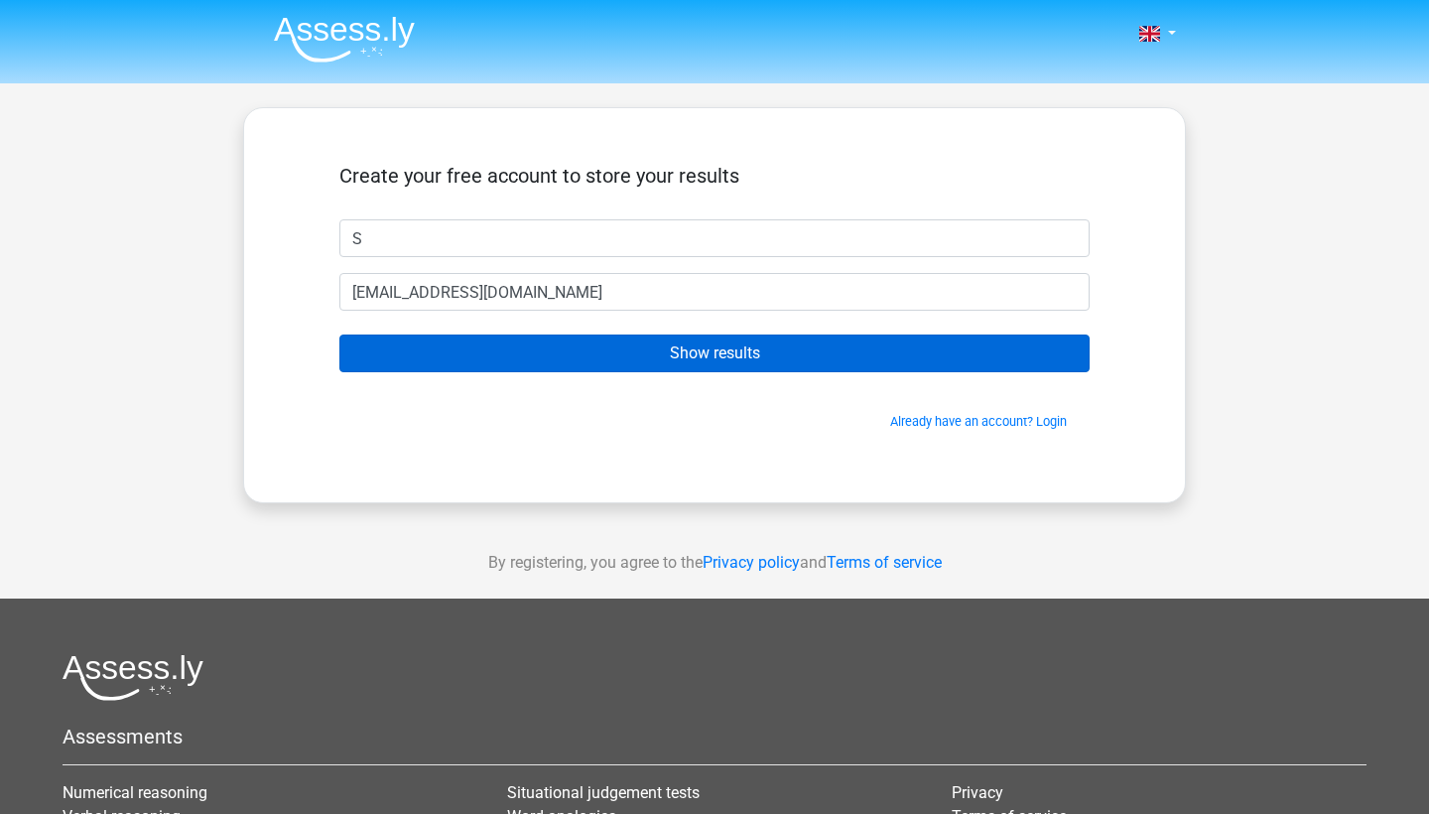
click at [722, 353] on input "Show results" at bounding box center [714, 353] width 750 height 38
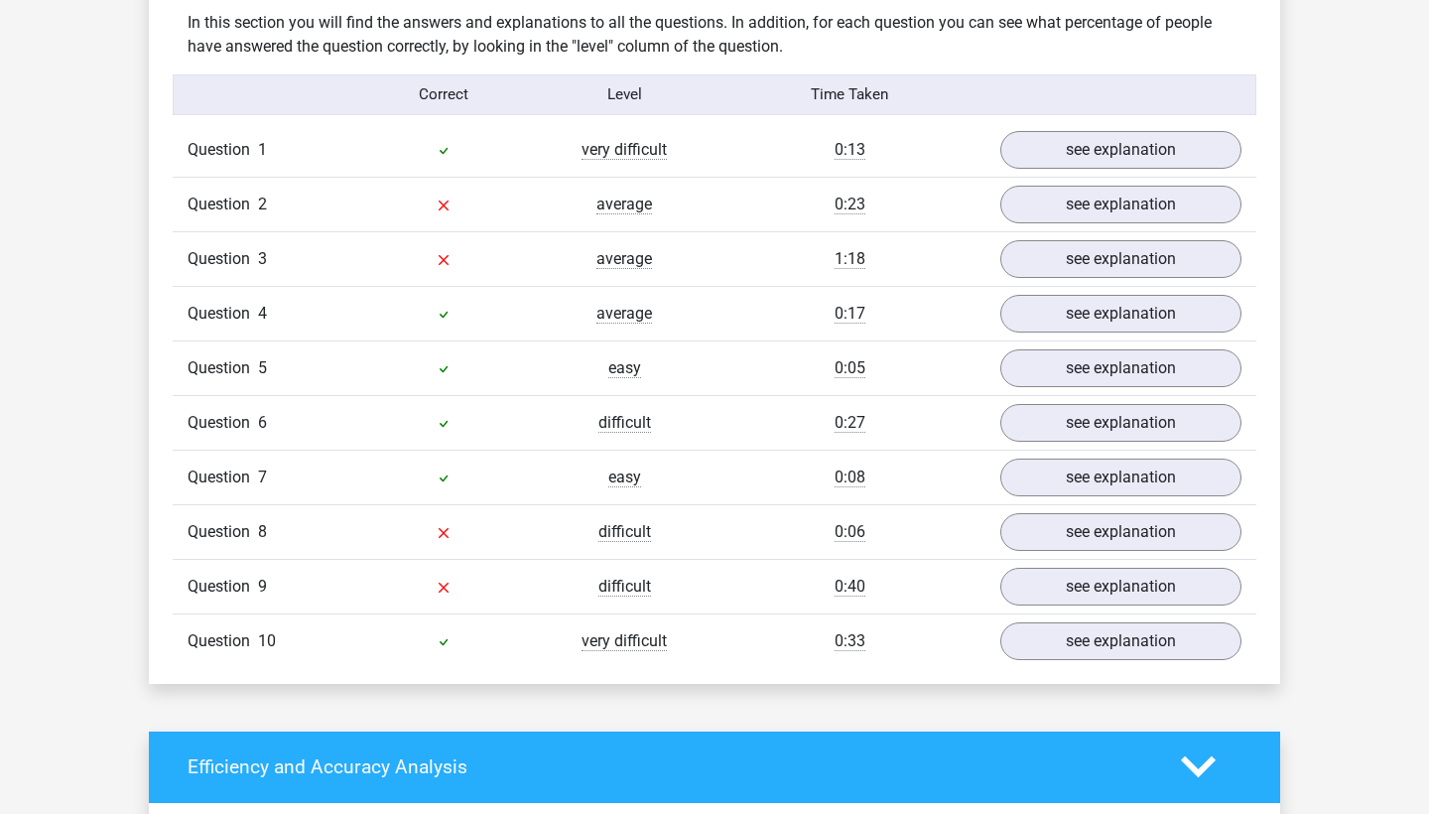
scroll to position [1556, 0]
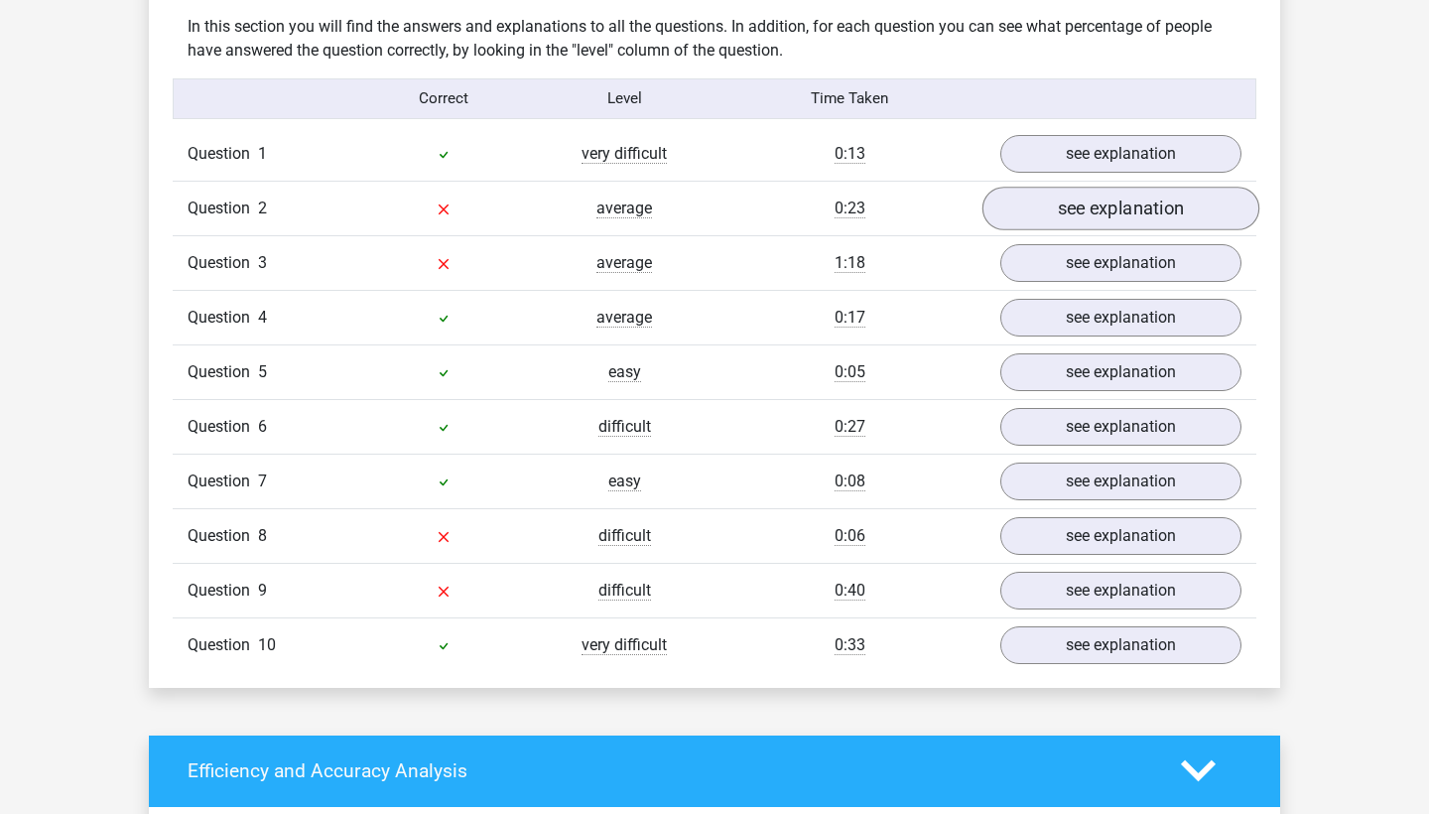
click at [1130, 191] on link "see explanation" at bounding box center [1120, 209] width 277 height 44
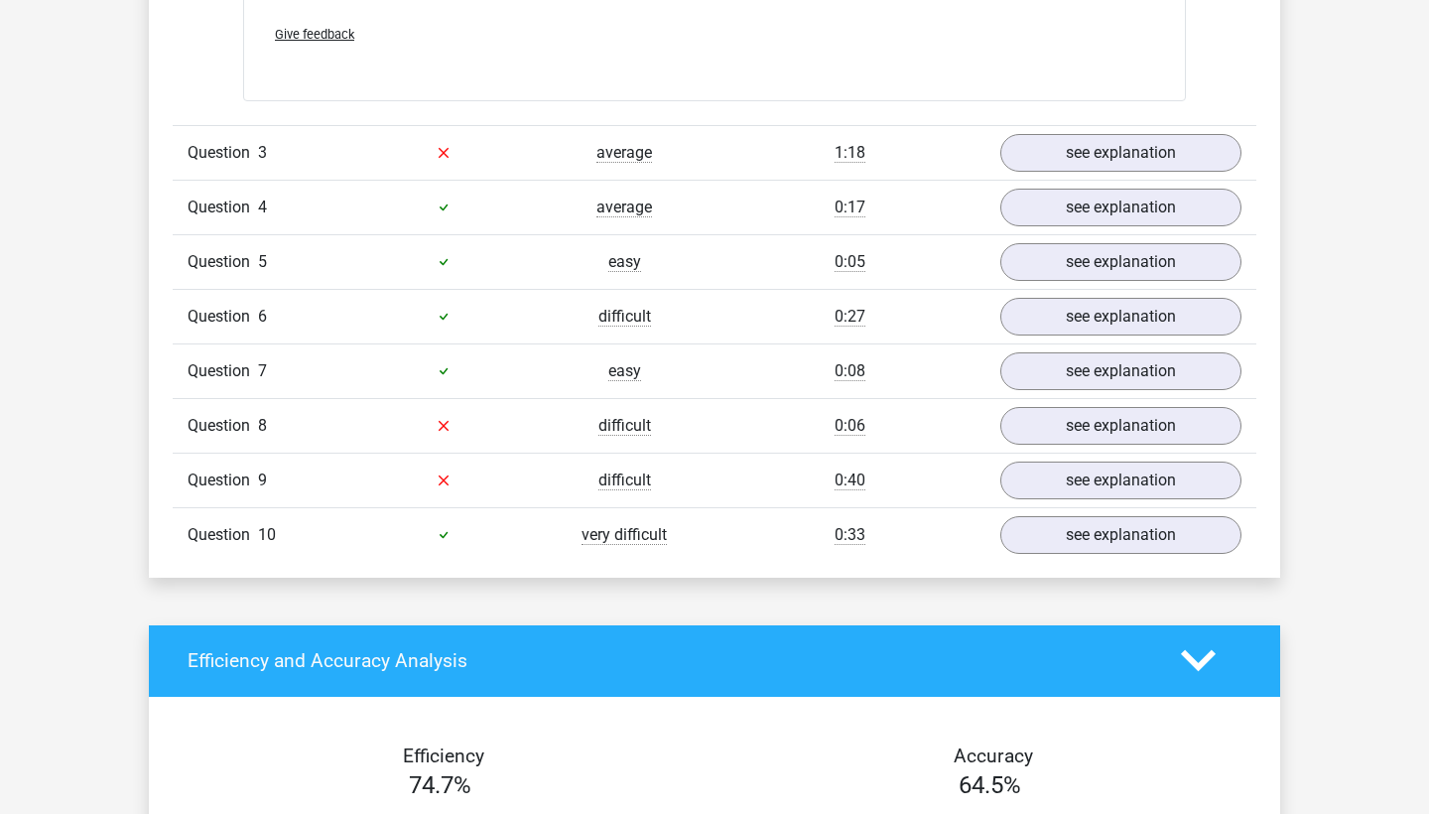
scroll to position [2334, 0]
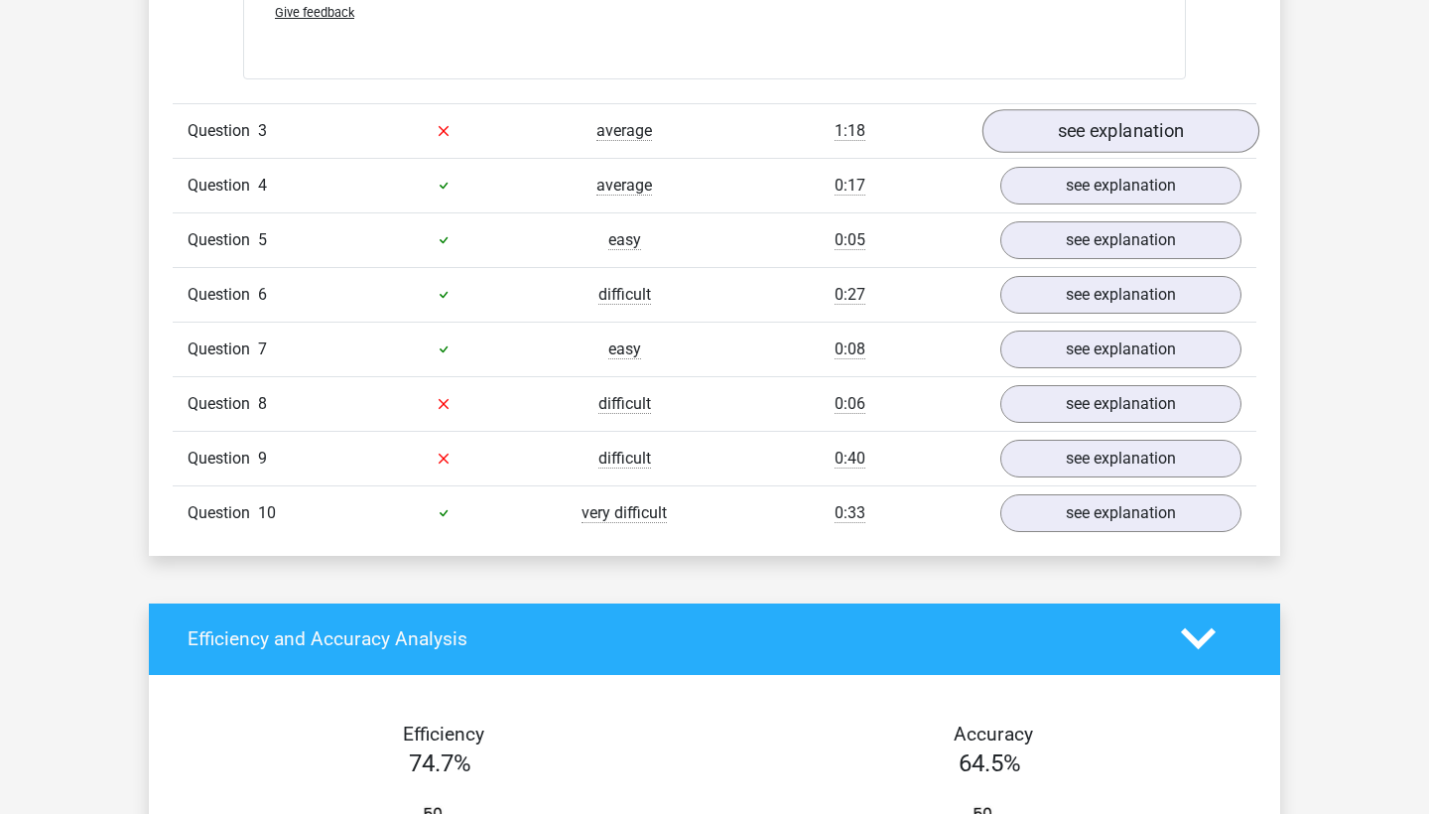
click at [1139, 113] on link "see explanation" at bounding box center [1120, 131] width 277 height 44
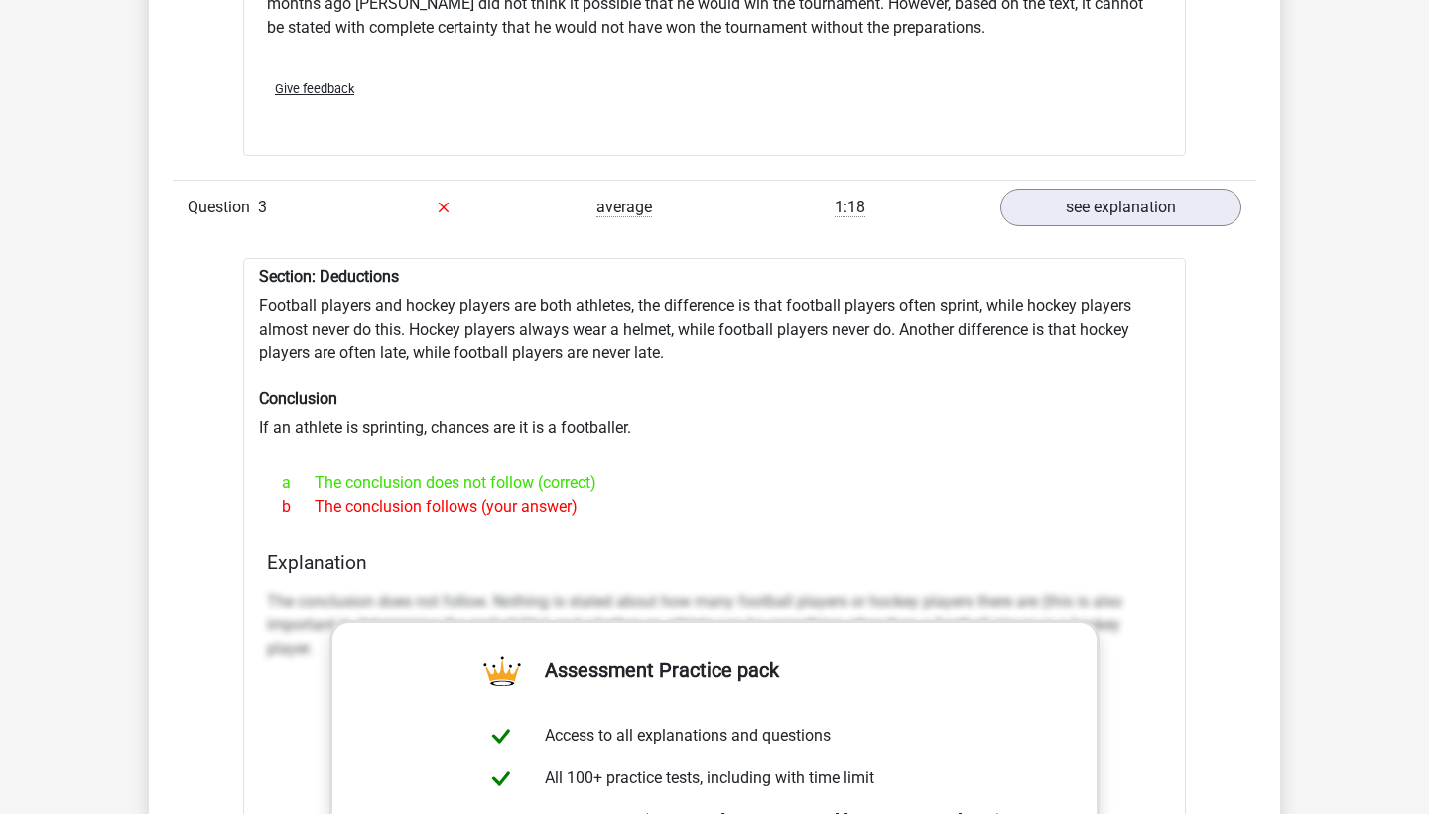
scroll to position [2186, 0]
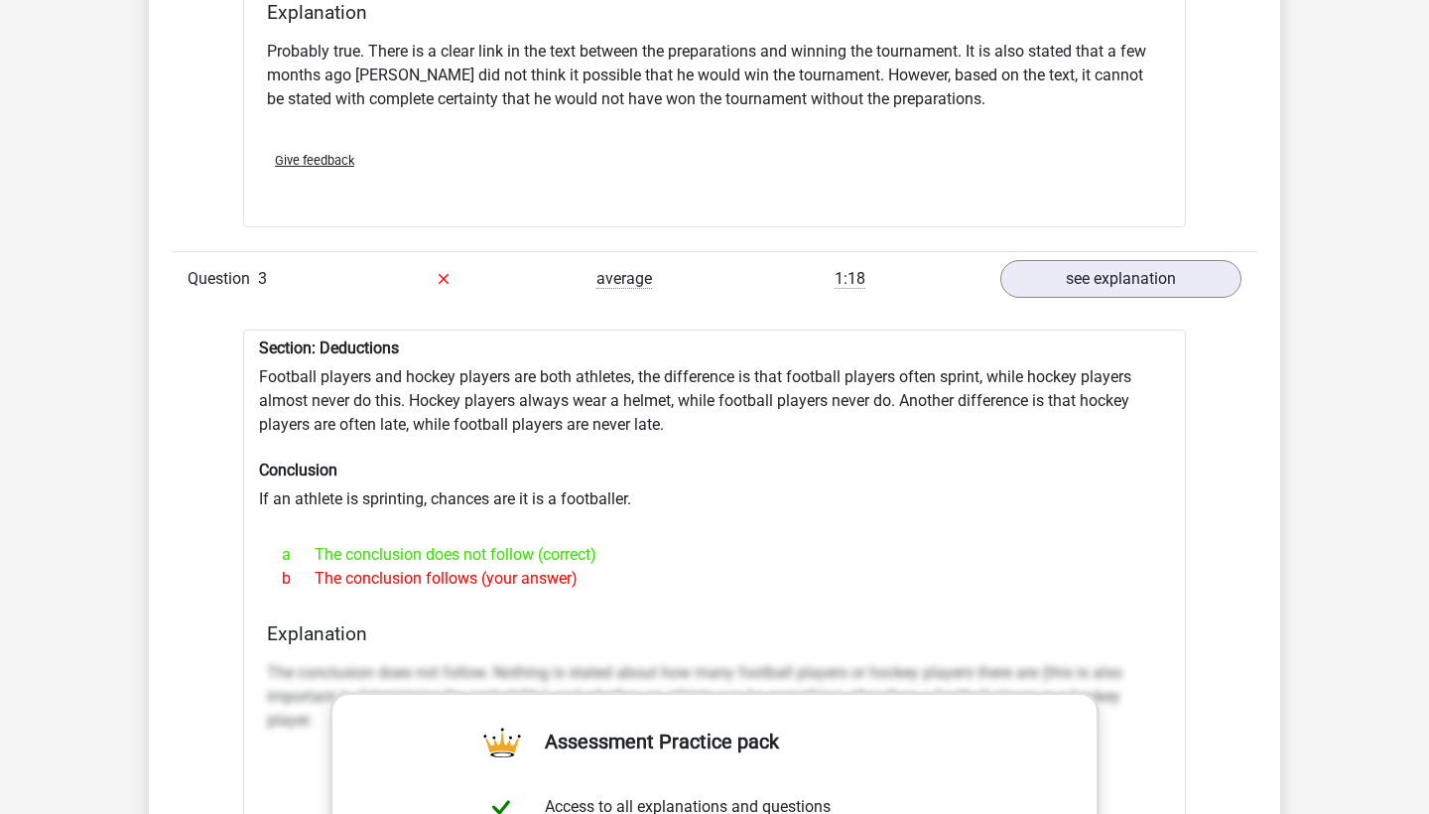
drag, startPoint x: 257, startPoint y: 333, endPoint x: 594, endPoint y: 576, distance: 415.8
copy div "Section: Deductions Football players and hockey players are both athletes, the …"
click at [807, 463] on h6 "Conclusion" at bounding box center [714, 469] width 911 height 19
drag, startPoint x: 263, startPoint y: 331, endPoint x: 589, endPoint y: 564, distance: 400.6
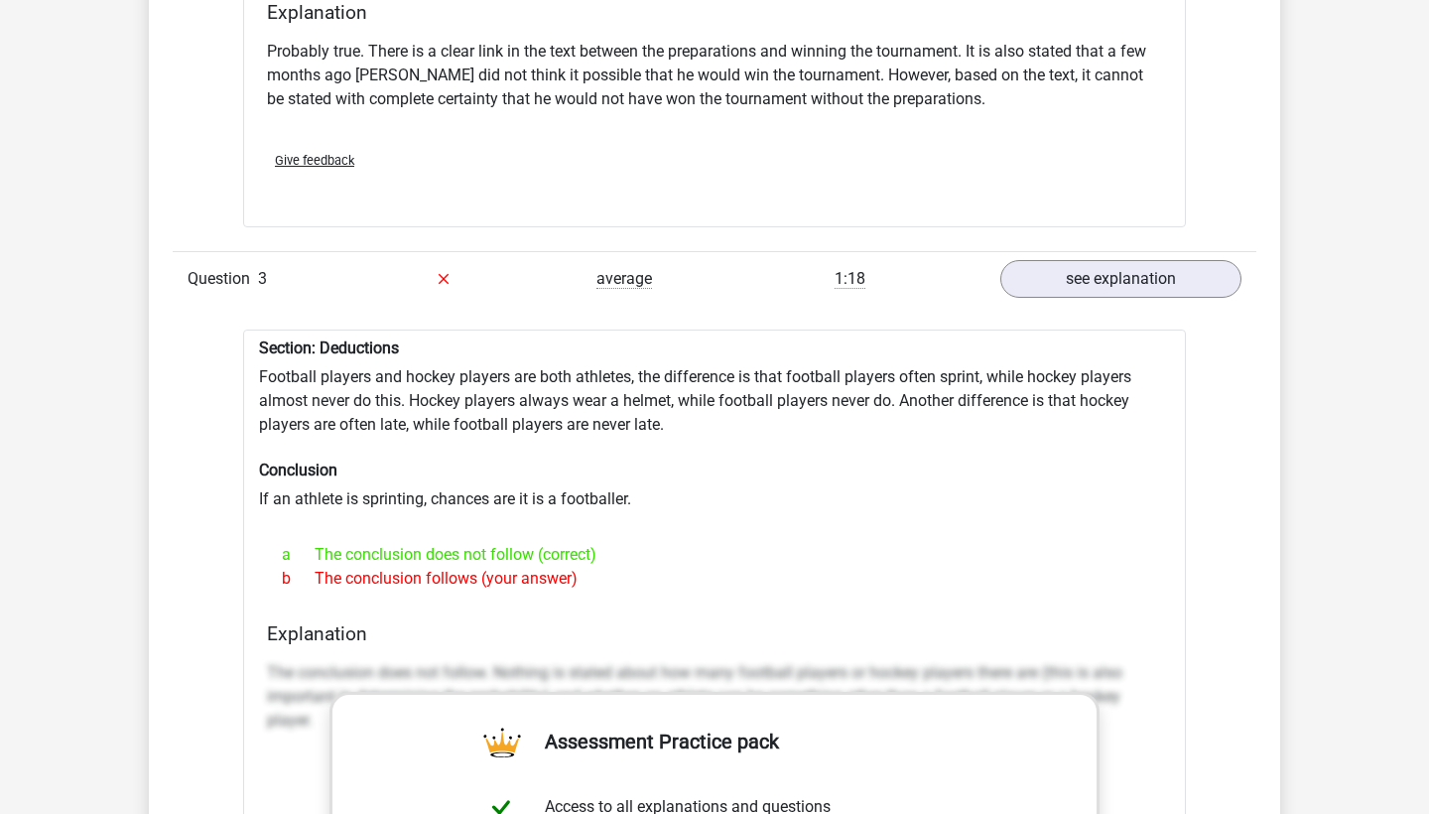
copy div "Section: Deductions Football players and hockey players are both athletes, the …"
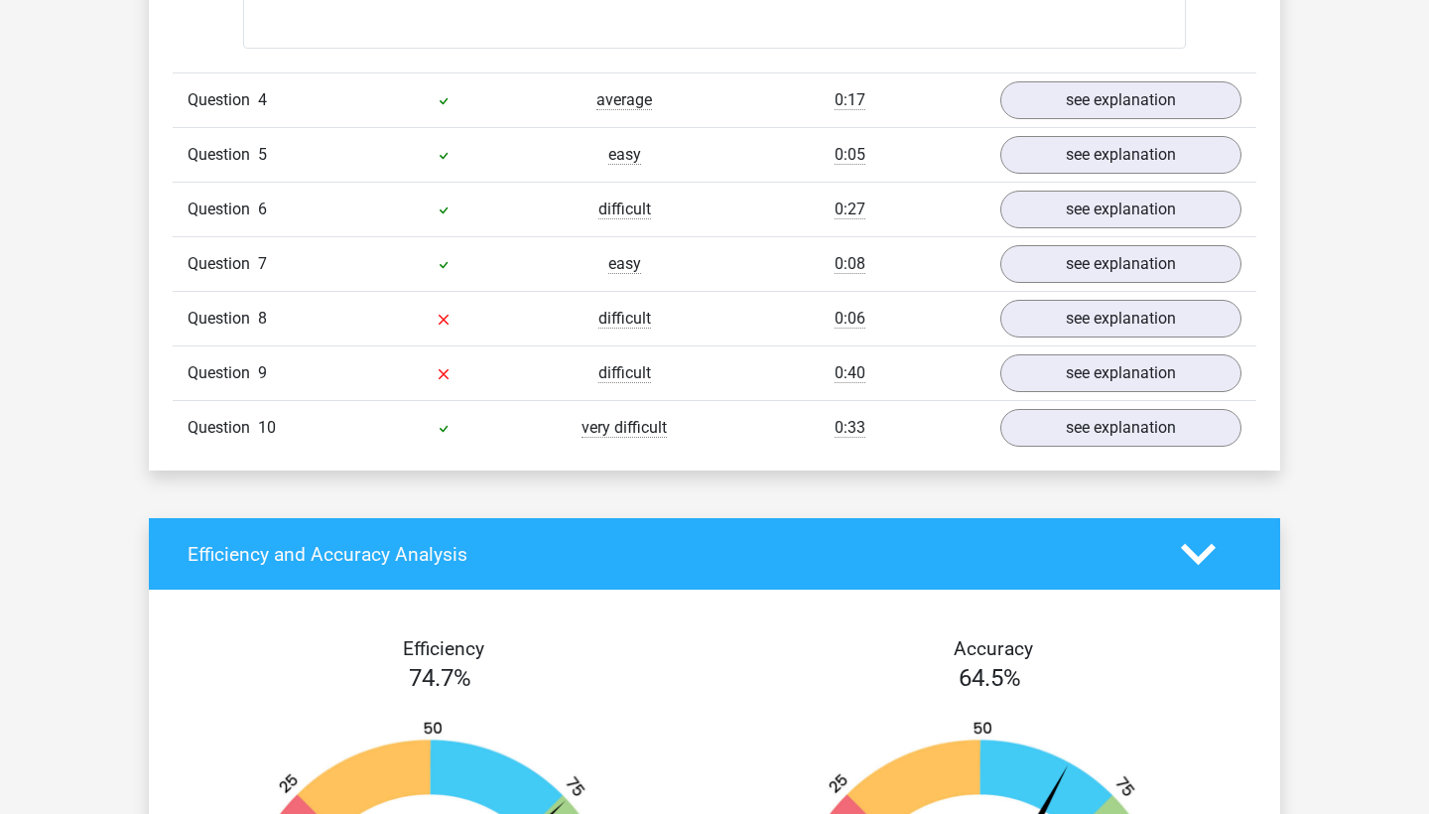
scroll to position [3485, 0]
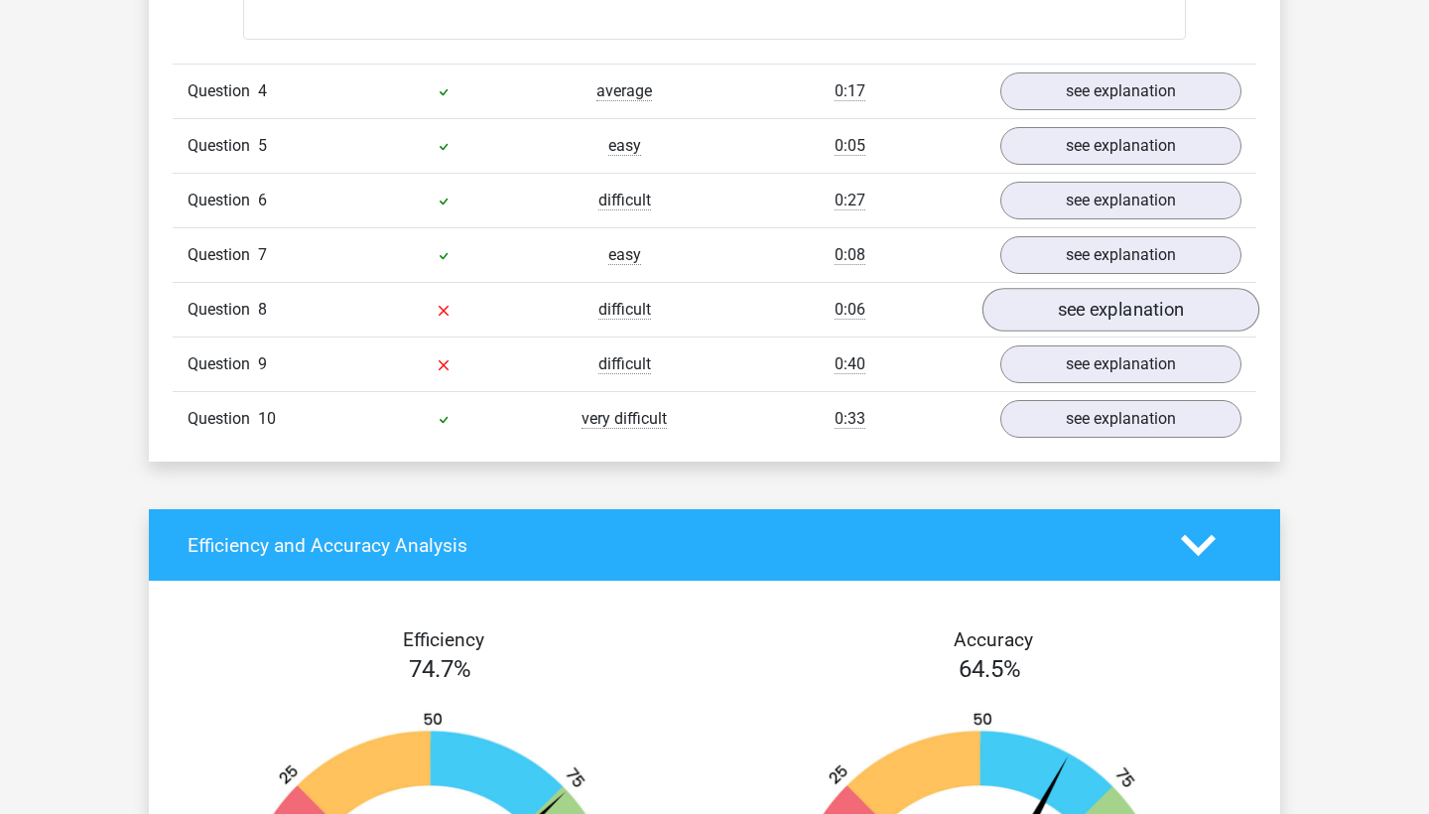
click at [1113, 291] on link "see explanation" at bounding box center [1120, 310] width 277 height 44
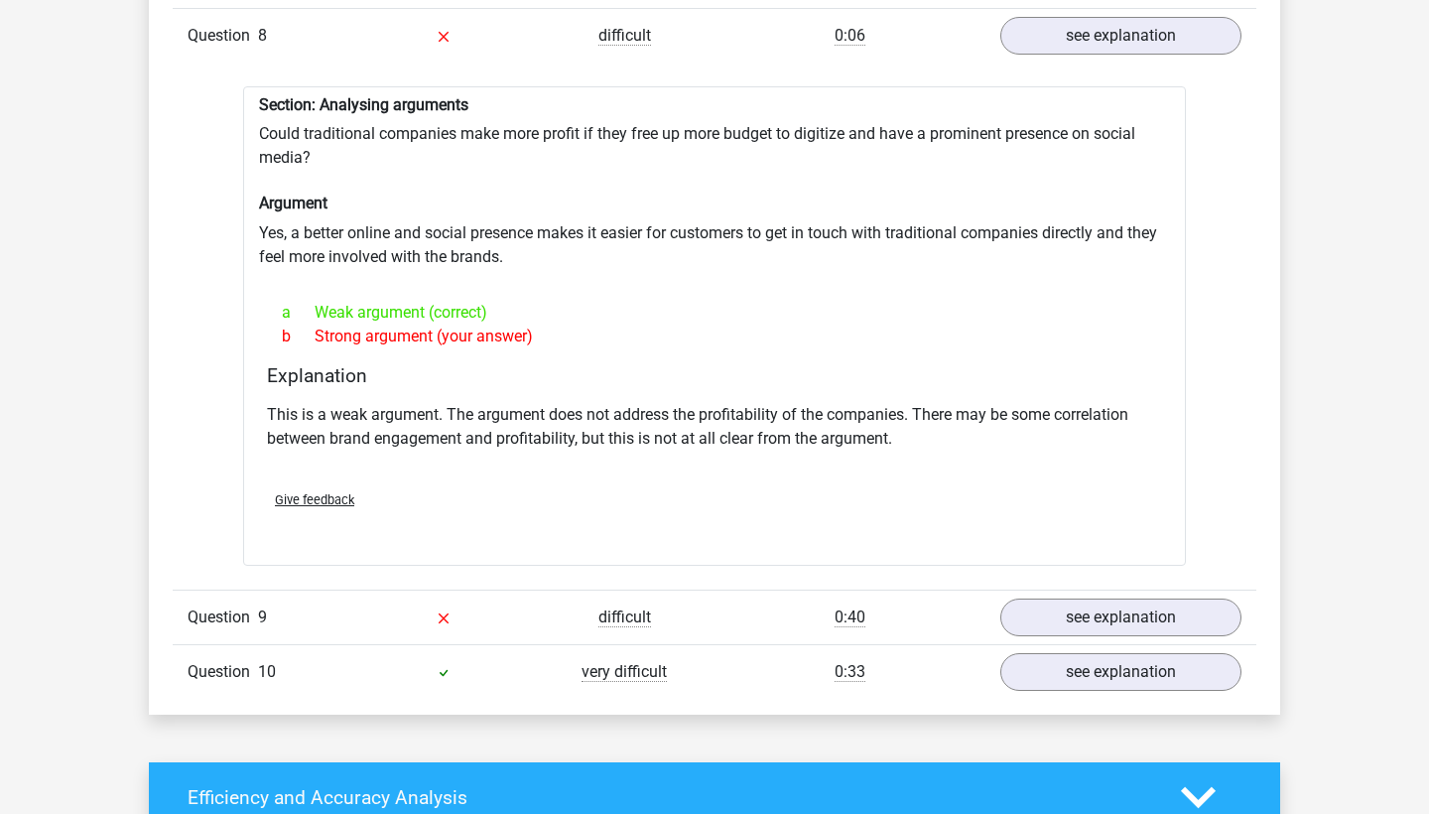
scroll to position [3681, 0]
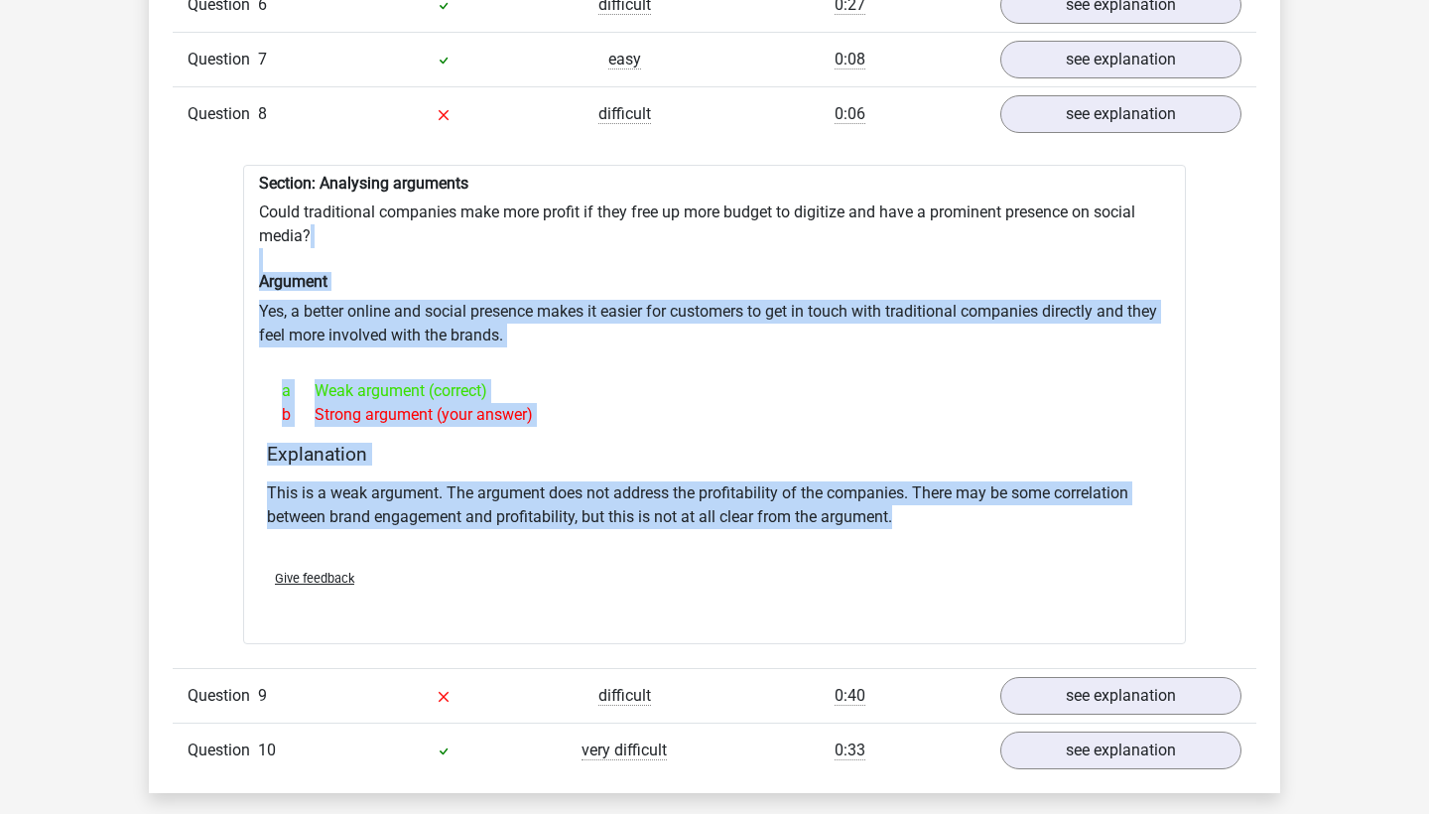
drag, startPoint x: 867, startPoint y: 534, endPoint x: 867, endPoint y: 235, distance: 298.6
click at [867, 235] on div "Section: Analysing arguments Could traditional companies make more profit if th…" at bounding box center [714, 404] width 943 height 479
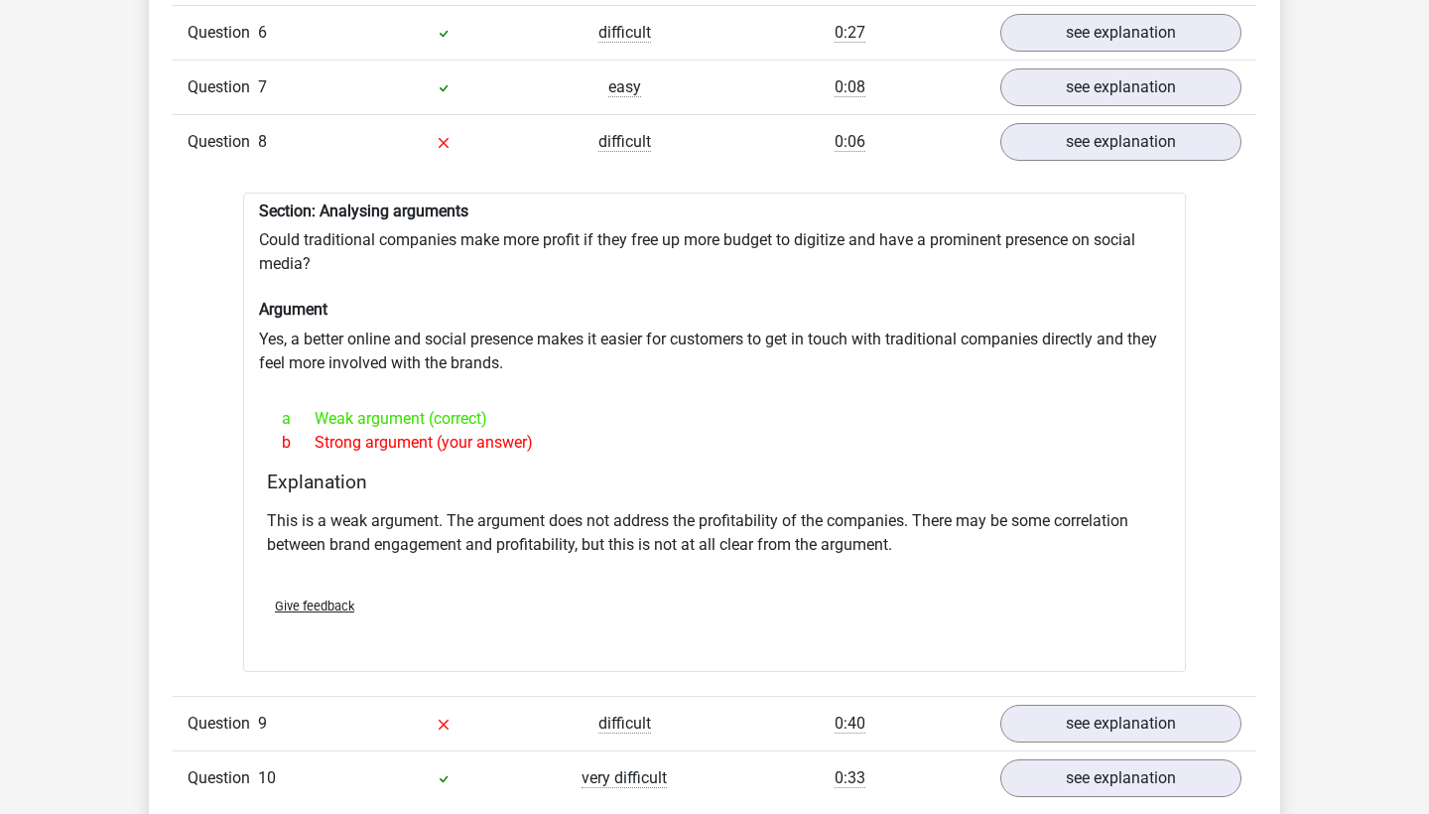
scroll to position [3651, 0]
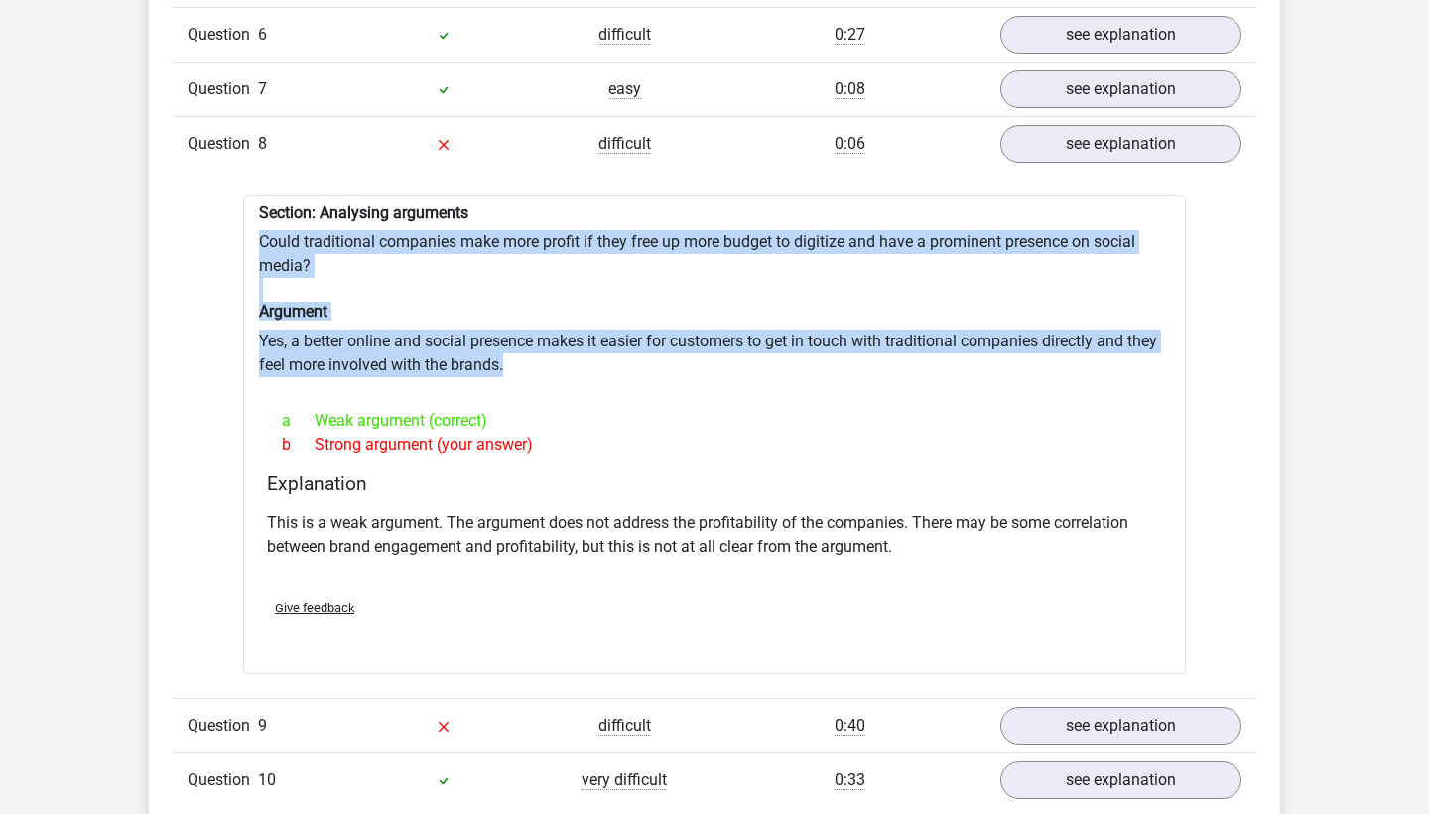
drag, startPoint x: 898, startPoint y: 212, endPoint x: 898, endPoint y: 343, distance: 131.0
click at [898, 343] on div "Section: Analysing arguments Could traditional companies make more profit if th…" at bounding box center [714, 433] width 943 height 479
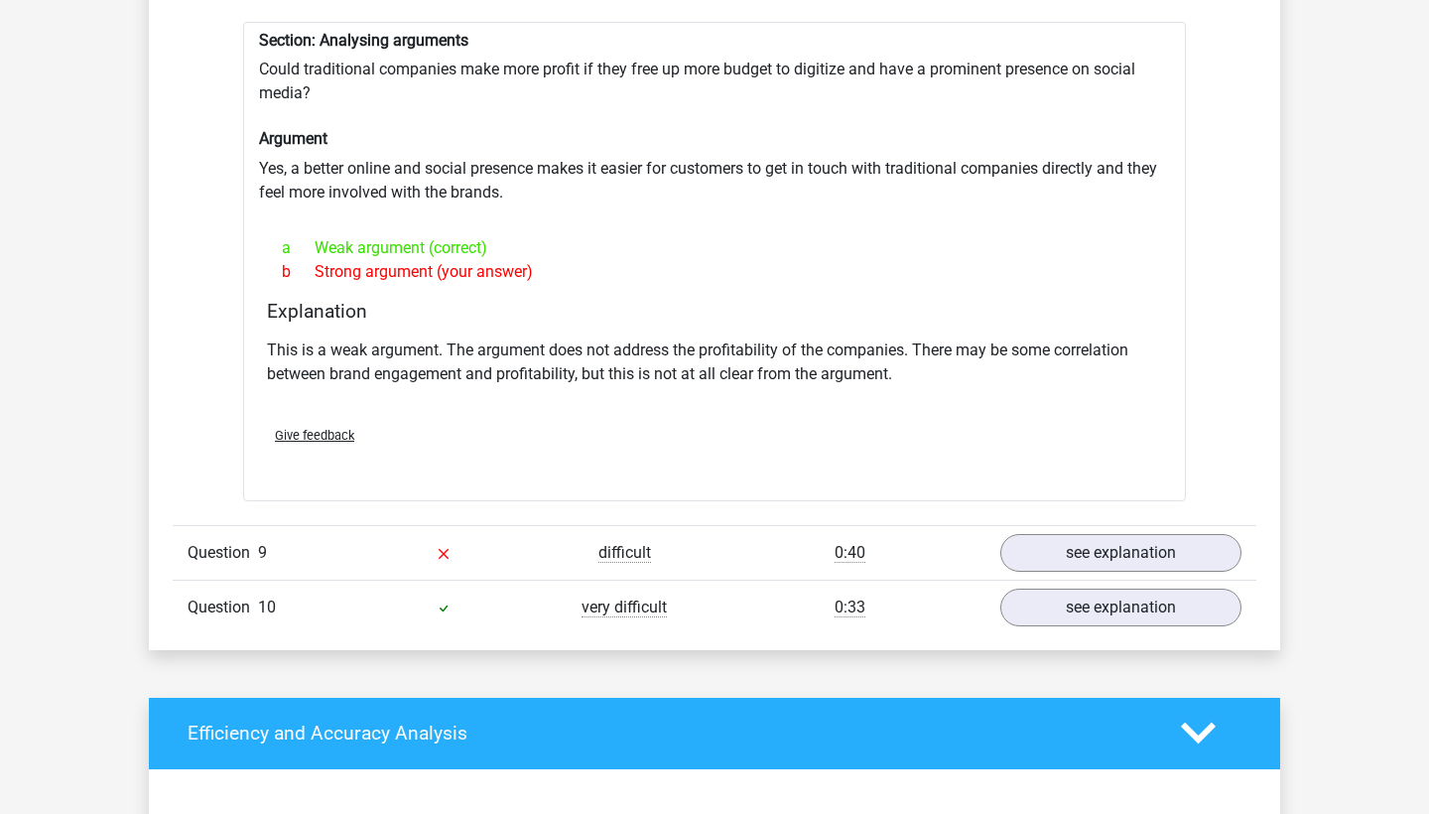
scroll to position [3941, 0]
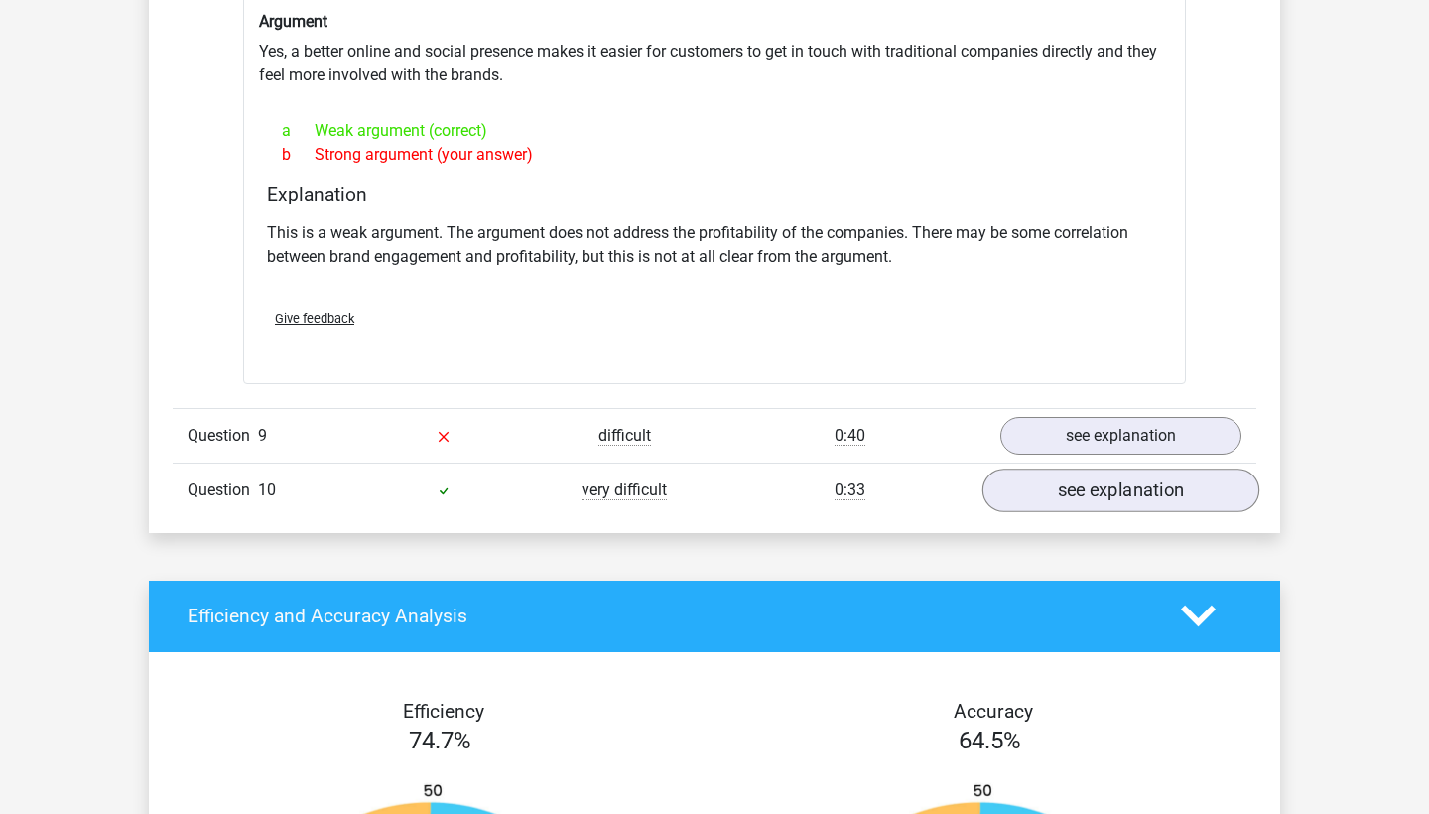
click at [1155, 476] on link "see explanation" at bounding box center [1120, 490] width 277 height 44
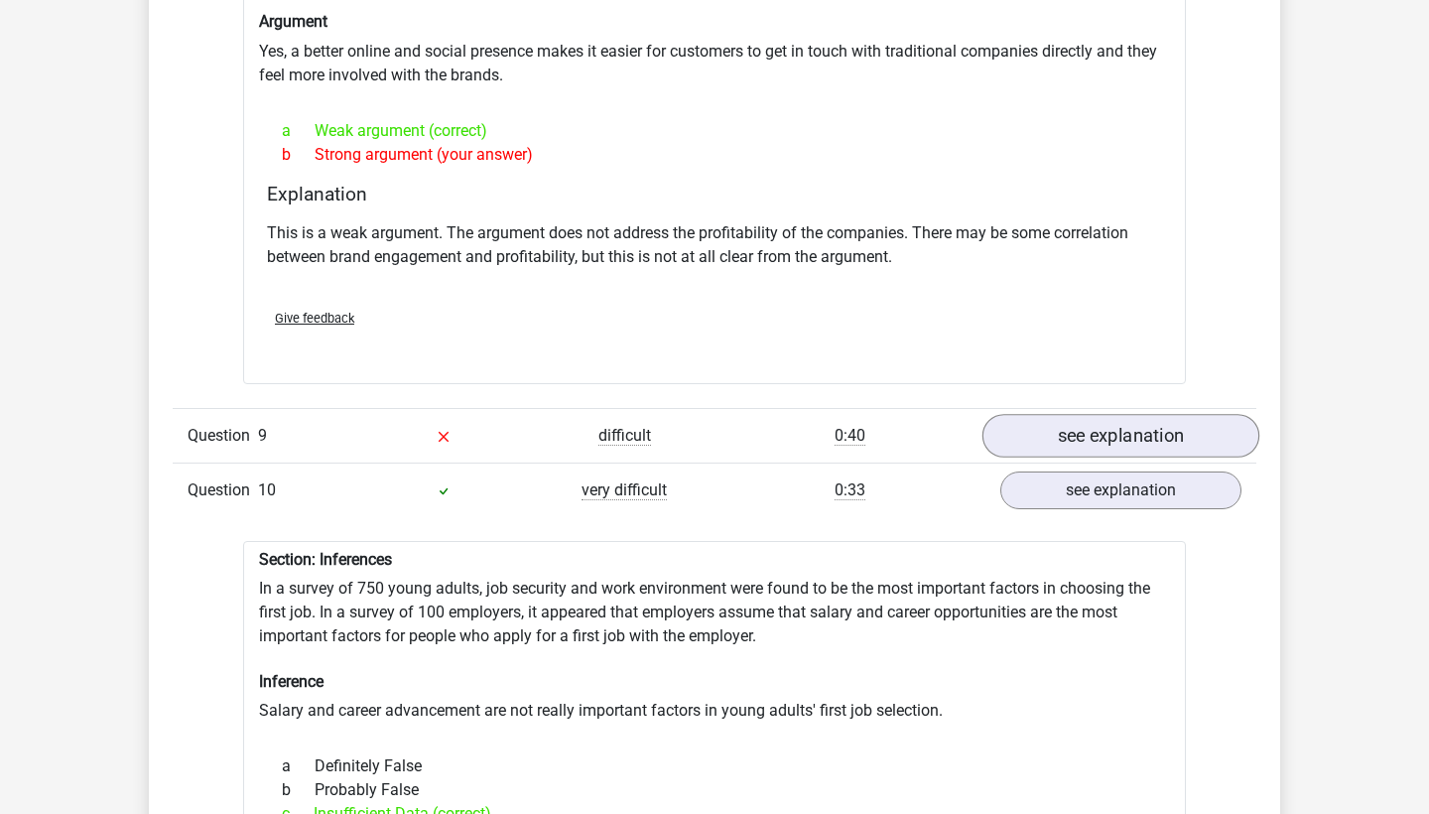
click at [1114, 428] on link "see explanation" at bounding box center [1120, 436] width 277 height 44
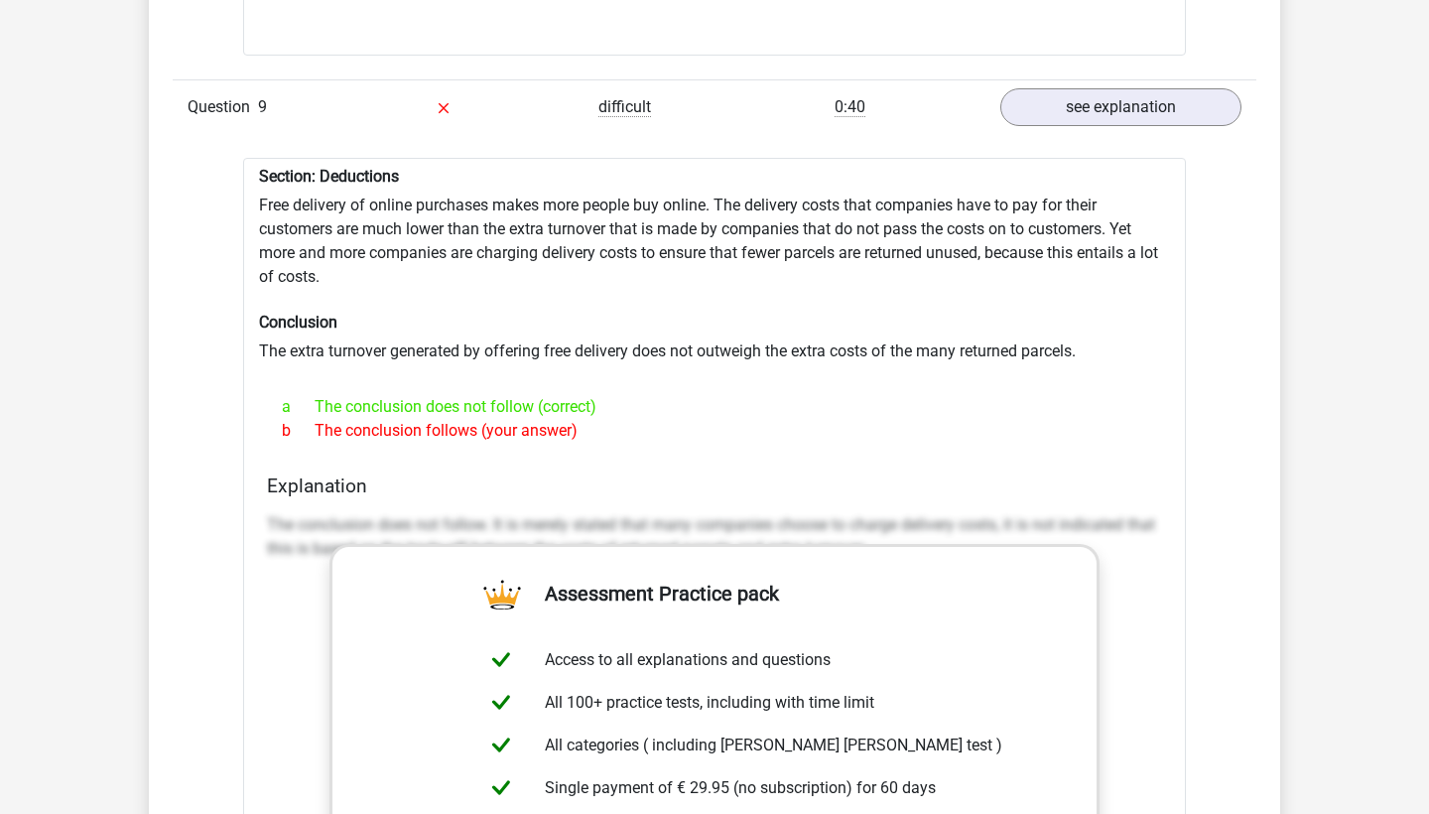
scroll to position [4271, 0]
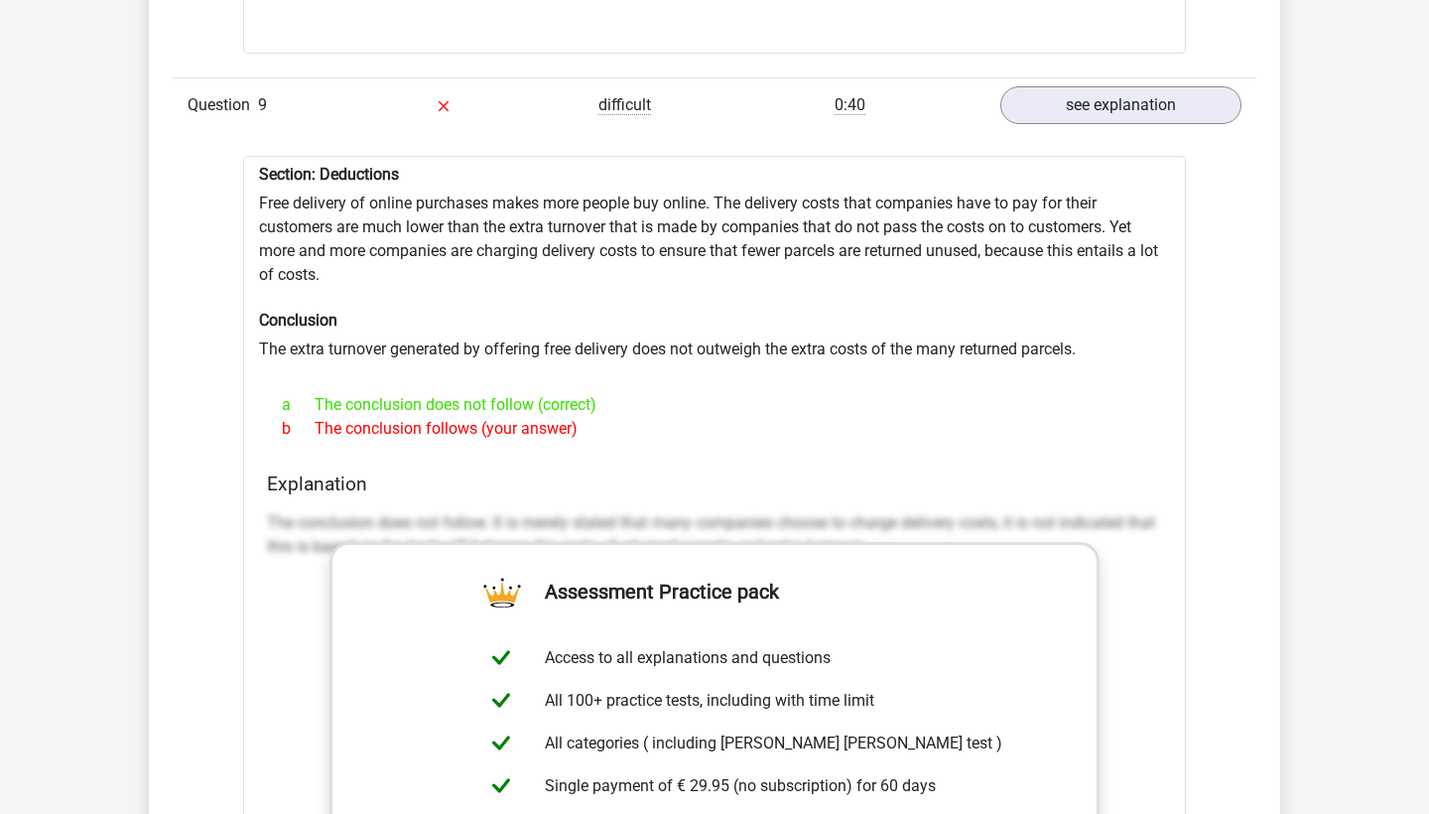
drag, startPoint x: 261, startPoint y: 158, endPoint x: 604, endPoint y: 428, distance: 436.7
click at [604, 428] on div "Section: Deductions Free delivery of online purchases makes more people buy onl…" at bounding box center [714, 673] width 943 height 1035
copy div "Section: Deductions Free delivery of online purchases makes more people buy onl…"
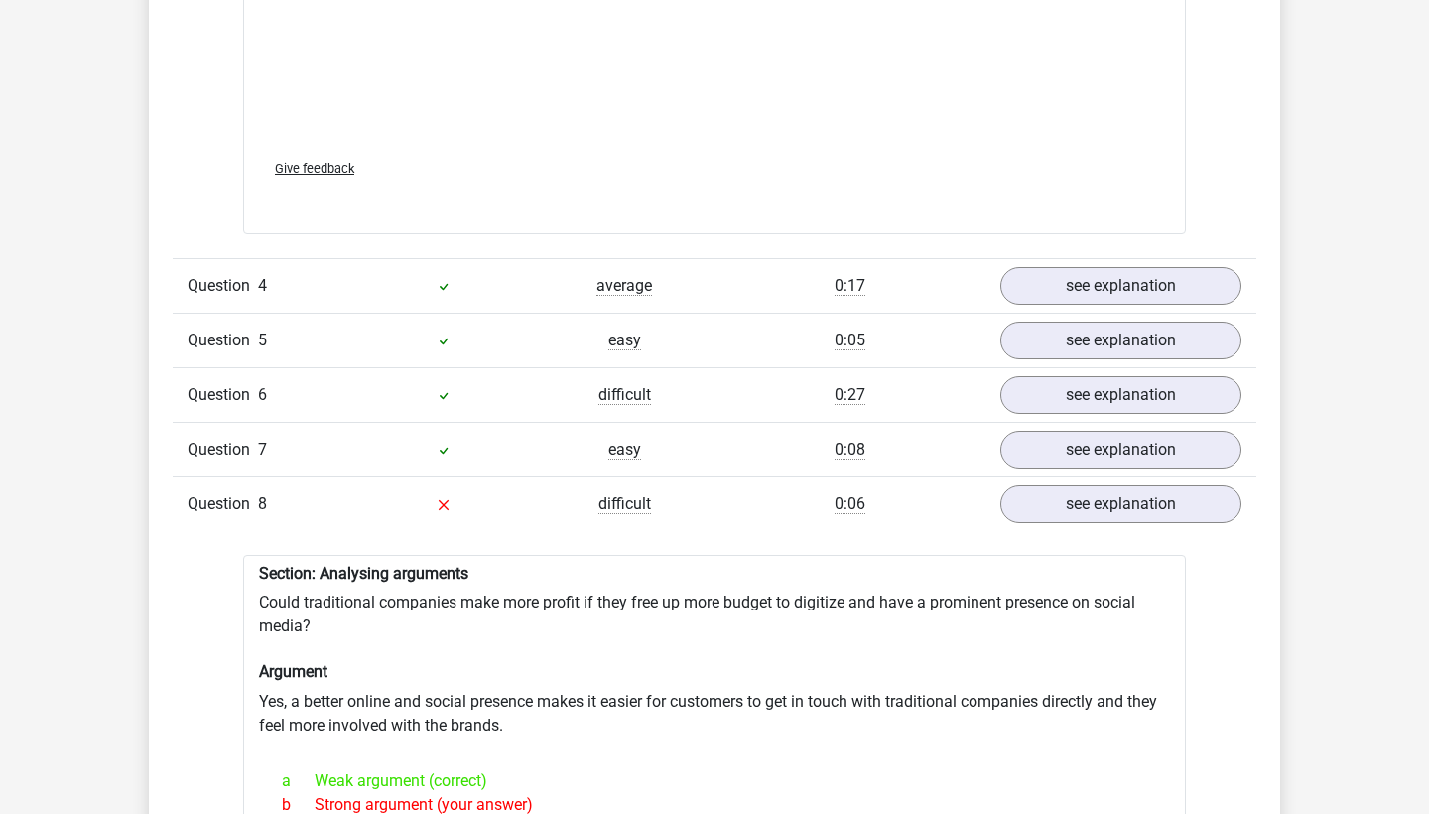
scroll to position [3317, 0]
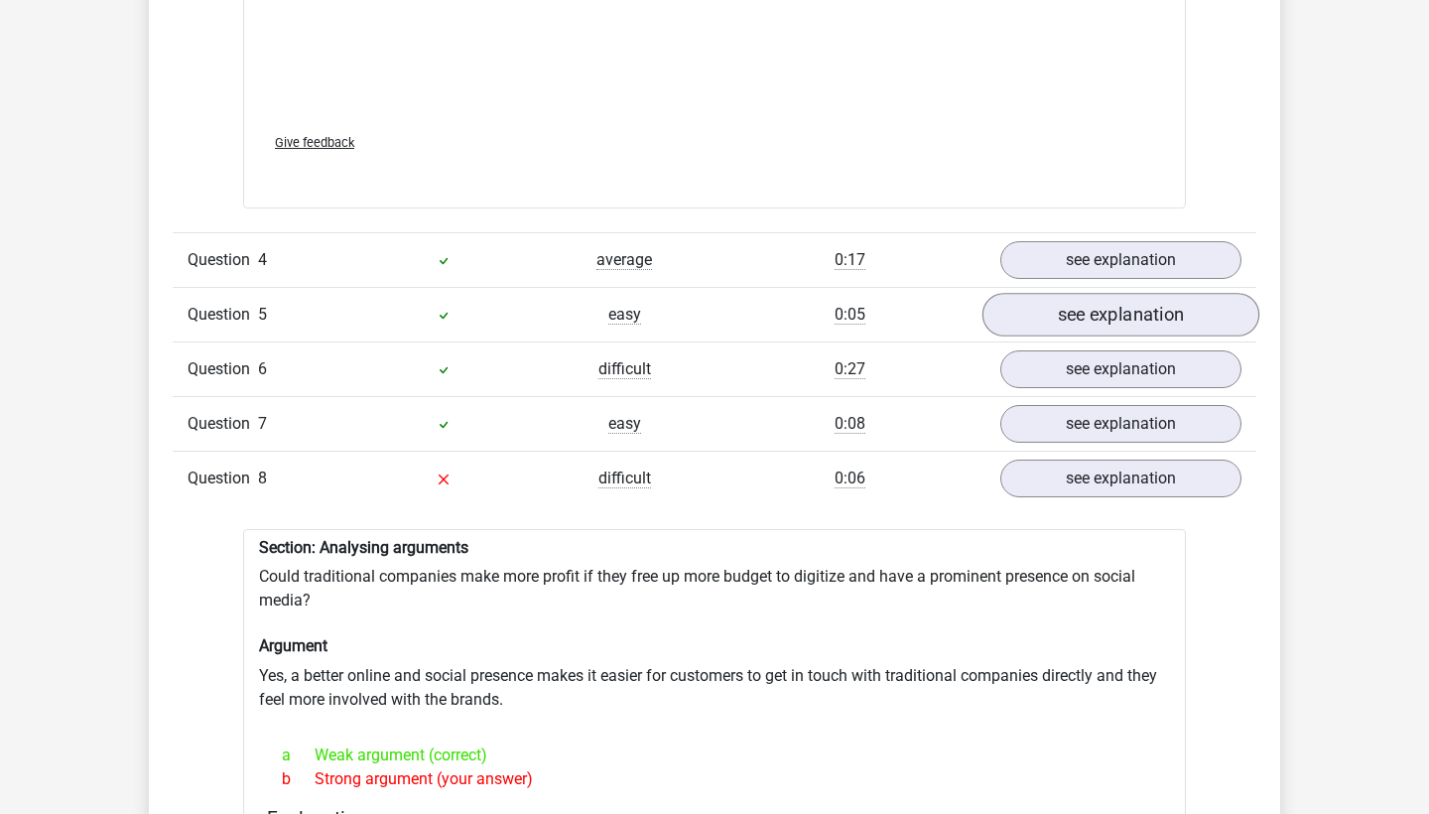
click at [1078, 293] on link "see explanation" at bounding box center [1120, 315] width 277 height 44
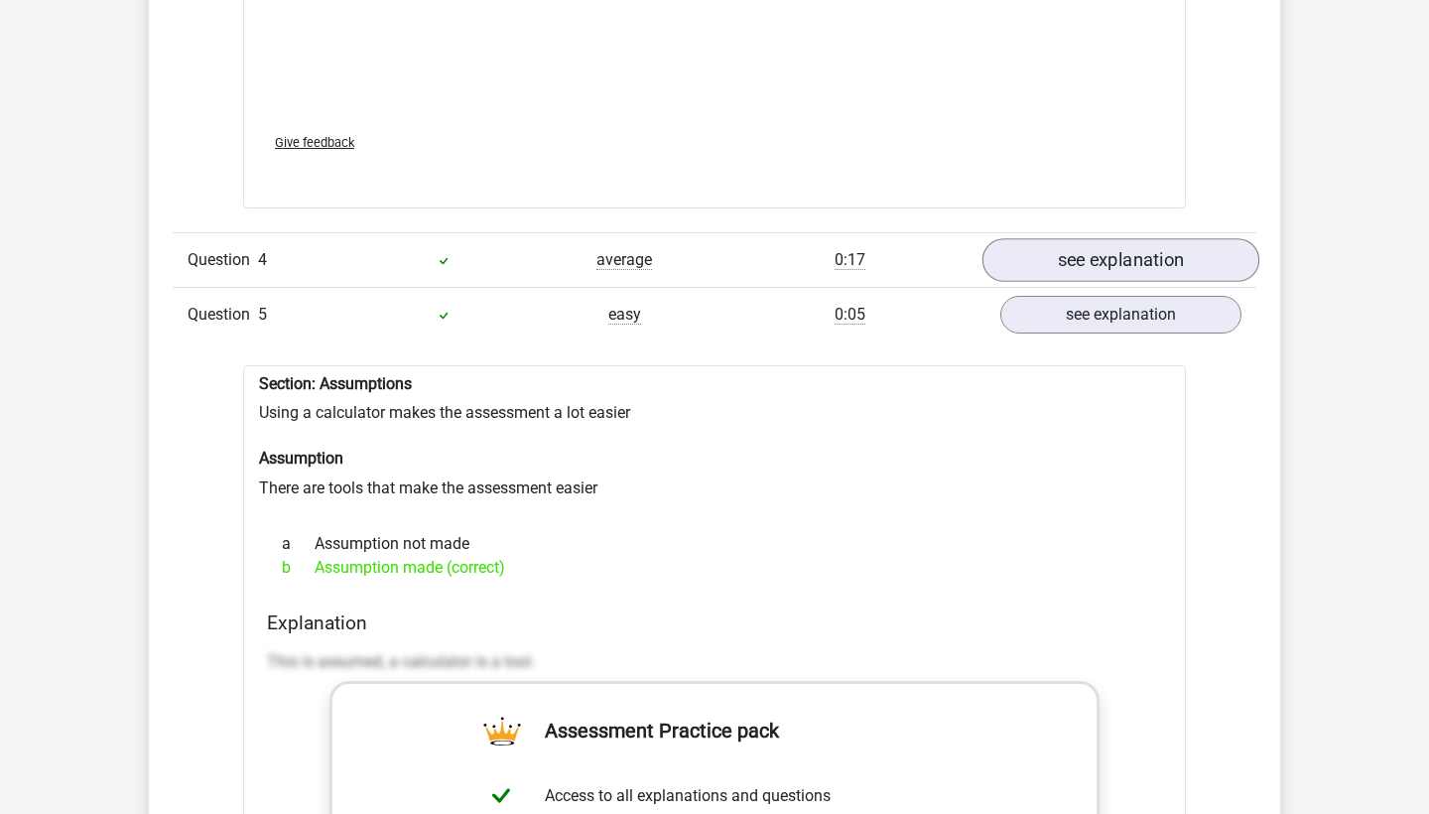
click at [1089, 238] on link "see explanation" at bounding box center [1120, 260] width 277 height 44
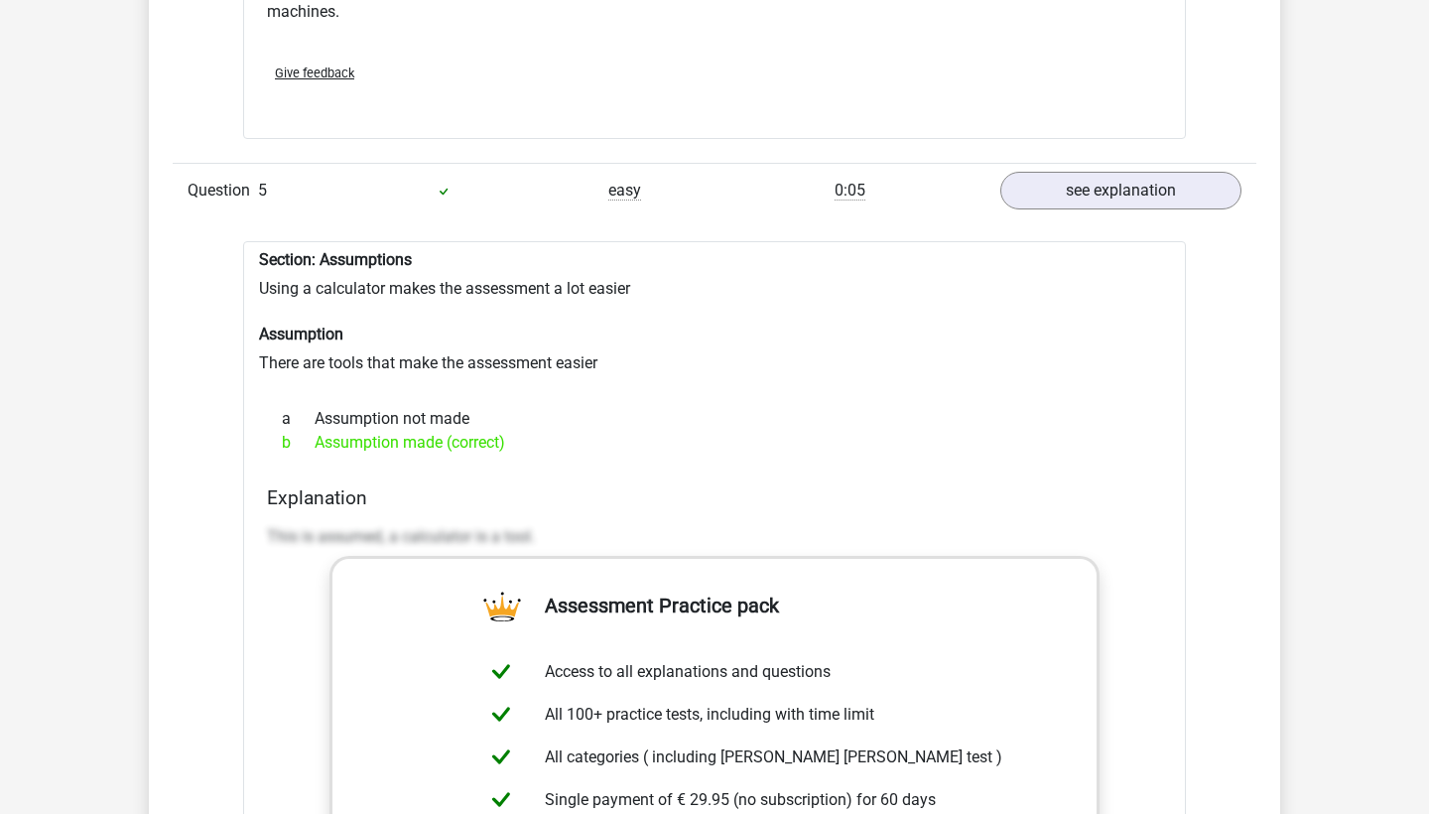
scroll to position [3992, 0]
drag, startPoint x: 259, startPoint y: 243, endPoint x: 616, endPoint y: 431, distance: 403.4
click at [616, 431] on div "Section: Assumptions Using a calculator makes the assessment a lot easier Assum…" at bounding box center [714, 721] width 943 height 963
copy div "Section: Assumptions Using a calculator makes the assessment a lot easier Assum…"
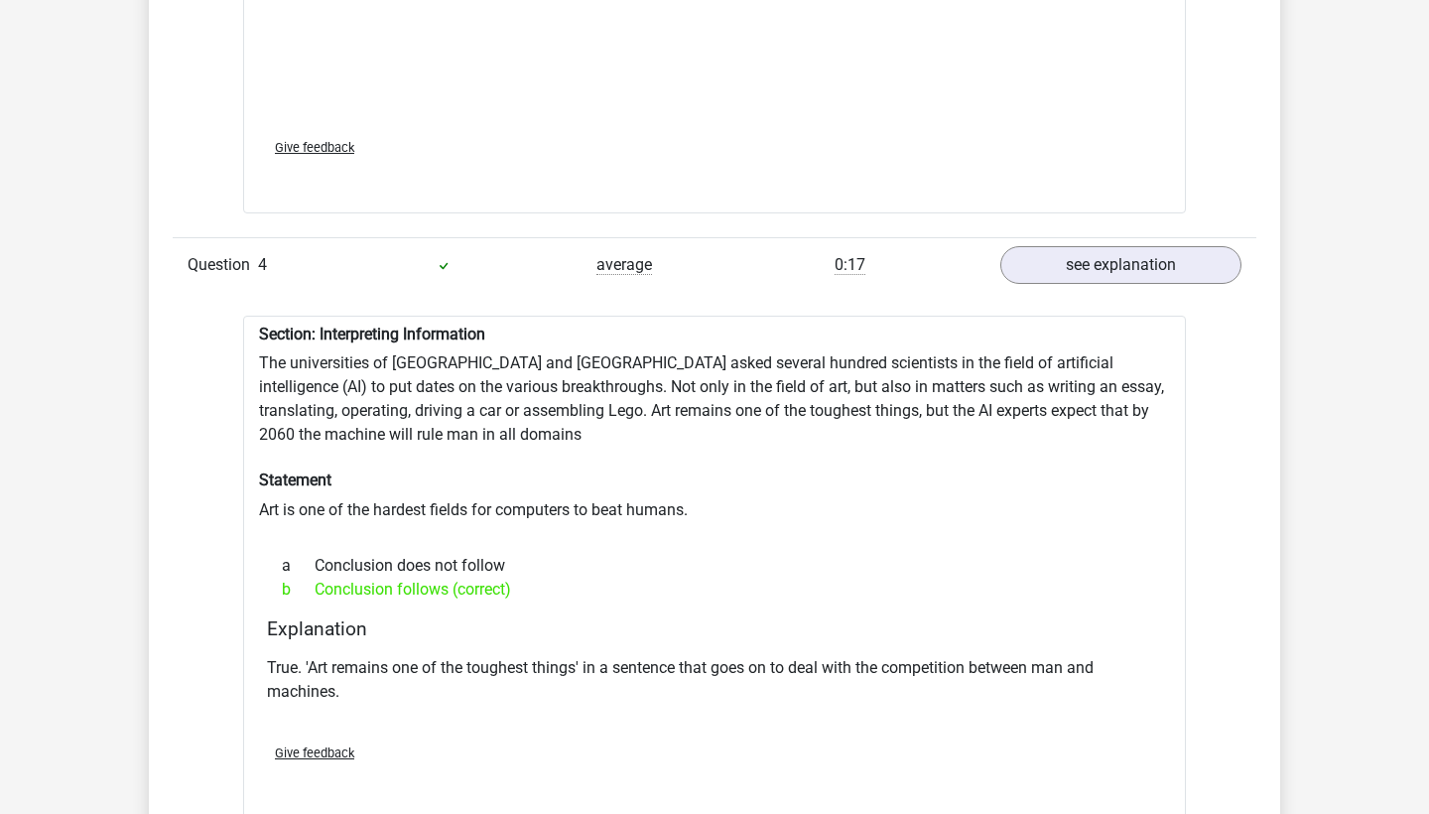
scroll to position [3339, 0]
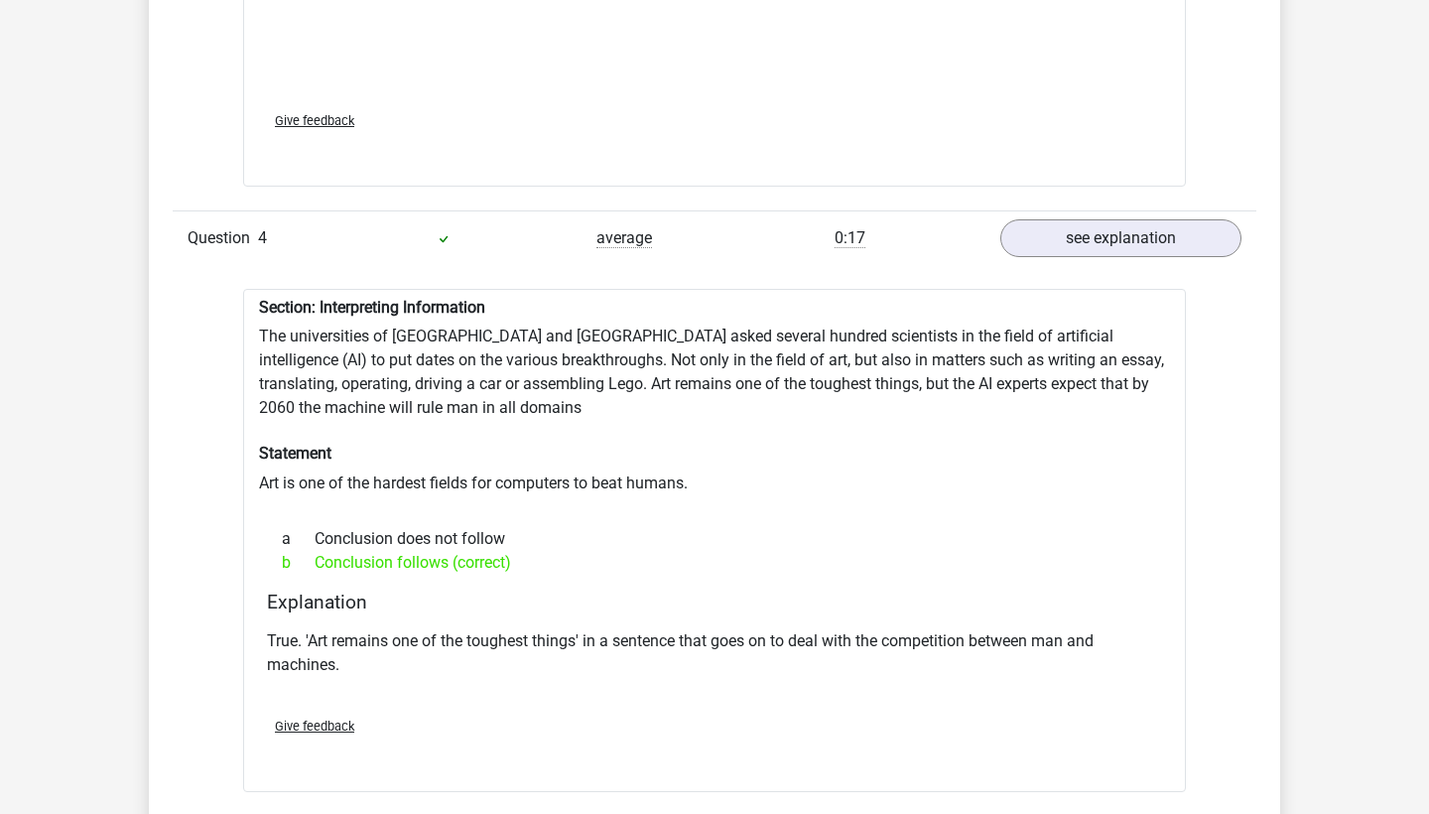
drag, startPoint x: 327, startPoint y: 294, endPoint x: 586, endPoint y: 558, distance: 369.7
click at [586, 558] on div "Section: Interpreting Information The universities of Oxford and Yale asked sev…" at bounding box center [714, 540] width 943 height 503
copy div "Interpreting Information The universities of Oxford and Yale asked several hund…"
click at [1139, 552] on div "b Conclusion follows (correct)" at bounding box center [714, 563] width 895 height 24
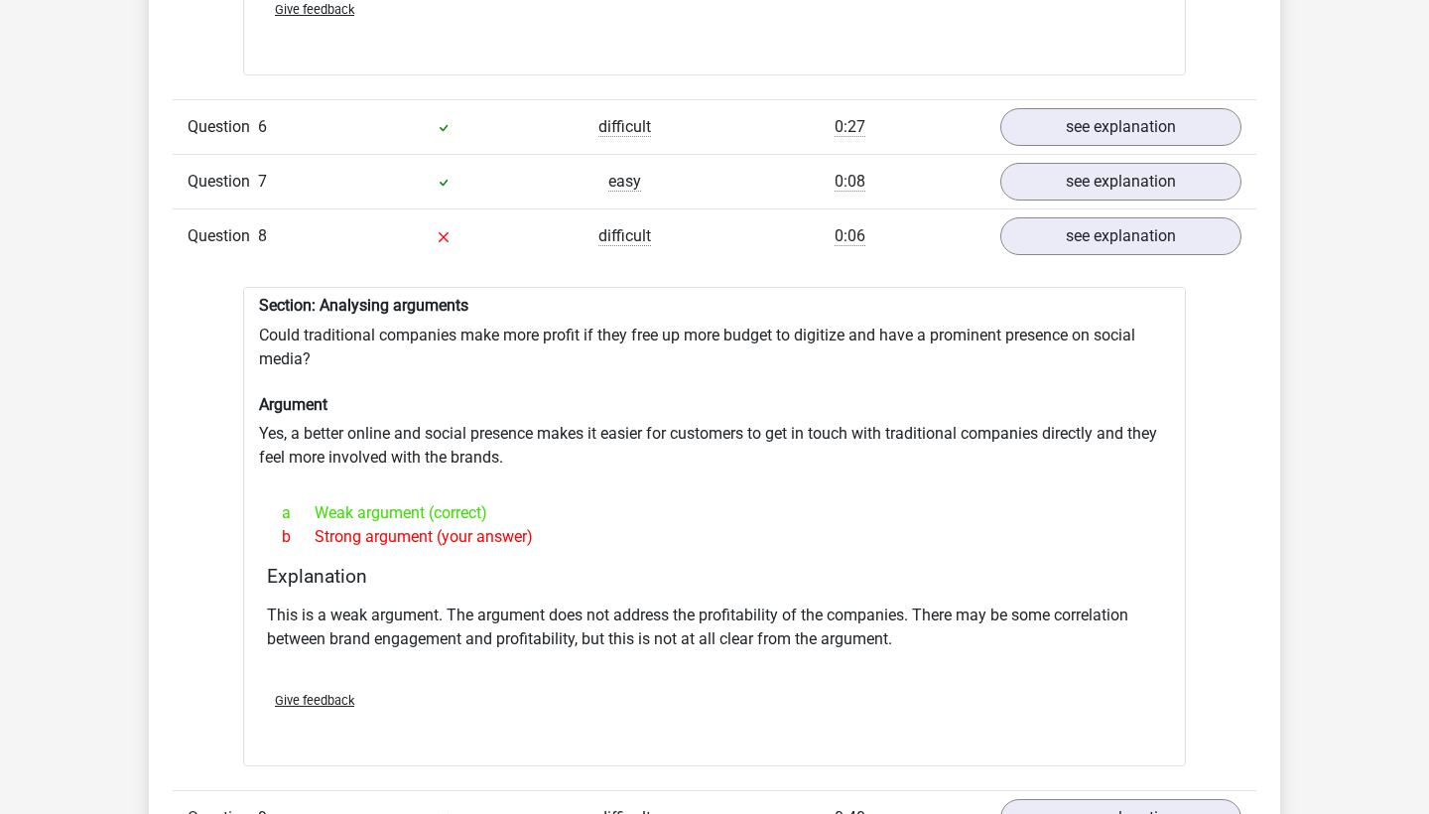
scroll to position [5088, 0]
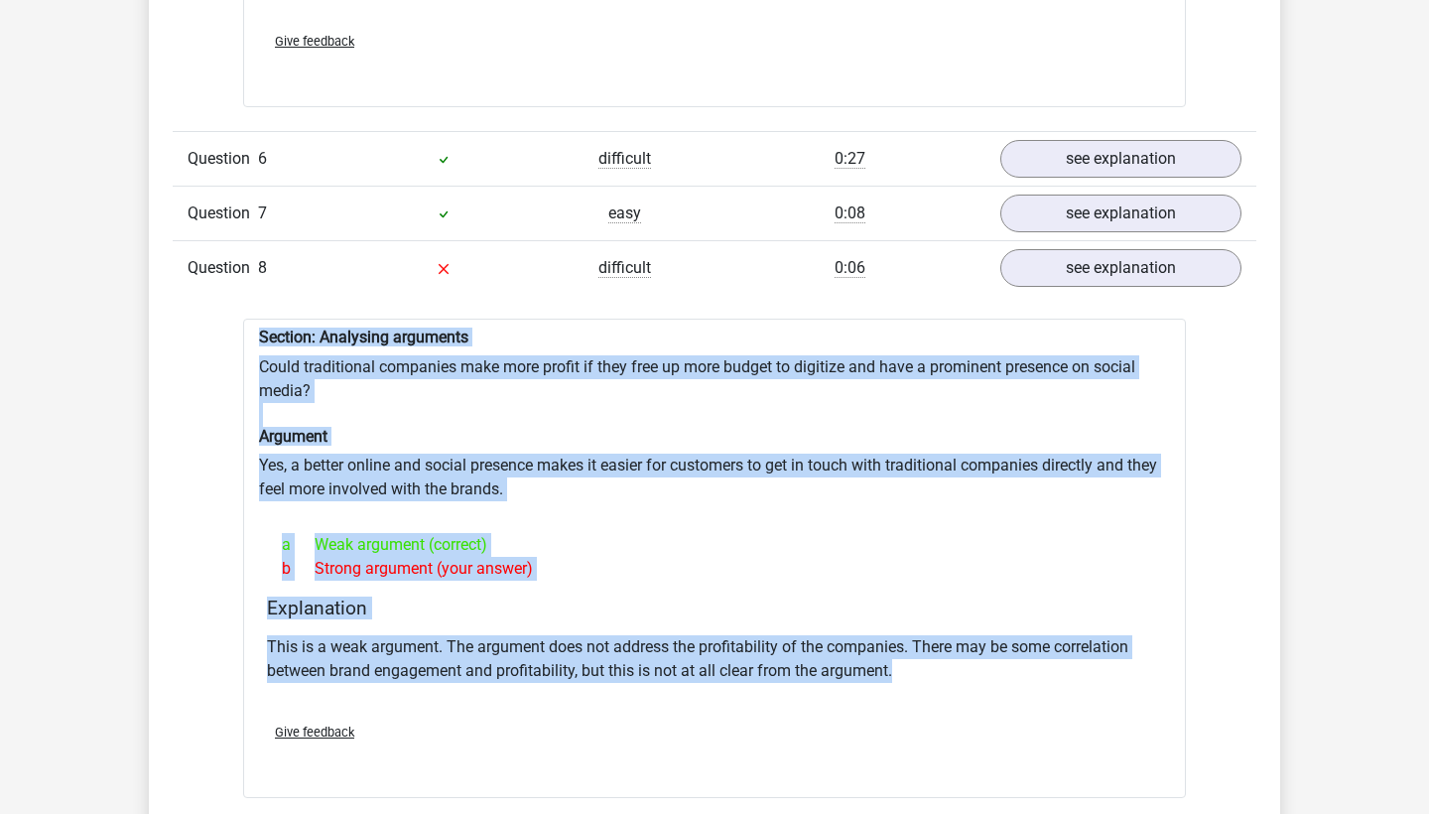
drag, startPoint x: 261, startPoint y: 325, endPoint x: 883, endPoint y: 676, distance: 713.9
click at [883, 676] on div "Section: Analysing arguments Could traditional companies make more profit if th…" at bounding box center [714, 557] width 943 height 479
copy div "Section: Analysing arguments Could traditional companies make more profit if th…"
